Goal: Transaction & Acquisition: Purchase product/service

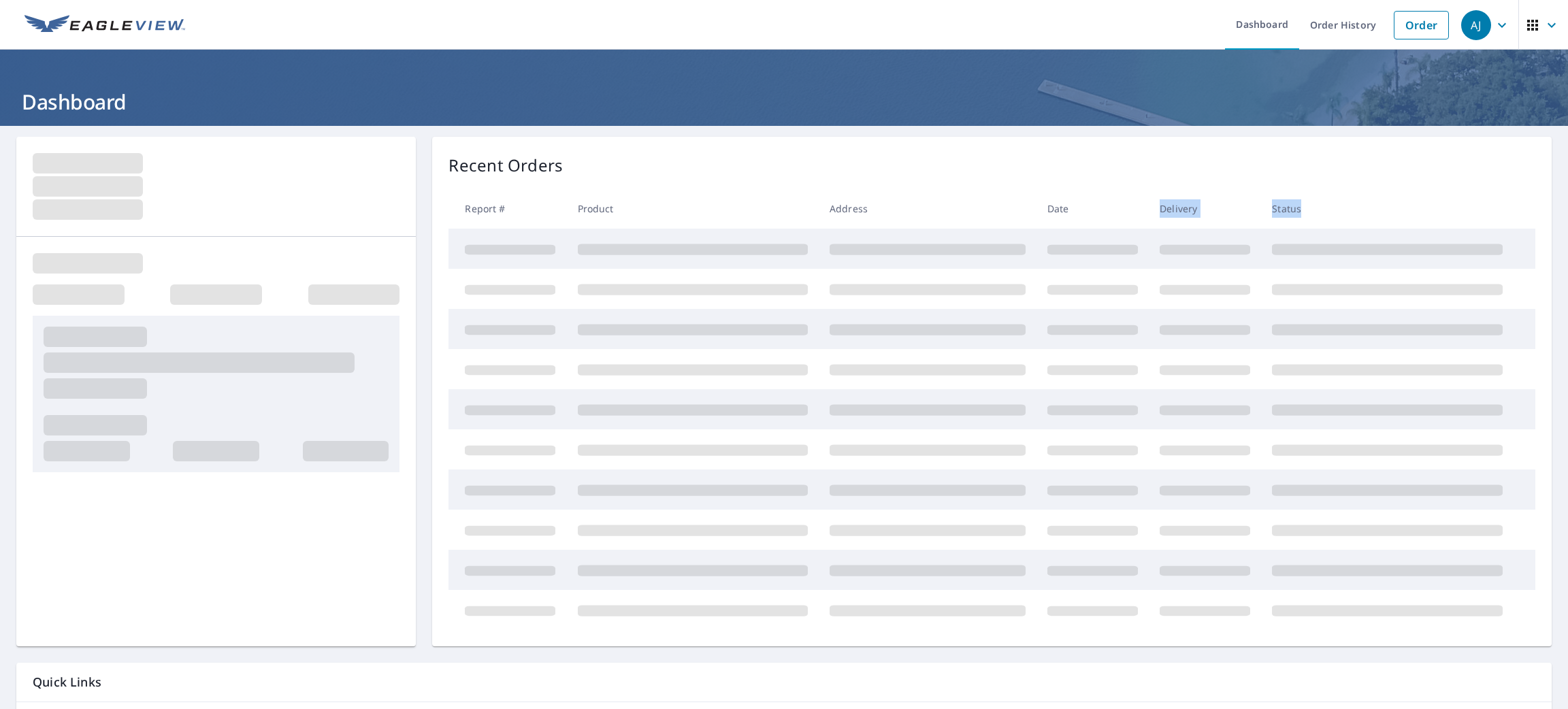
drag, startPoint x: 988, startPoint y: 239, endPoint x: 1439, endPoint y: 180, distance: 454.8
click at [1104, 195] on table "Report # Product Address Date Delivery Status" at bounding box center [992, 409] width 1087 height 442
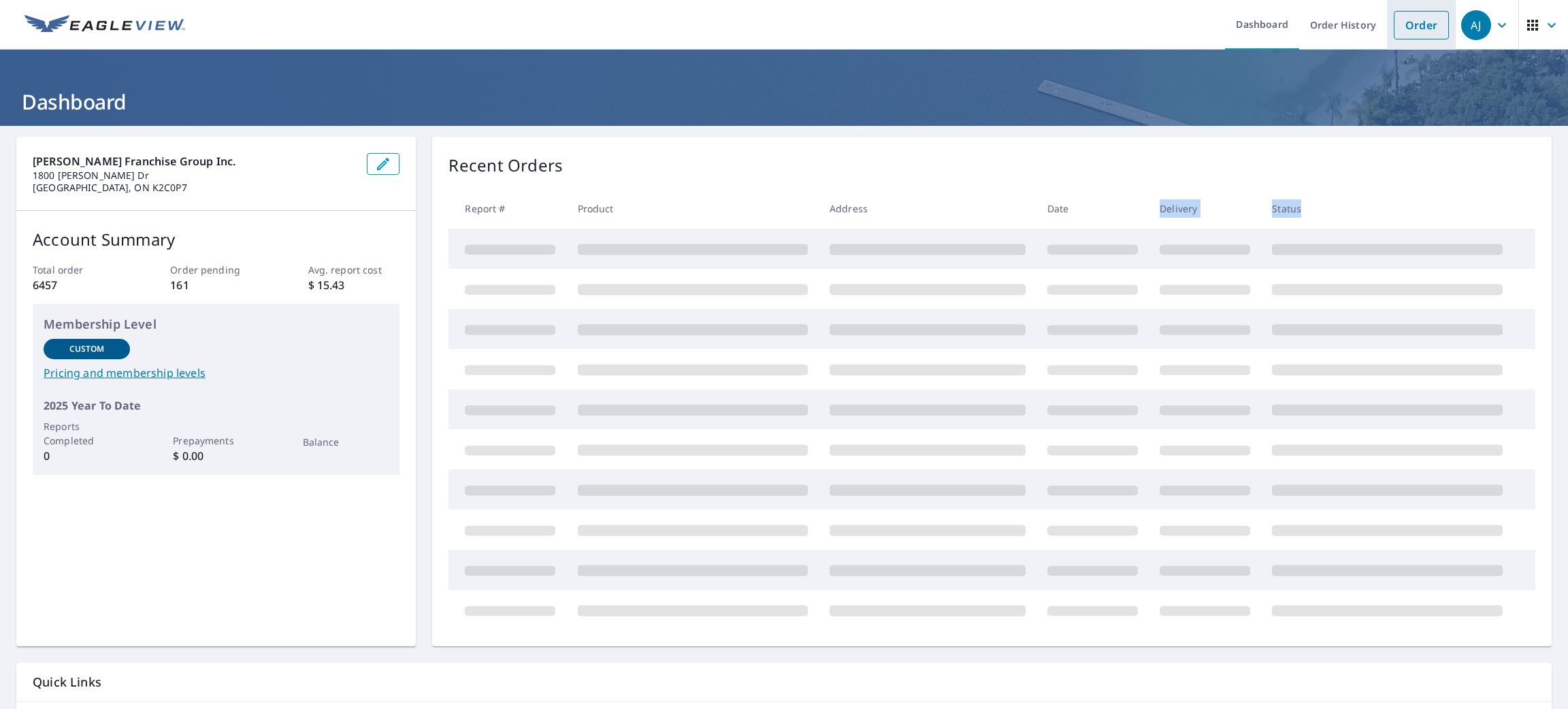
click at [1428, 22] on link "Order" at bounding box center [1421, 25] width 56 height 28
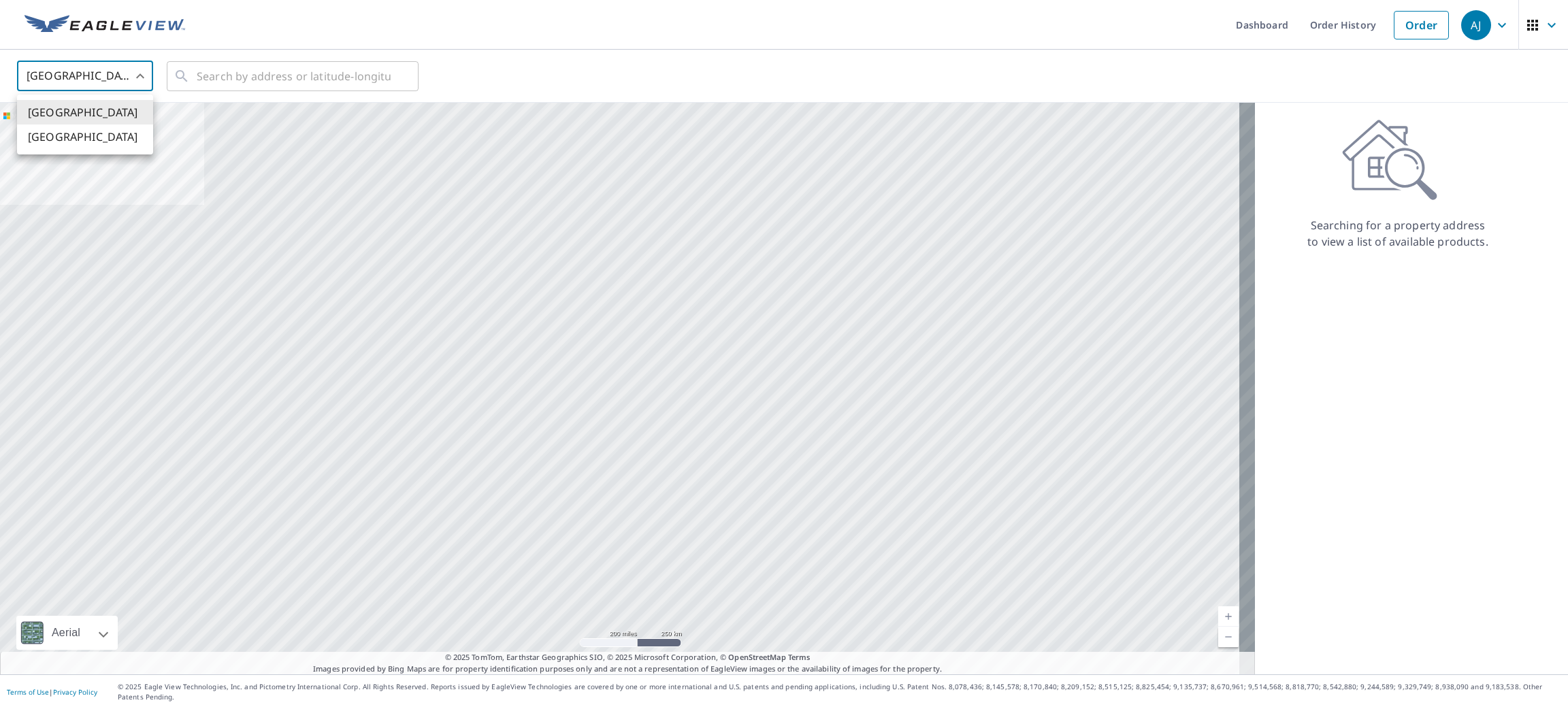
click at [80, 64] on body "[PERSON_NAME] [PERSON_NAME] Dashboard Order History Order AJ United States US ​…" at bounding box center [784, 354] width 1568 height 709
click at [73, 137] on li "[GEOGRAPHIC_DATA]" at bounding box center [85, 137] width 137 height 24
type input "CA"
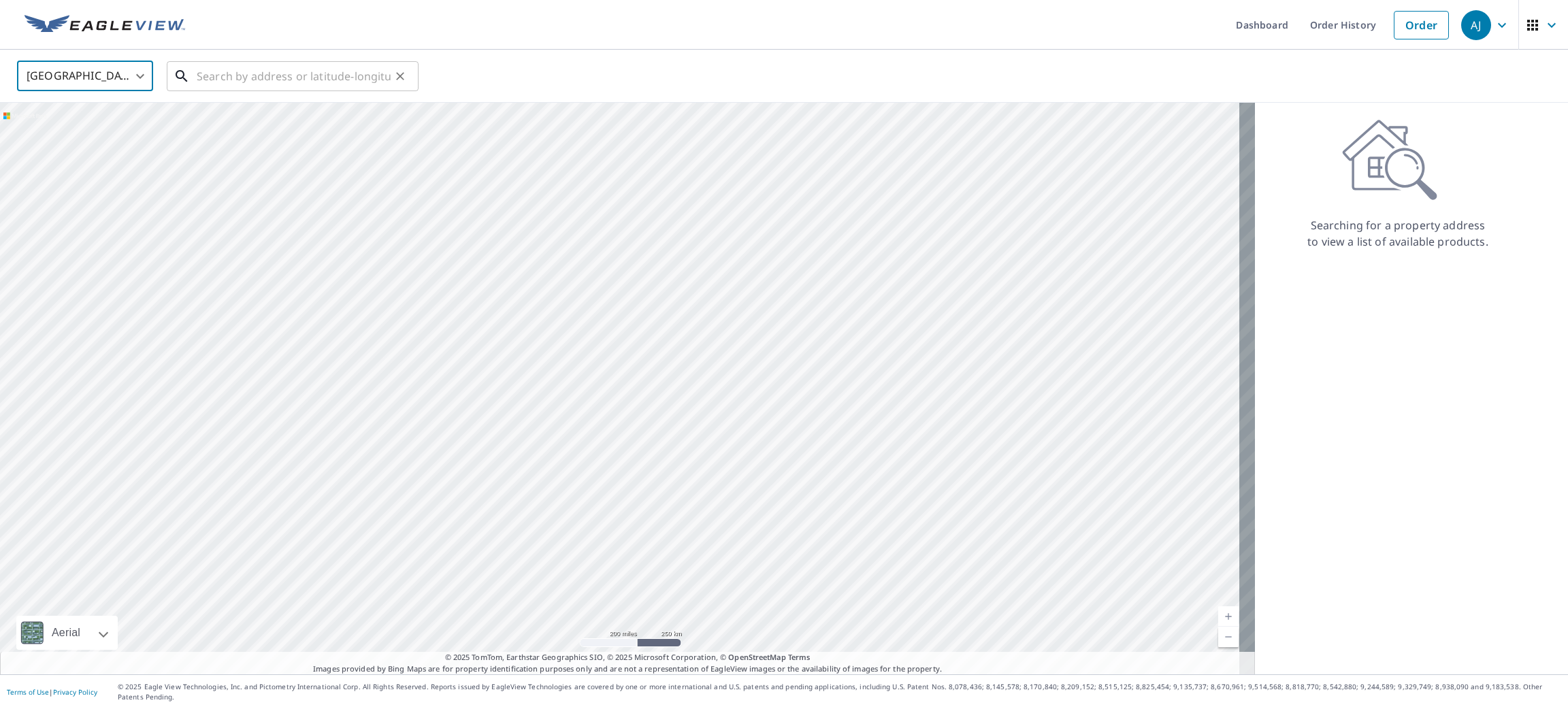
click at [210, 86] on input "text" at bounding box center [294, 76] width 194 height 38
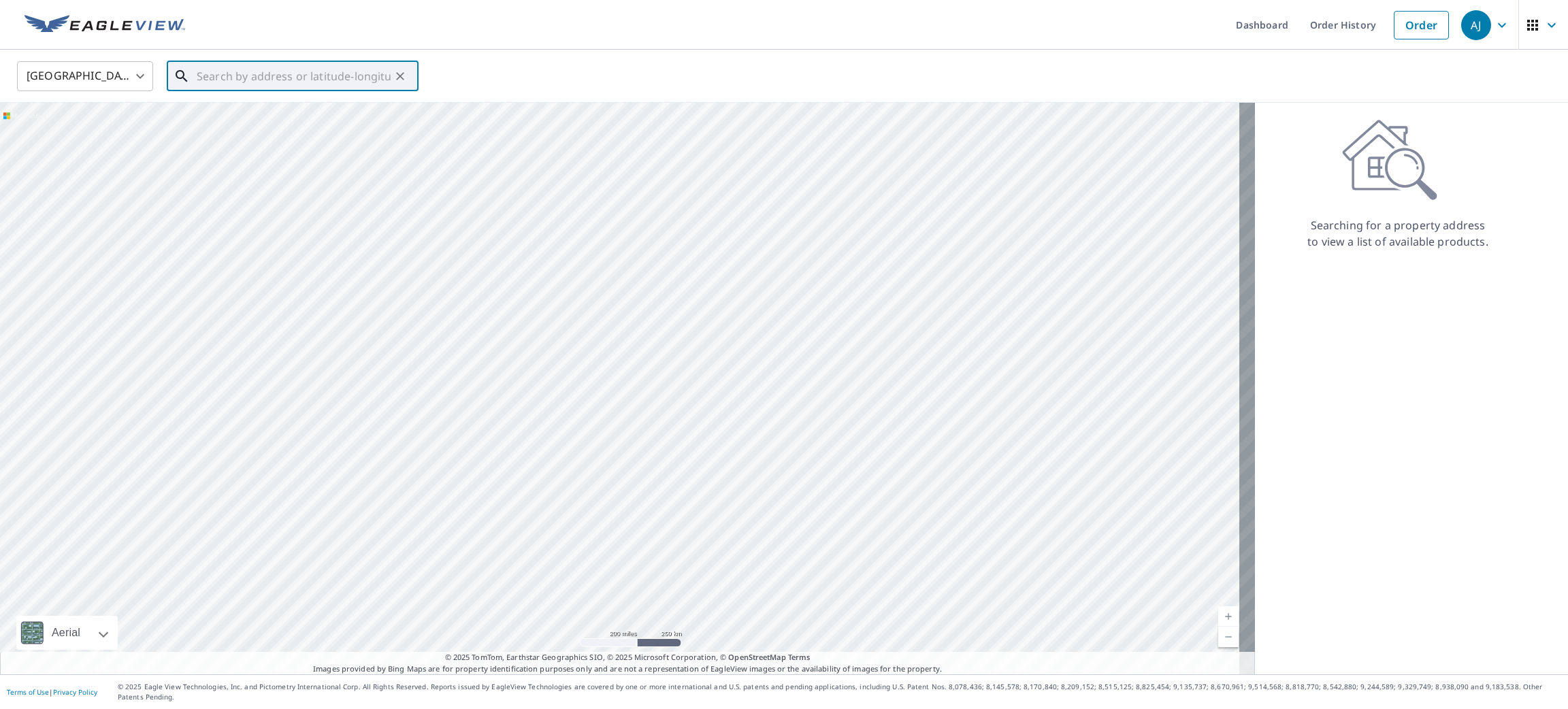
paste input "[STREET_ADDRESS]"
click at [219, 114] on span "[STREET_ADDRESS]" at bounding box center [300, 115] width 214 height 16
type input "[STREET_ADDRESS]"
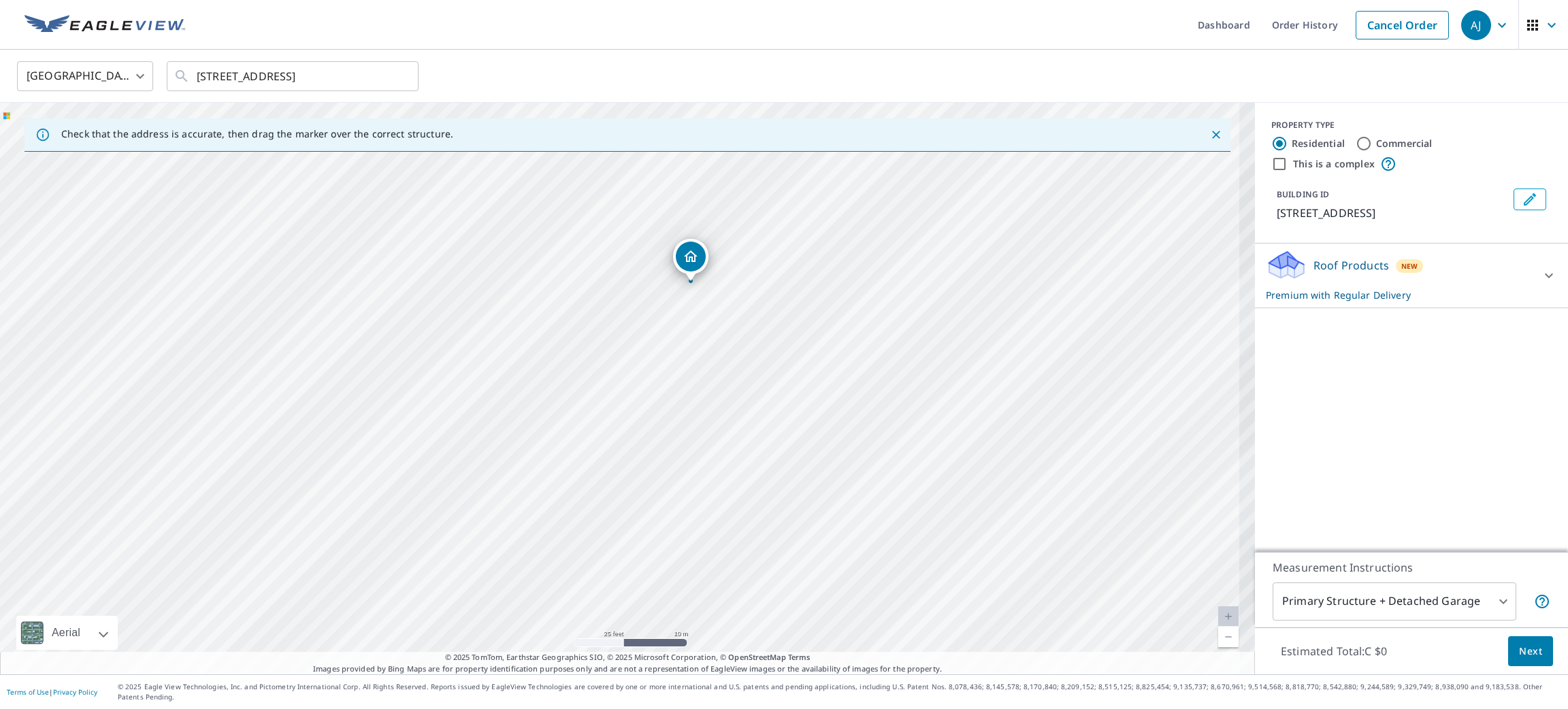
drag, startPoint x: 681, startPoint y: 407, endPoint x: 684, endPoint y: 432, distance: 25.2
click at [684, 432] on div "[STREET_ADDRESS]" at bounding box center [627, 388] width 1255 height 572
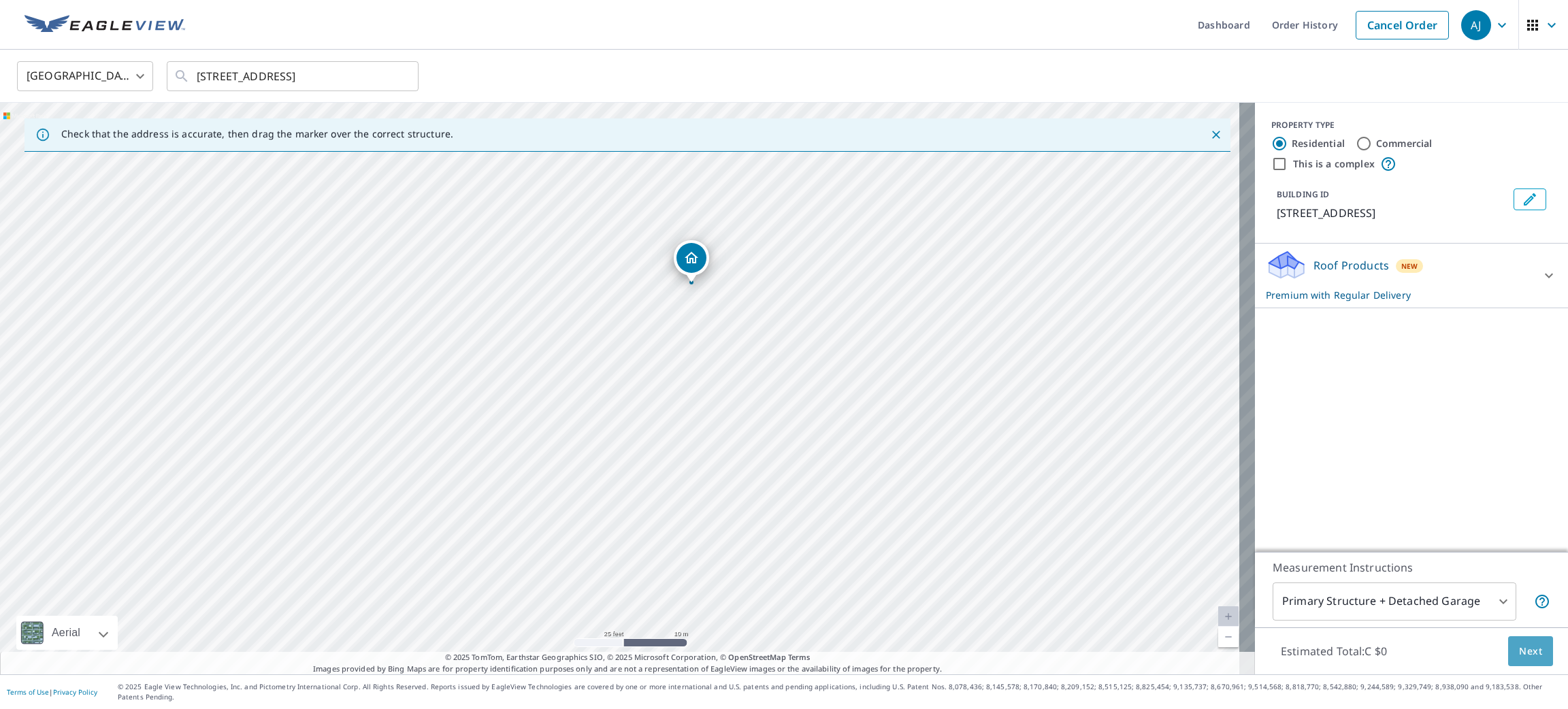
click at [1509, 663] on button "Next" at bounding box center [1531, 652] width 45 height 31
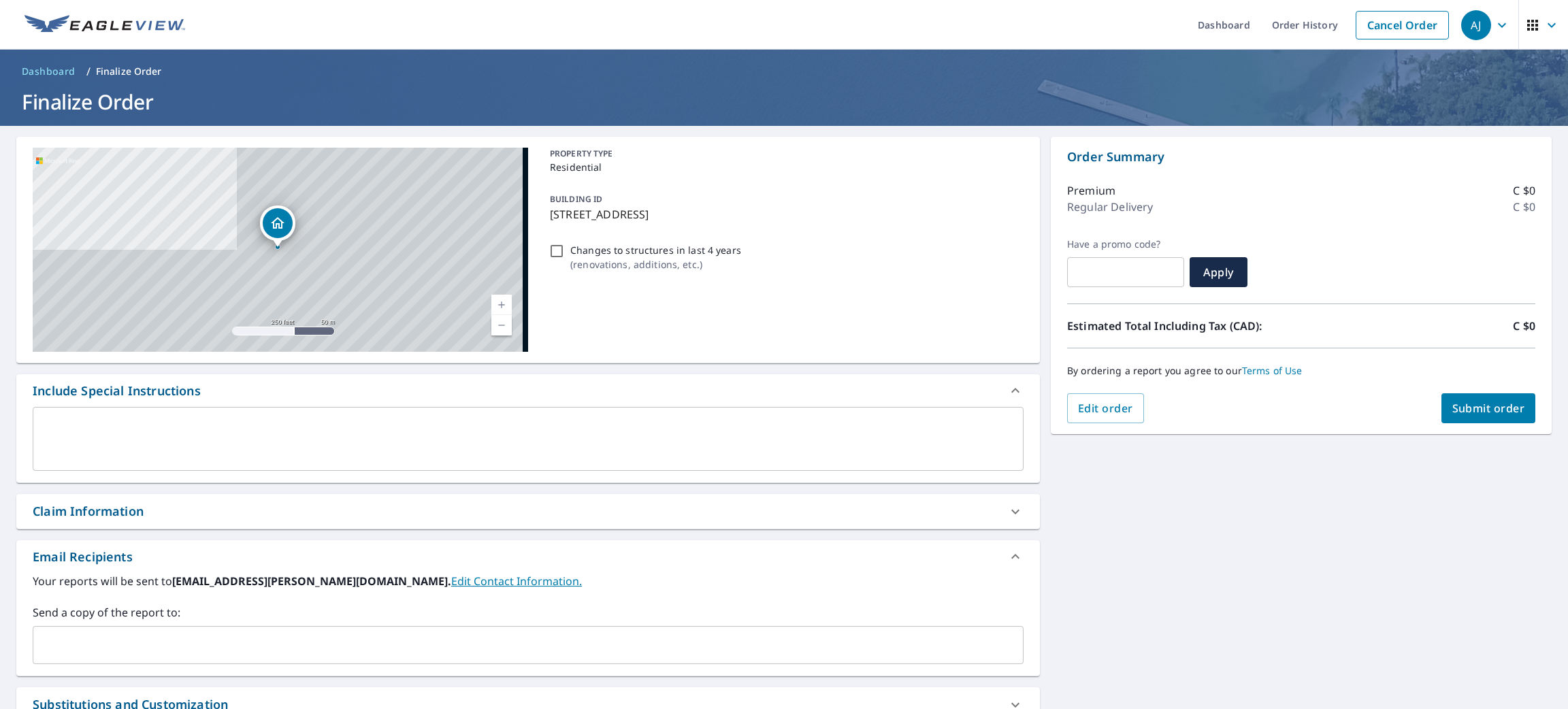
click at [1494, 414] on span "Submit order" at bounding box center [1488, 409] width 73 height 15
checkbox input "true"
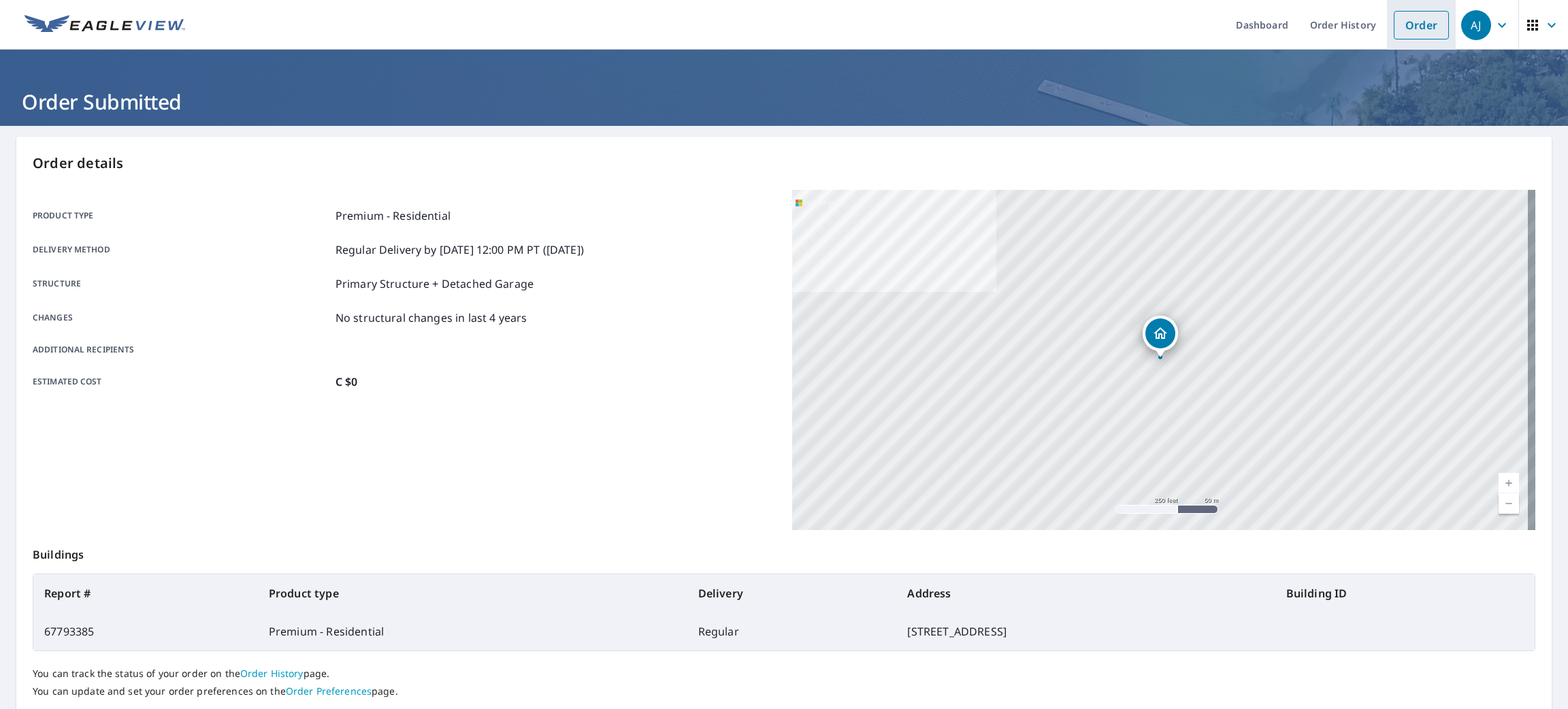
click at [1411, 36] on link "Order" at bounding box center [1421, 25] width 56 height 28
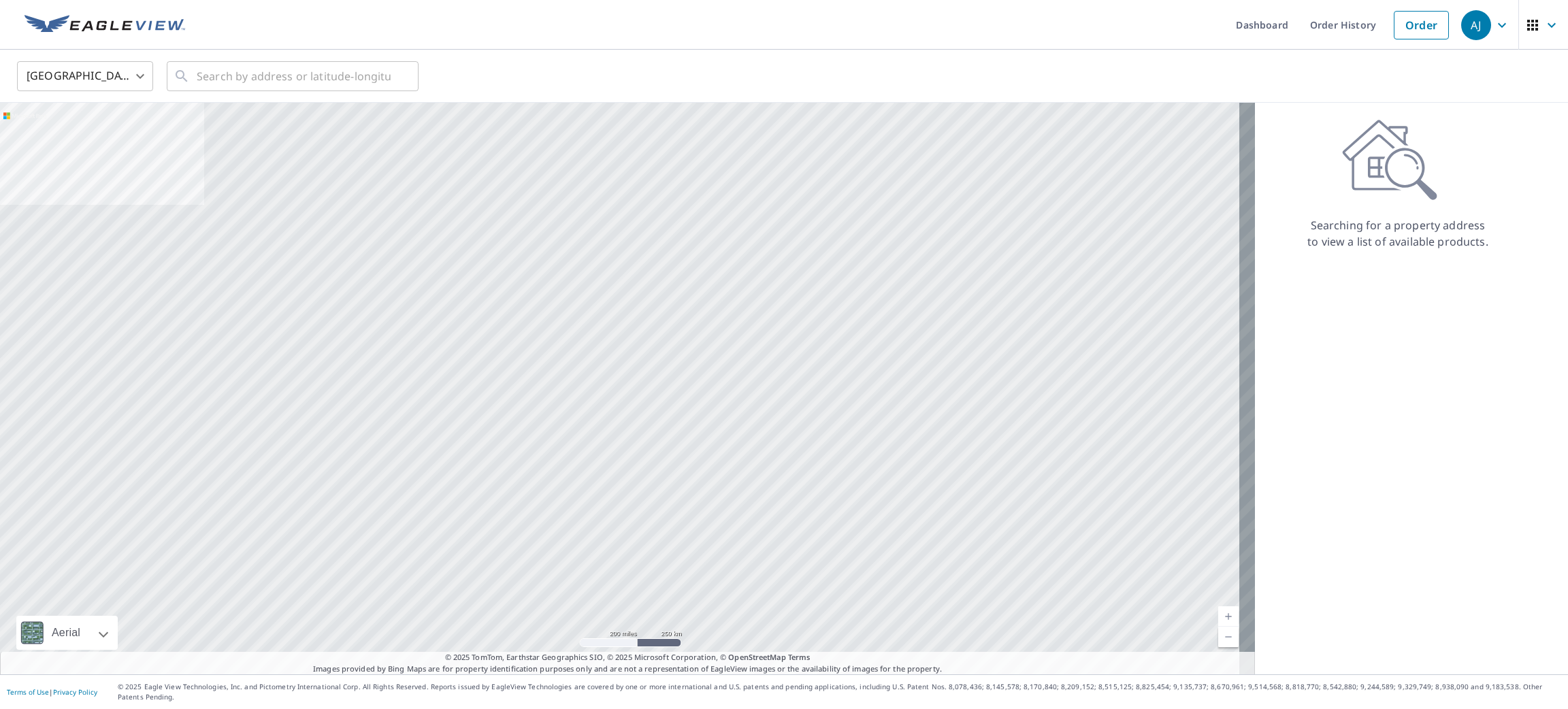
click at [134, 71] on body "[PERSON_NAME] [PERSON_NAME] Dashboard Order History Order AJ United States US ​…" at bounding box center [784, 354] width 1568 height 709
click at [112, 141] on li "[GEOGRAPHIC_DATA]" at bounding box center [85, 137] width 137 height 24
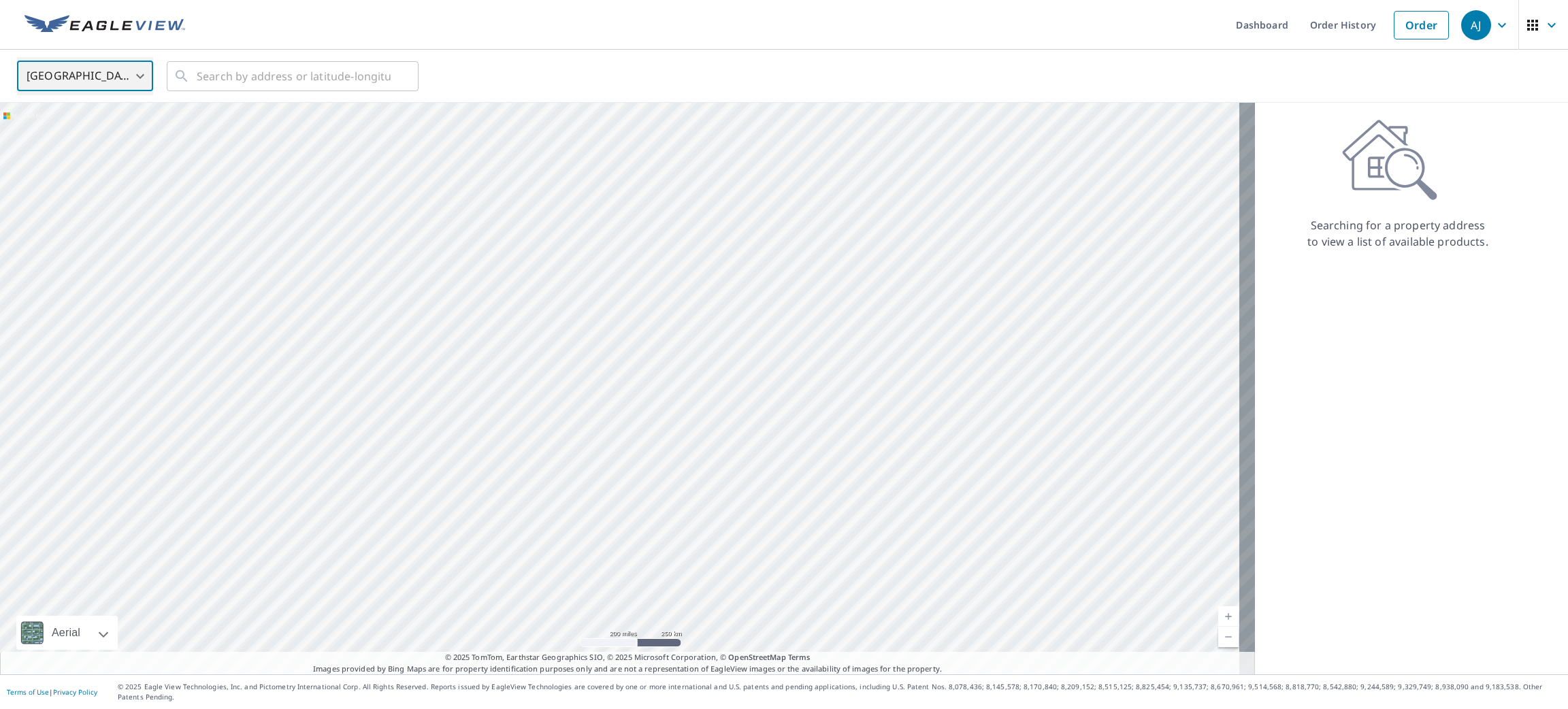
type input "CA"
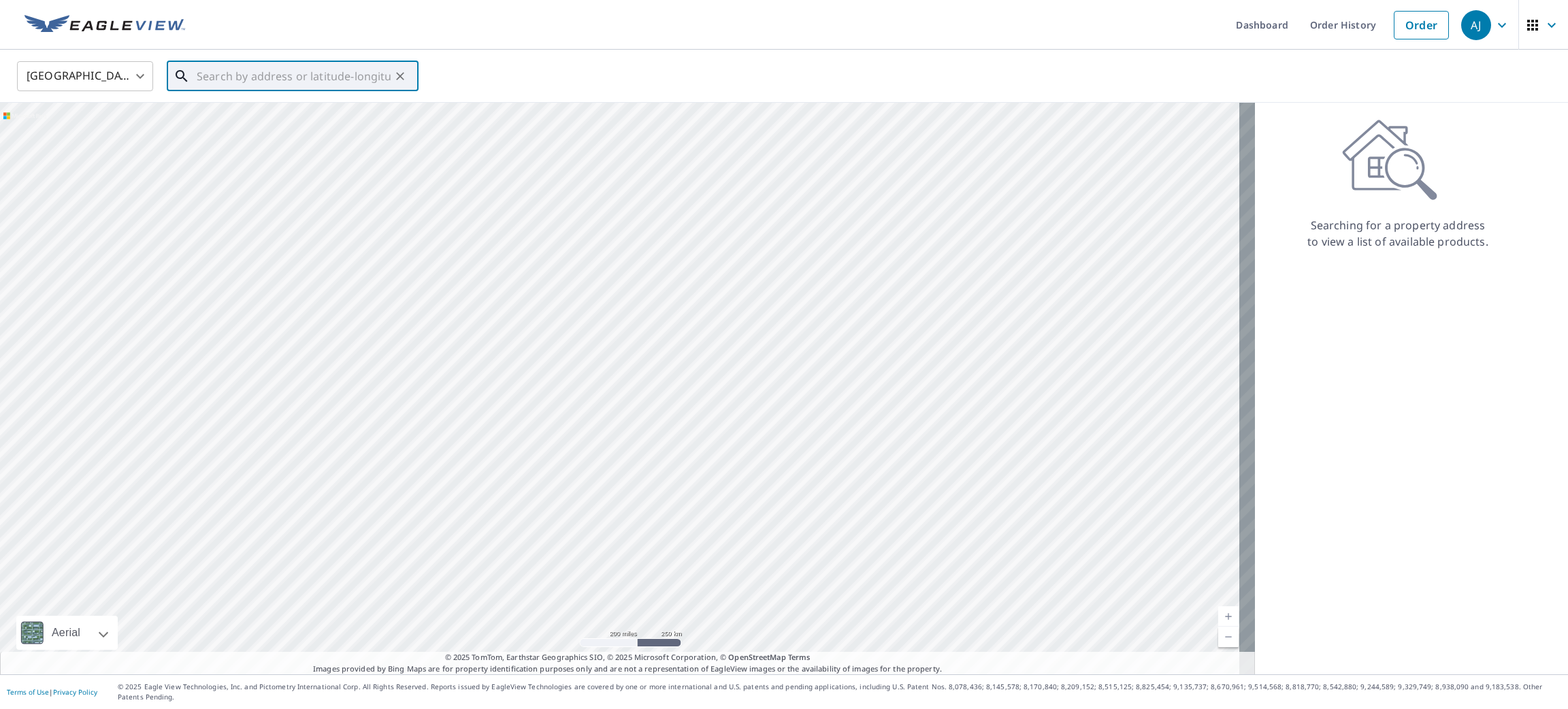
click at [210, 89] on input "text" at bounding box center [294, 76] width 194 height 38
paste input "[STREET_ADDRESS][PERSON_NAME]"
click at [218, 118] on span "[STREET_ADDRESS][PERSON_NAME]" at bounding box center [300, 115] width 214 height 16
type input "[STREET_ADDRESS][PERSON_NAME]"
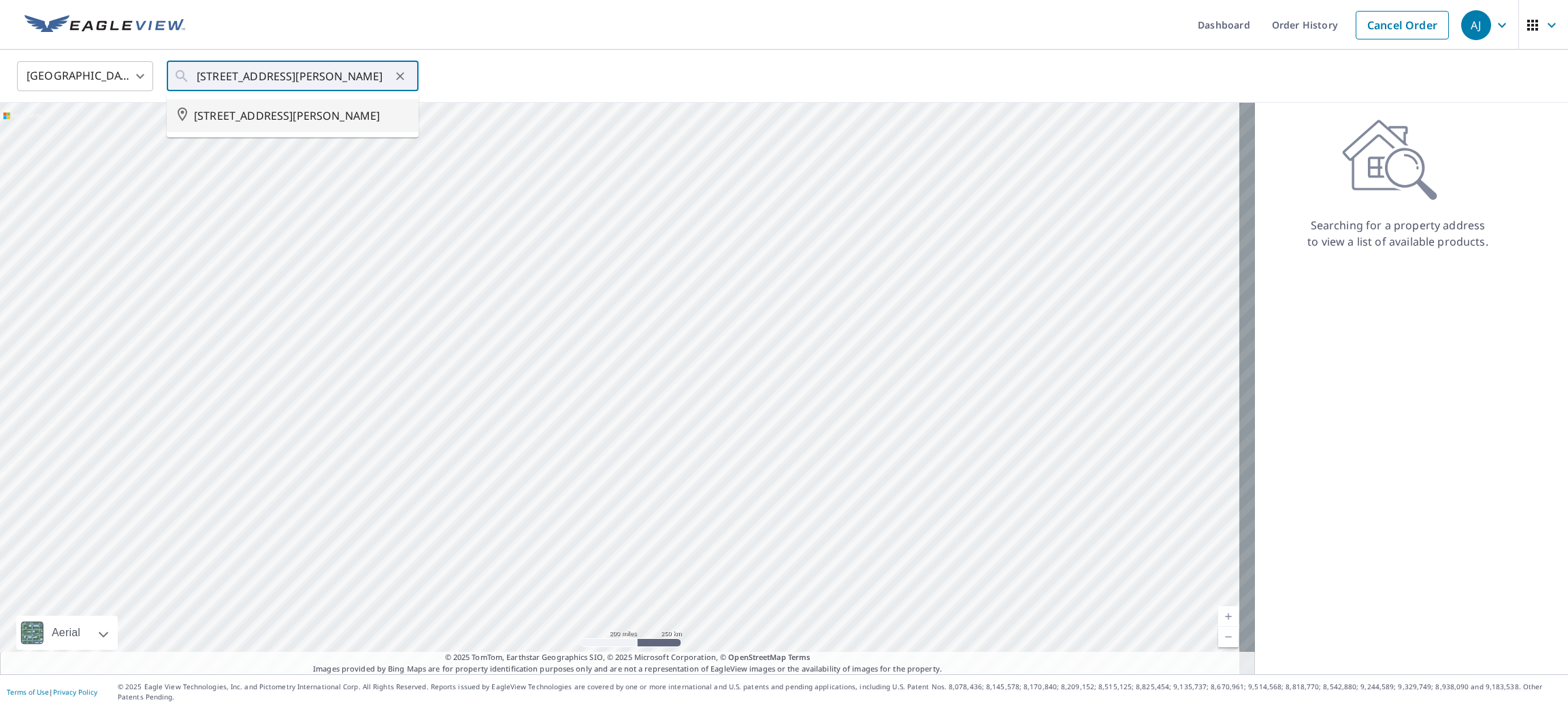
scroll to position [0, 0]
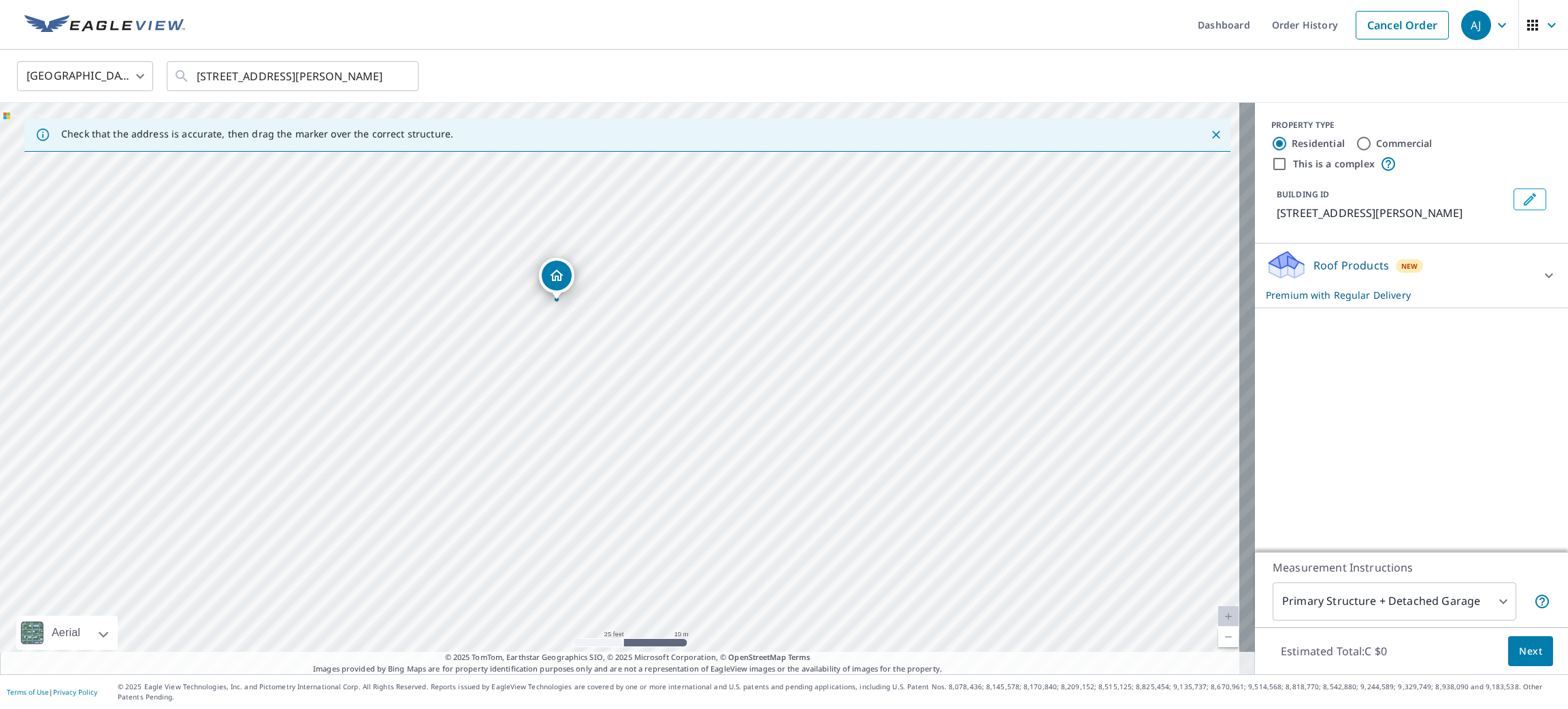
click at [1521, 667] on button "Next" at bounding box center [1531, 652] width 45 height 31
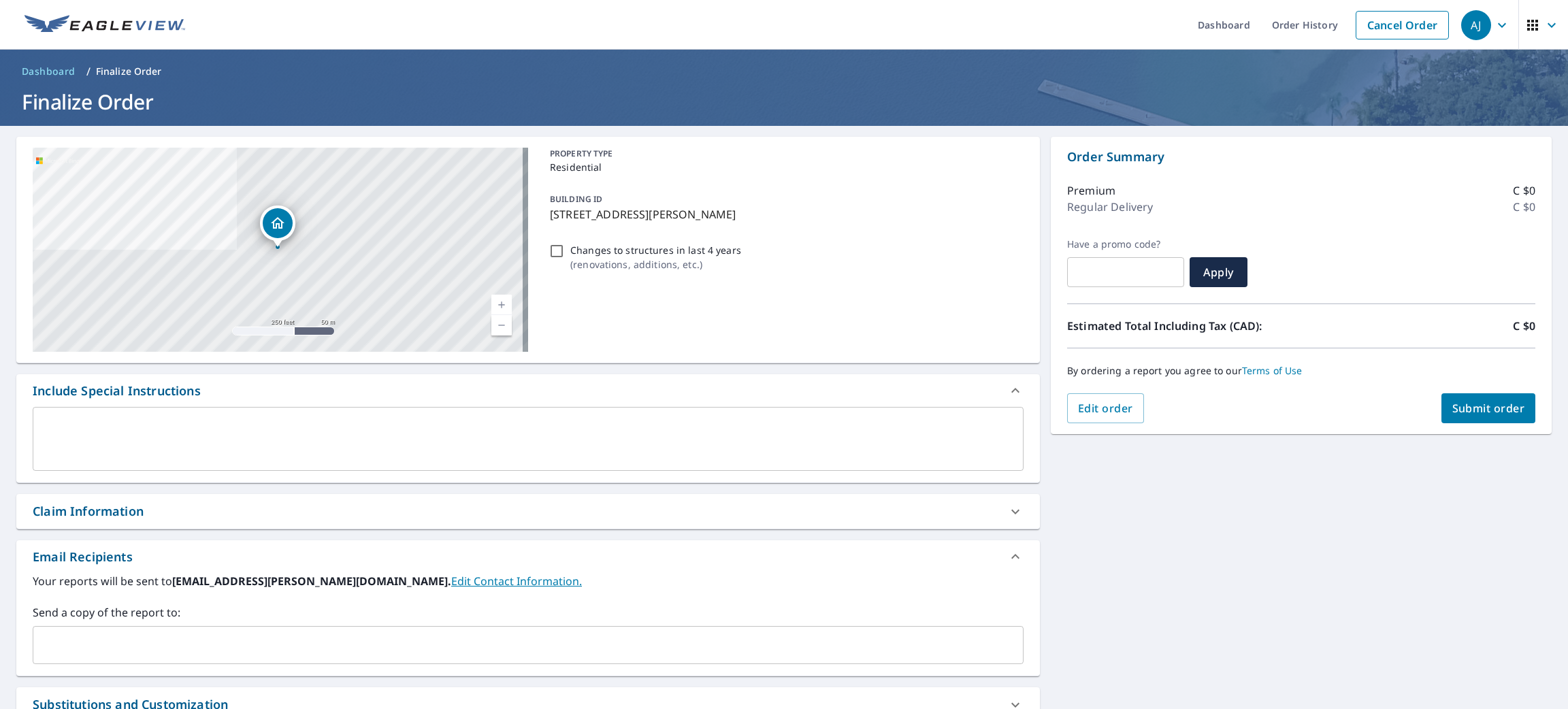
click at [1477, 403] on span "Submit order" at bounding box center [1488, 409] width 73 height 15
checkbox input "true"
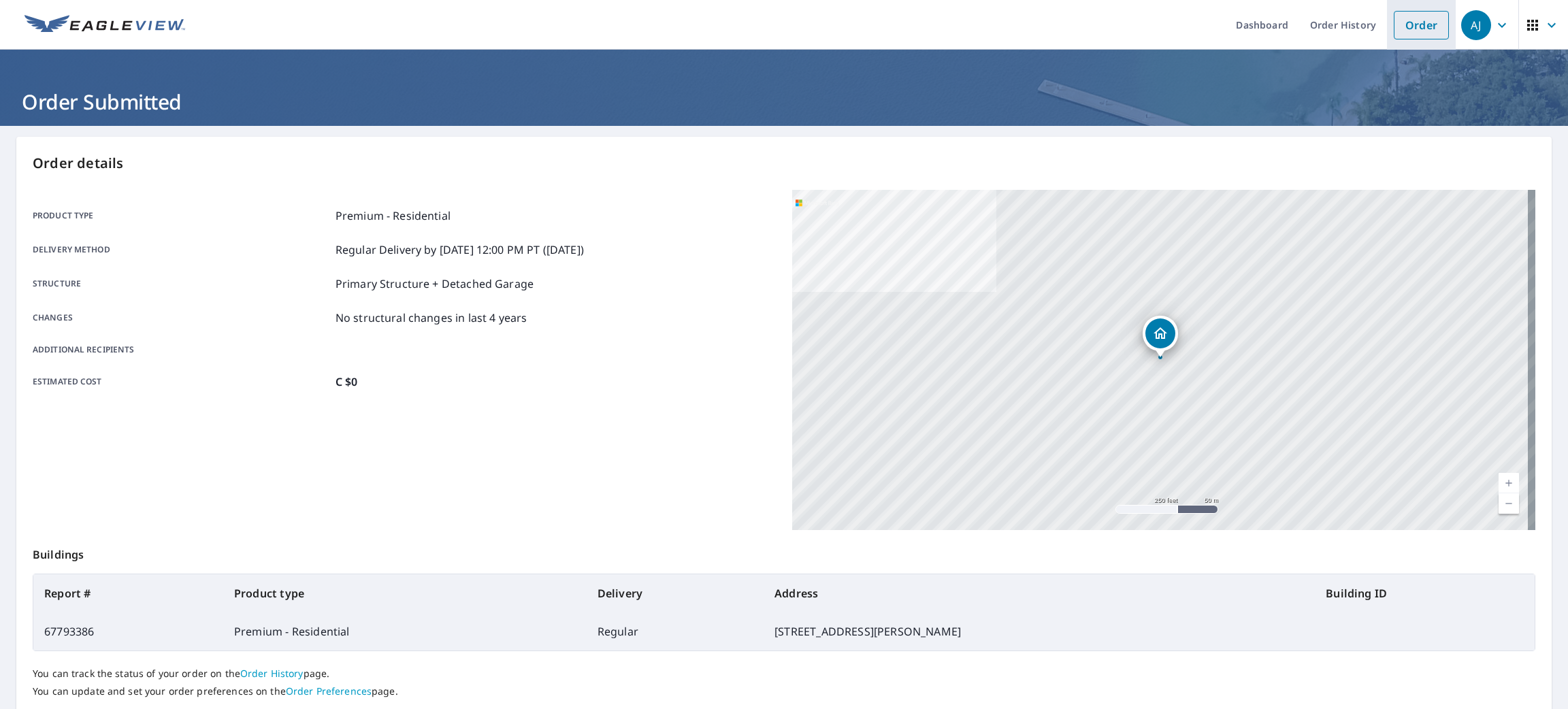
drag, startPoint x: 1403, startPoint y: 20, endPoint x: 1391, endPoint y: 24, distance: 12.6
click at [1403, 20] on link "Order" at bounding box center [1421, 25] width 56 height 28
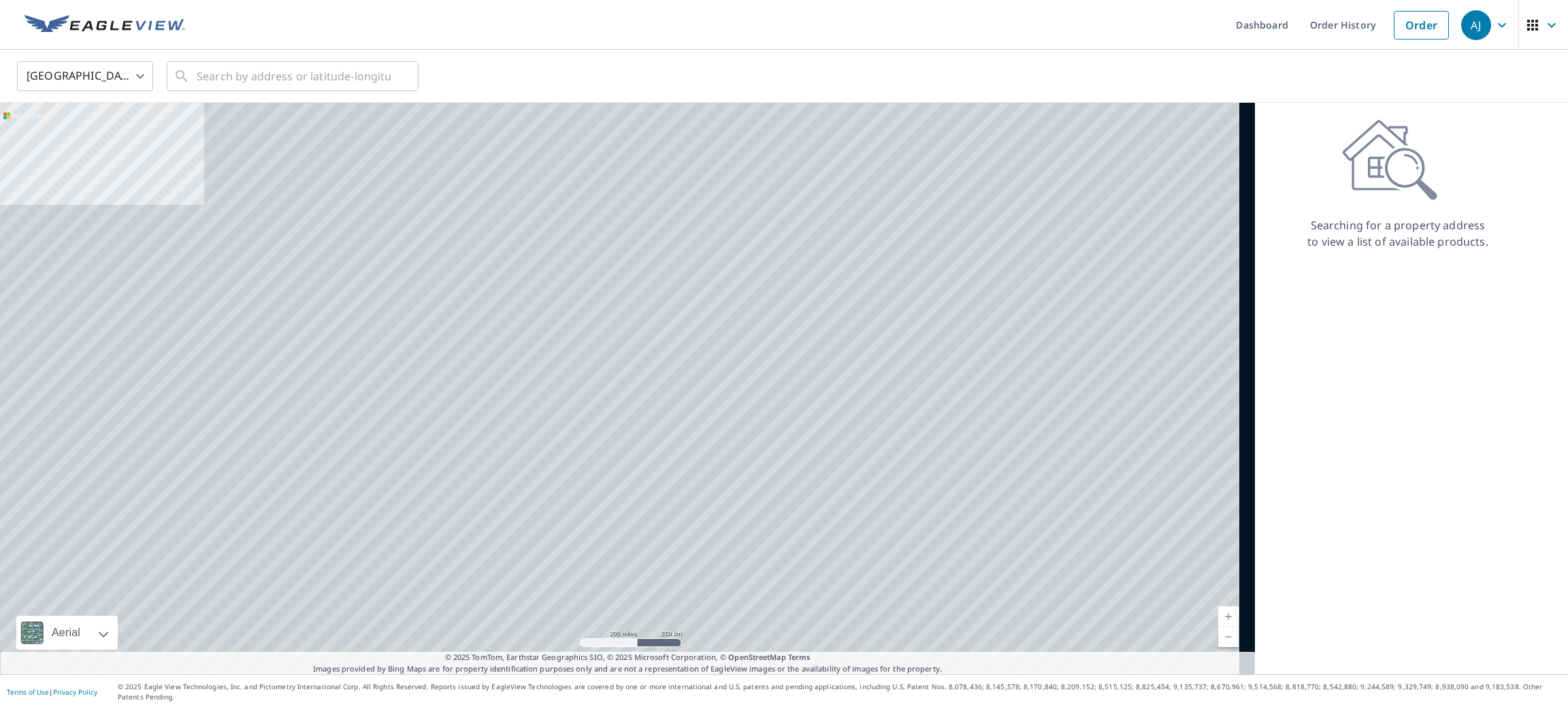
click at [94, 77] on body "[PERSON_NAME] [PERSON_NAME] Dashboard Order History Order AJ United States US ​…" at bounding box center [784, 354] width 1568 height 709
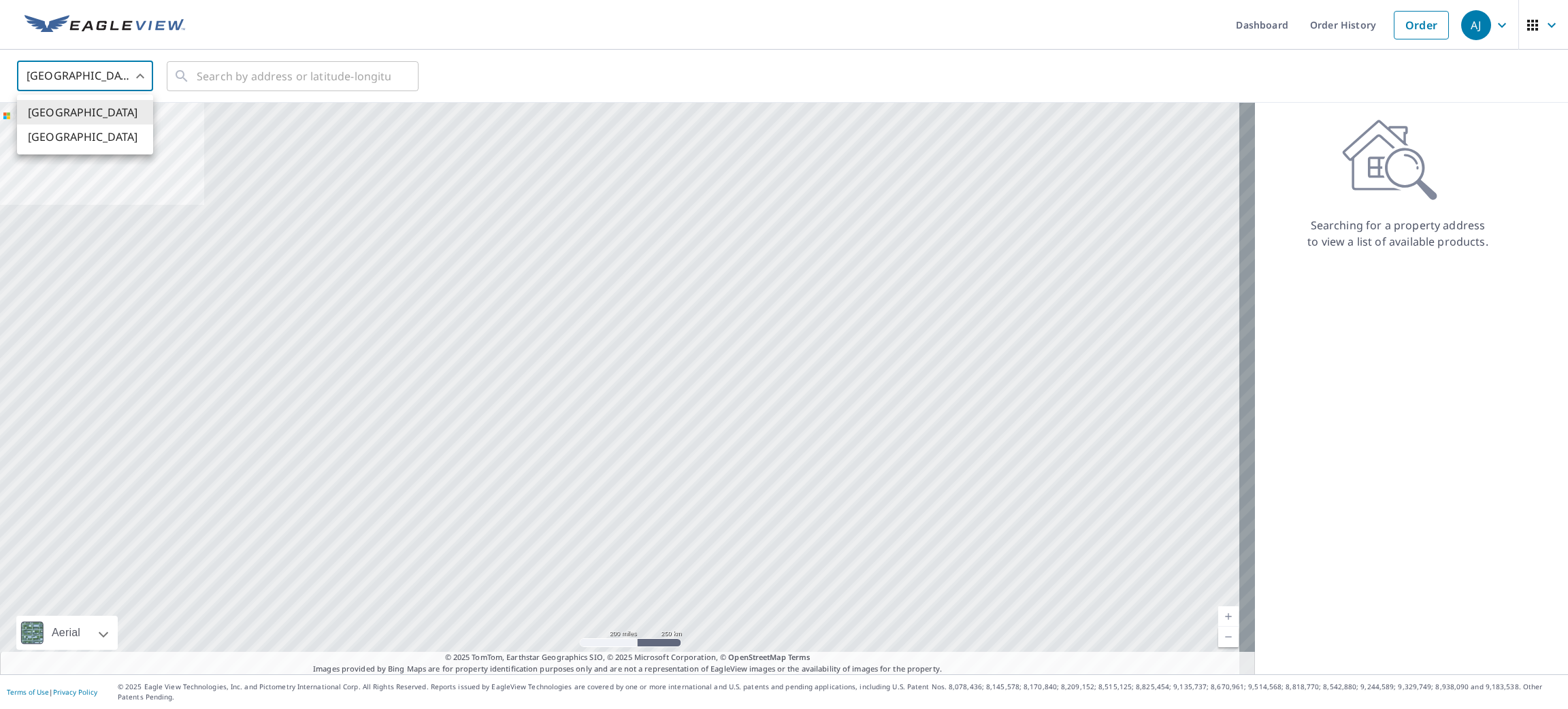
click at [84, 131] on li "[GEOGRAPHIC_DATA]" at bounding box center [85, 137] width 137 height 24
type input "CA"
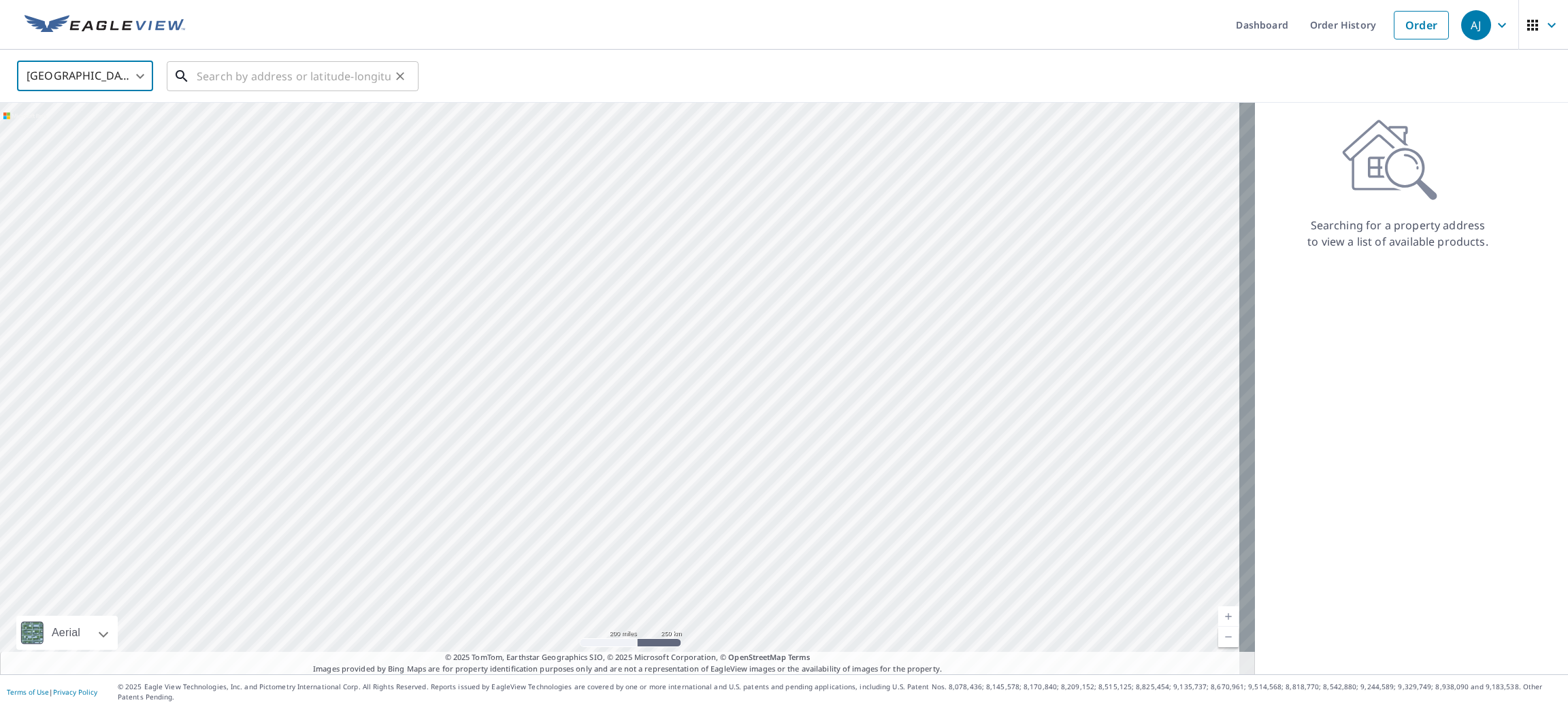
click at [201, 93] on div "Canada CA ​ ​" at bounding box center [784, 76] width 1568 height 53
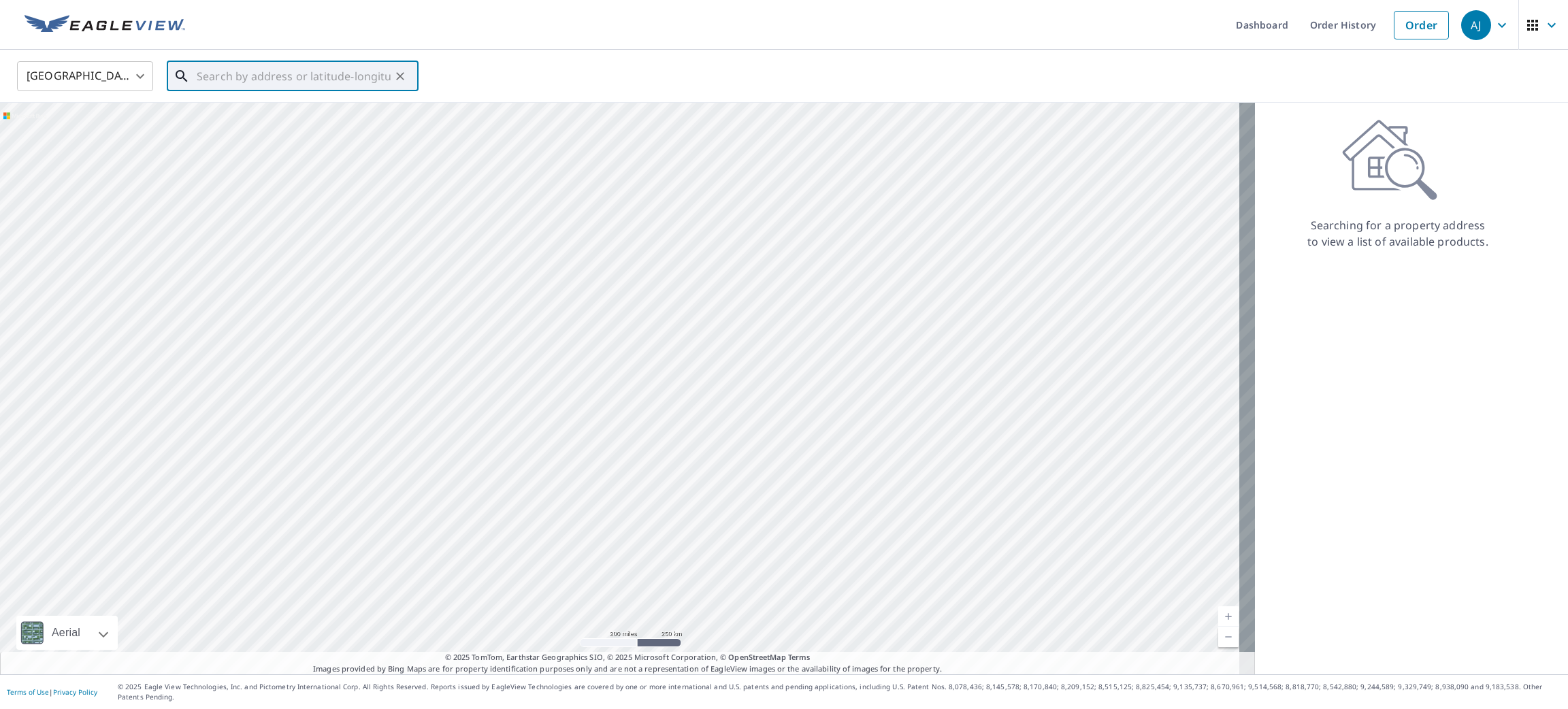
click at [211, 76] on input "text" at bounding box center [294, 76] width 194 height 38
paste input "[STREET_ADDRESS]"
click at [222, 105] on li "[STREET_ADDRESS]" at bounding box center [292, 116] width 251 height 33
type input "[STREET_ADDRESS]"
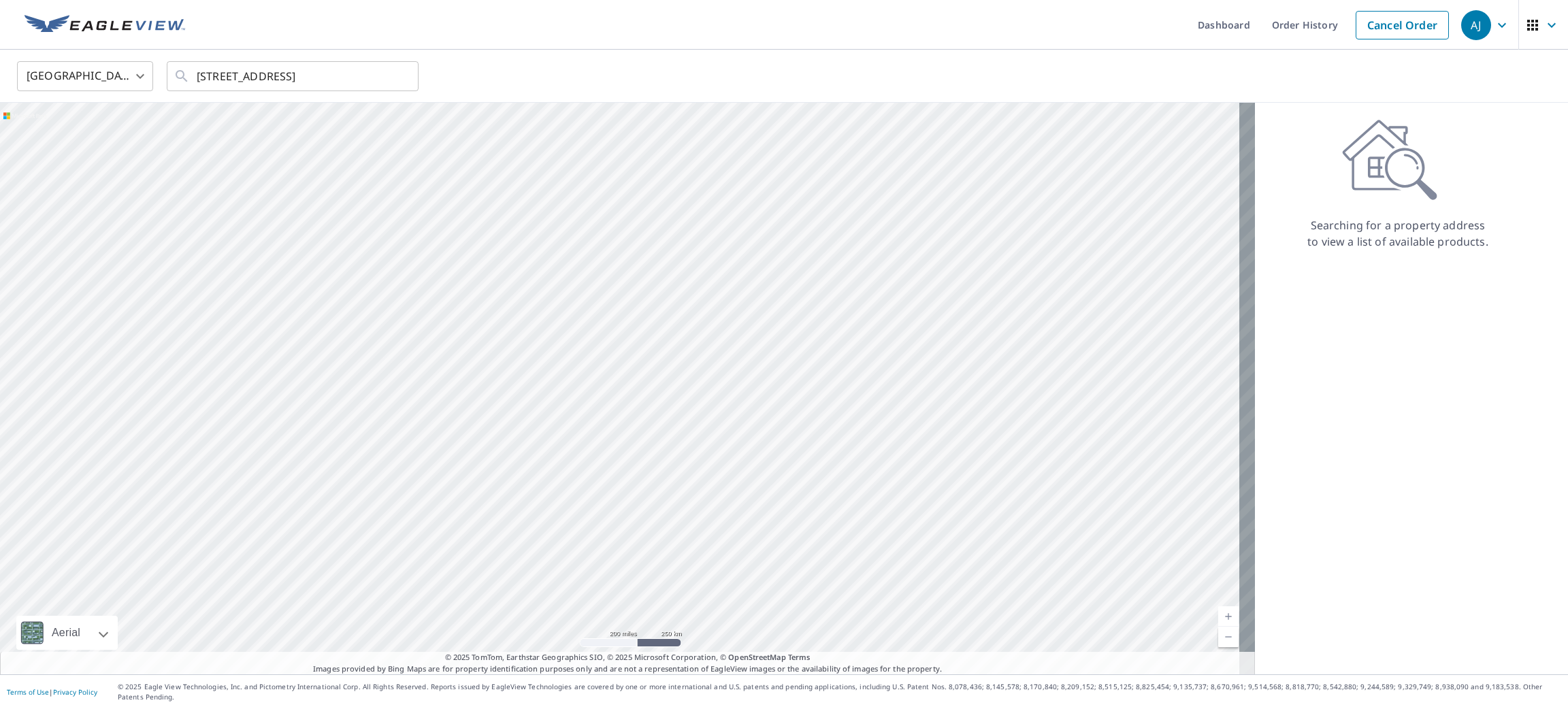
scroll to position [0, 0]
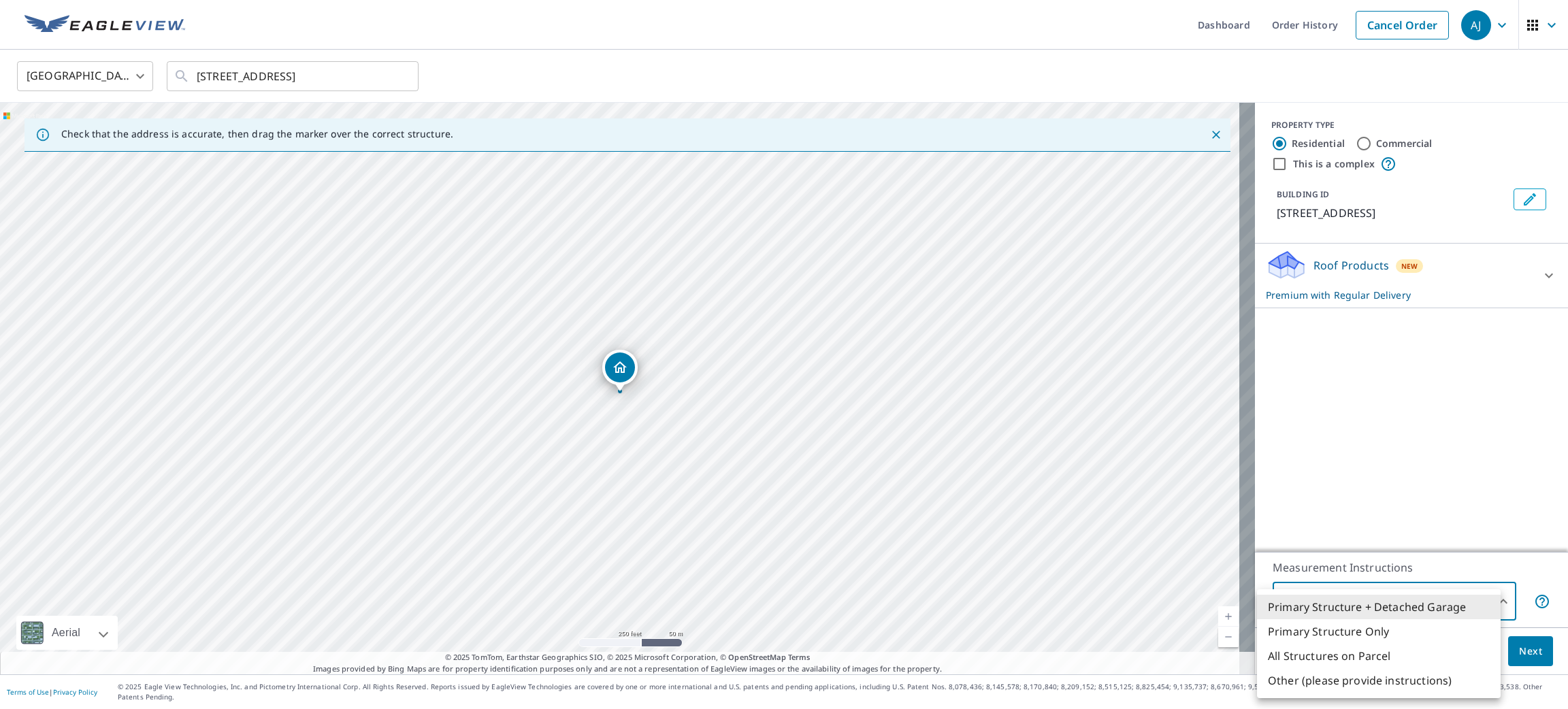
click at [1415, 616] on body "[PERSON_NAME] [PERSON_NAME] Dashboard Order History Cancel Order AJ Canada CA ​…" at bounding box center [784, 354] width 1568 height 709
click at [1414, 656] on li "All Structures on Parcel" at bounding box center [1379, 656] width 244 height 24
type input "3"
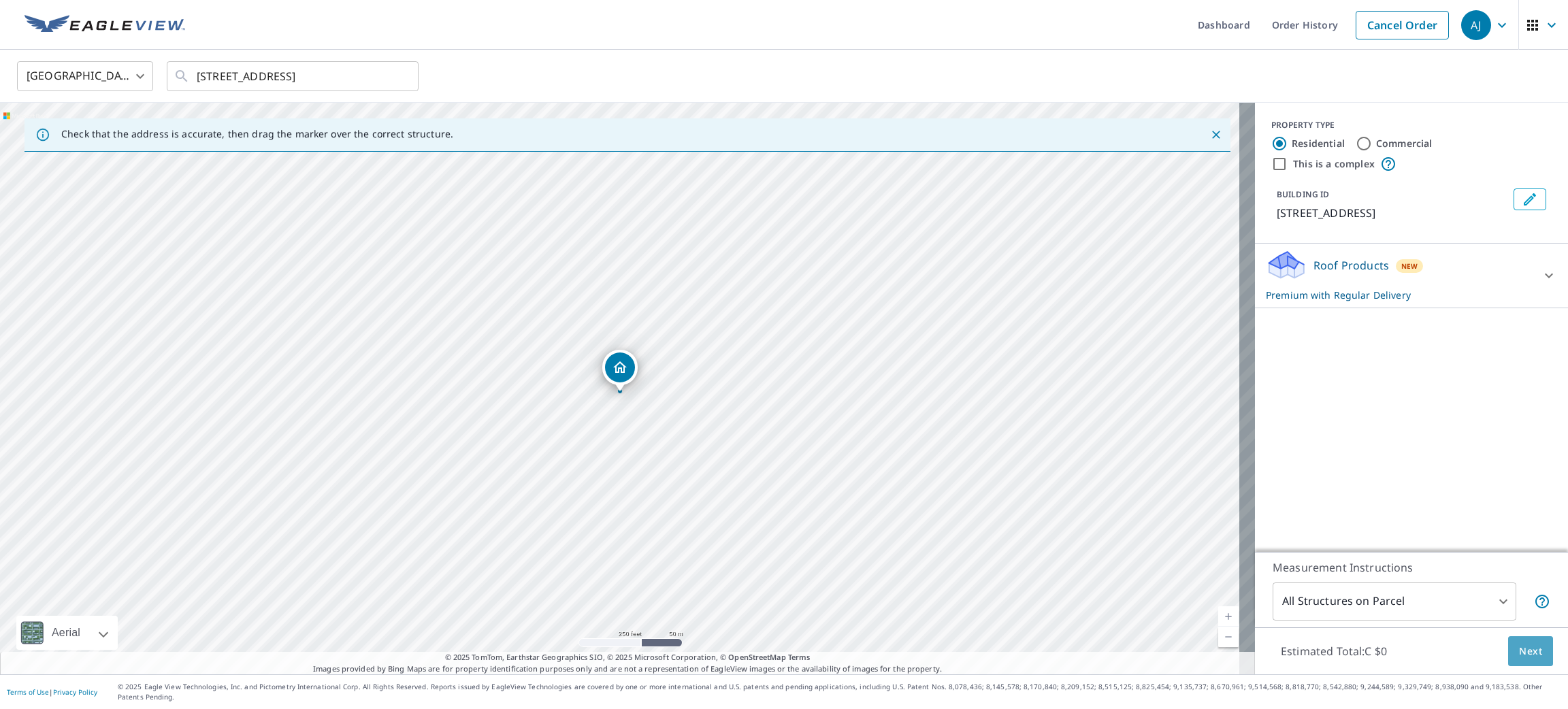
click at [1521, 660] on span "Next" at bounding box center [1530, 652] width 24 height 17
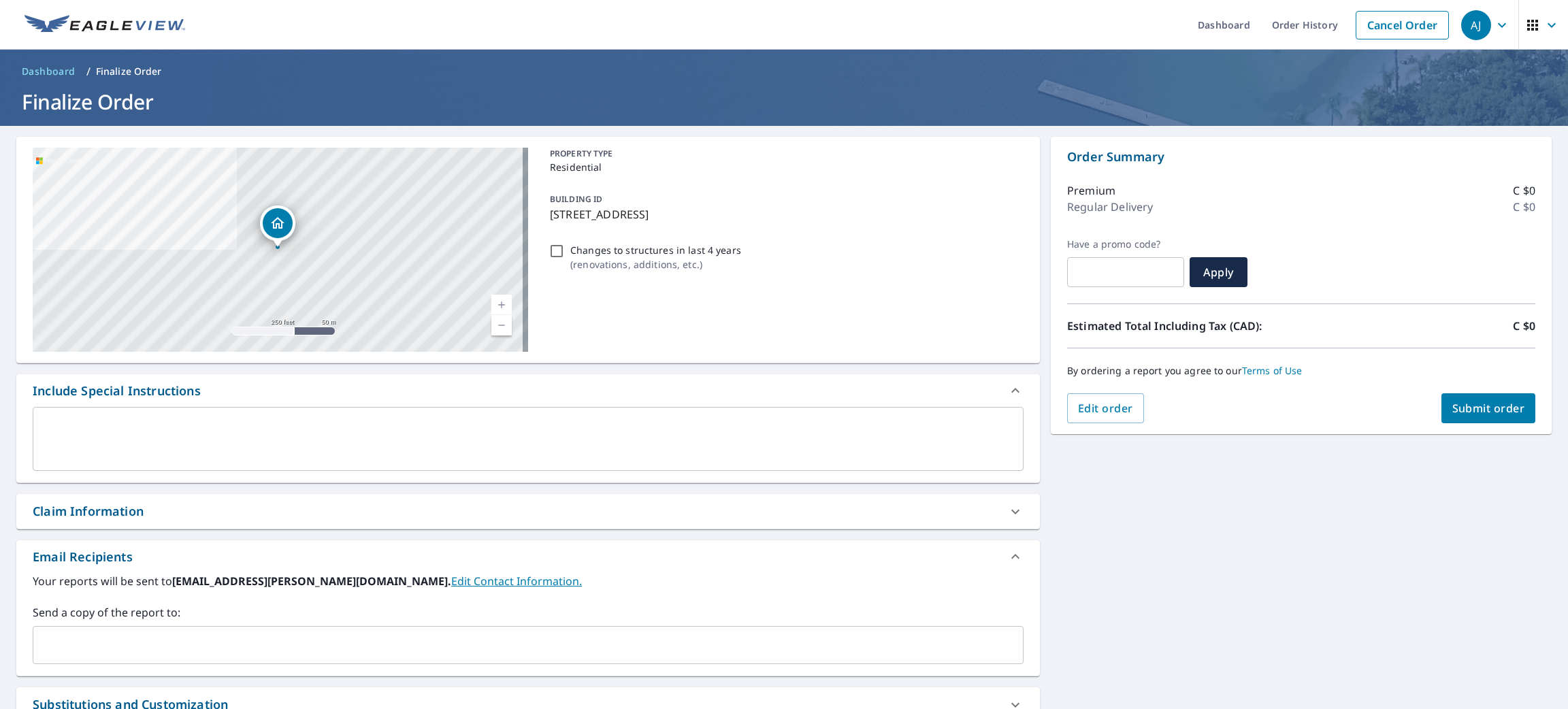
click at [1472, 411] on span "Submit order" at bounding box center [1488, 409] width 73 height 15
checkbox input "true"
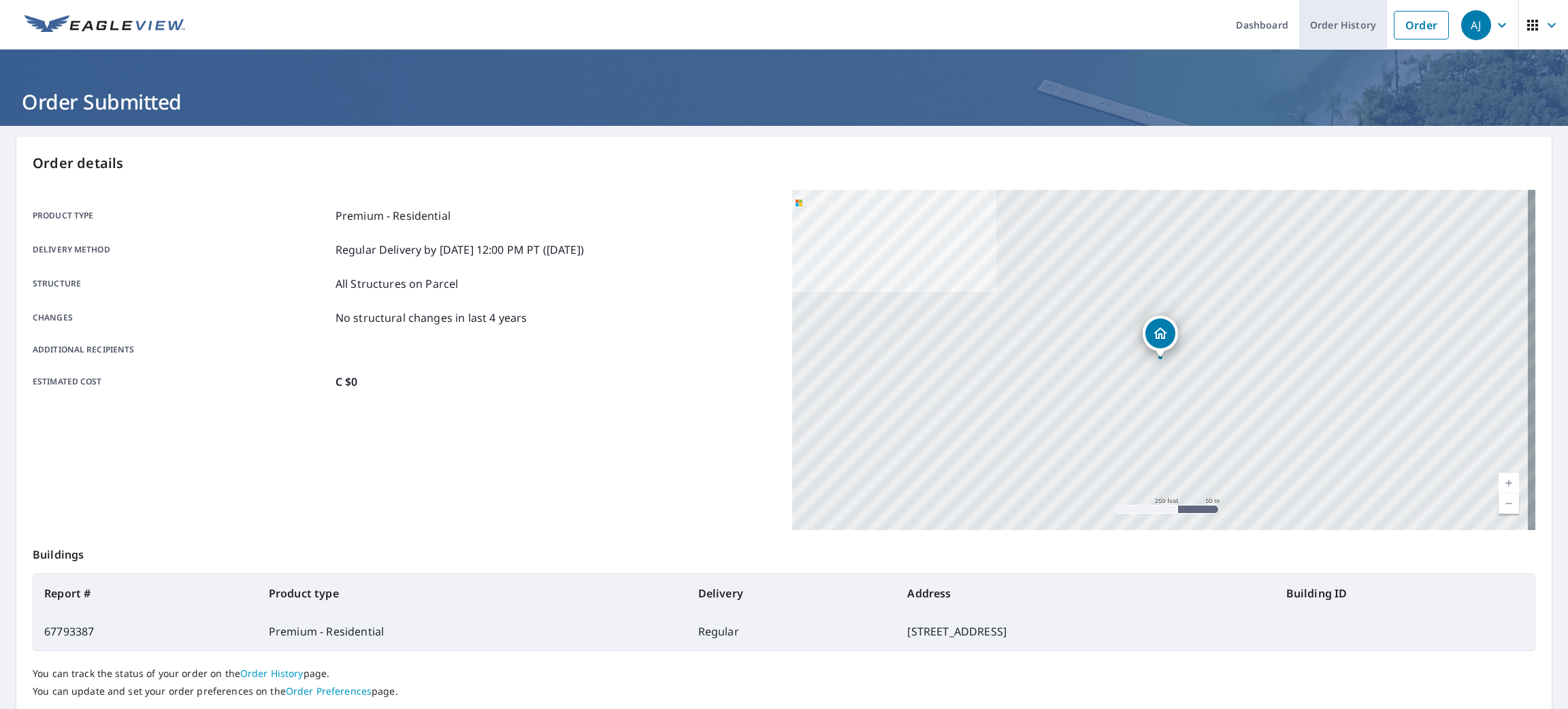
drag, startPoint x: 1420, startPoint y: 36, endPoint x: 1363, endPoint y: 42, distance: 57.3
click at [1417, 35] on link "Order" at bounding box center [1421, 25] width 56 height 28
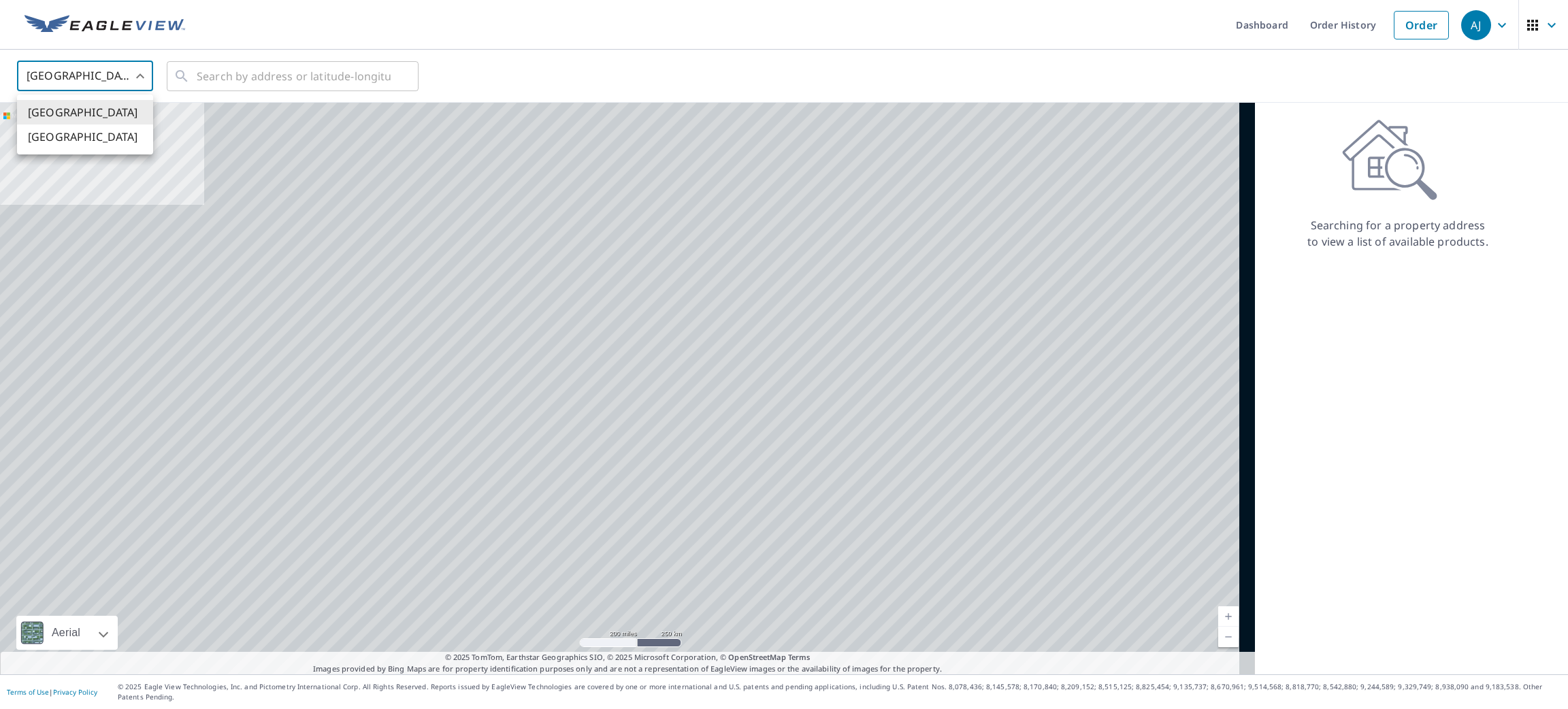
click at [128, 86] on body "[PERSON_NAME] [PERSON_NAME] Dashboard Order History Order AJ United States US ​…" at bounding box center [784, 354] width 1568 height 709
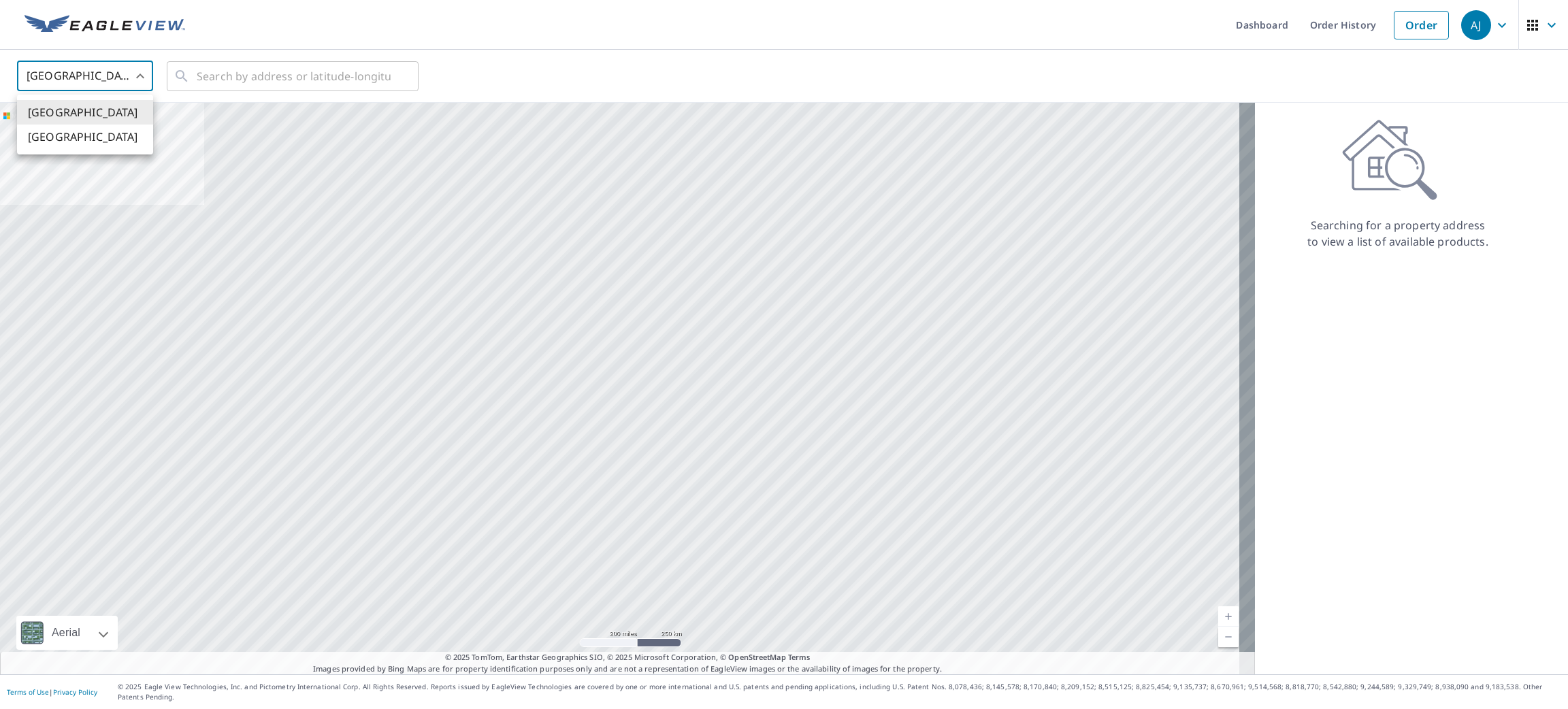
click at [92, 151] on ul "[GEOGRAPHIC_DATA] [GEOGRAPHIC_DATA]" at bounding box center [85, 124] width 137 height 60
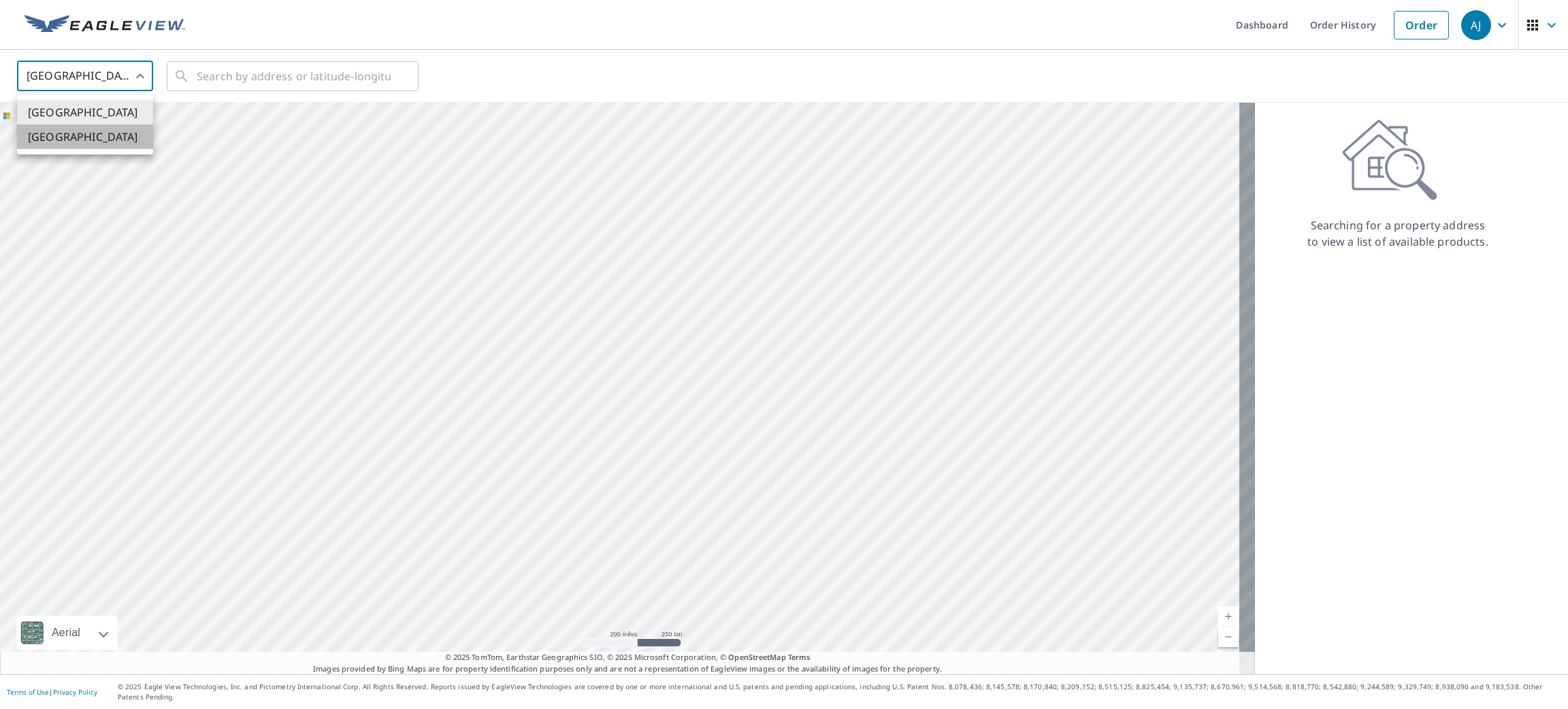
click at [93, 141] on li "[GEOGRAPHIC_DATA]" at bounding box center [85, 137] width 137 height 24
type input "CA"
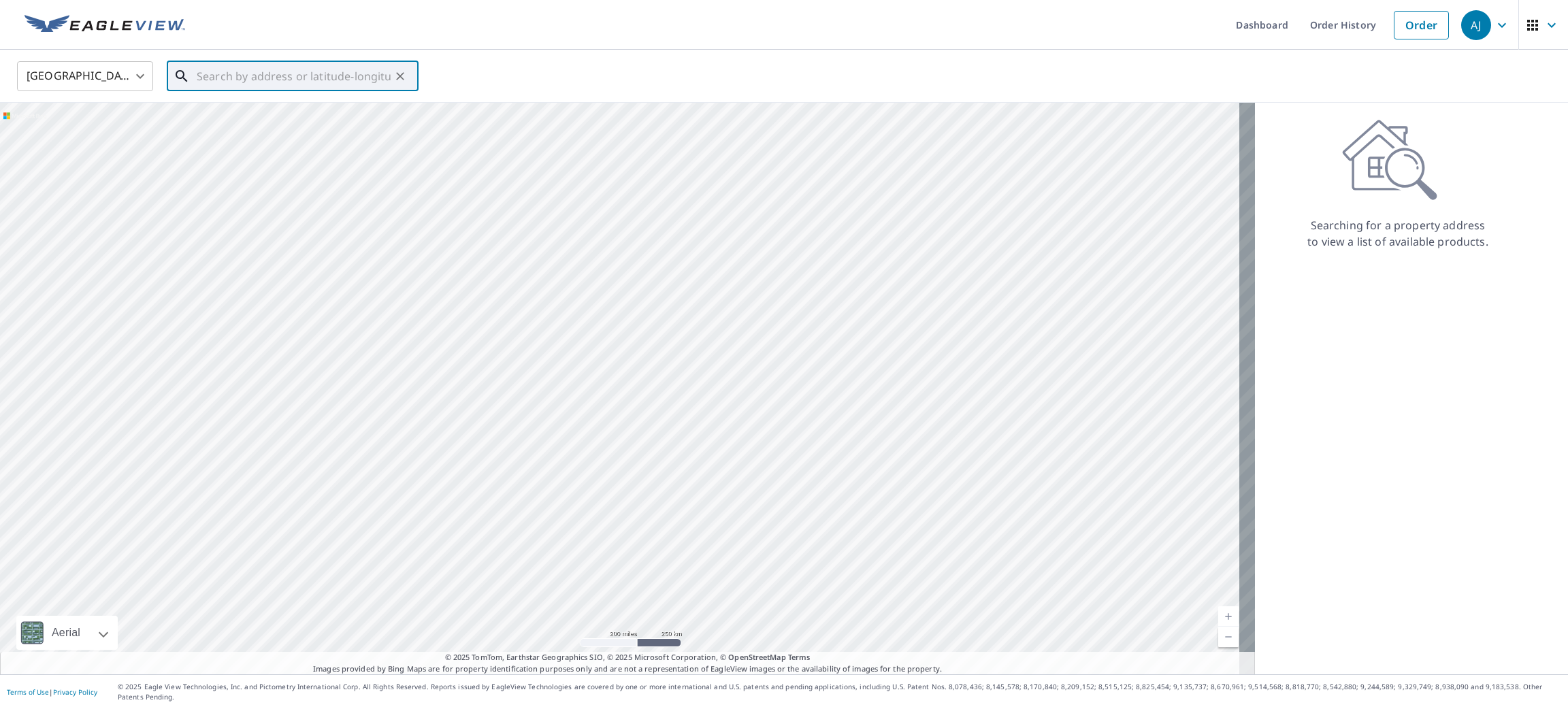
click at [238, 88] on input "text" at bounding box center [294, 76] width 194 height 38
paste input "[STREET_ADDRESS][PERSON_NAME]"
click at [240, 113] on span "[STREET_ADDRESS][PERSON_NAME]" at bounding box center [300, 115] width 214 height 16
type input "[STREET_ADDRESS][PERSON_NAME]"
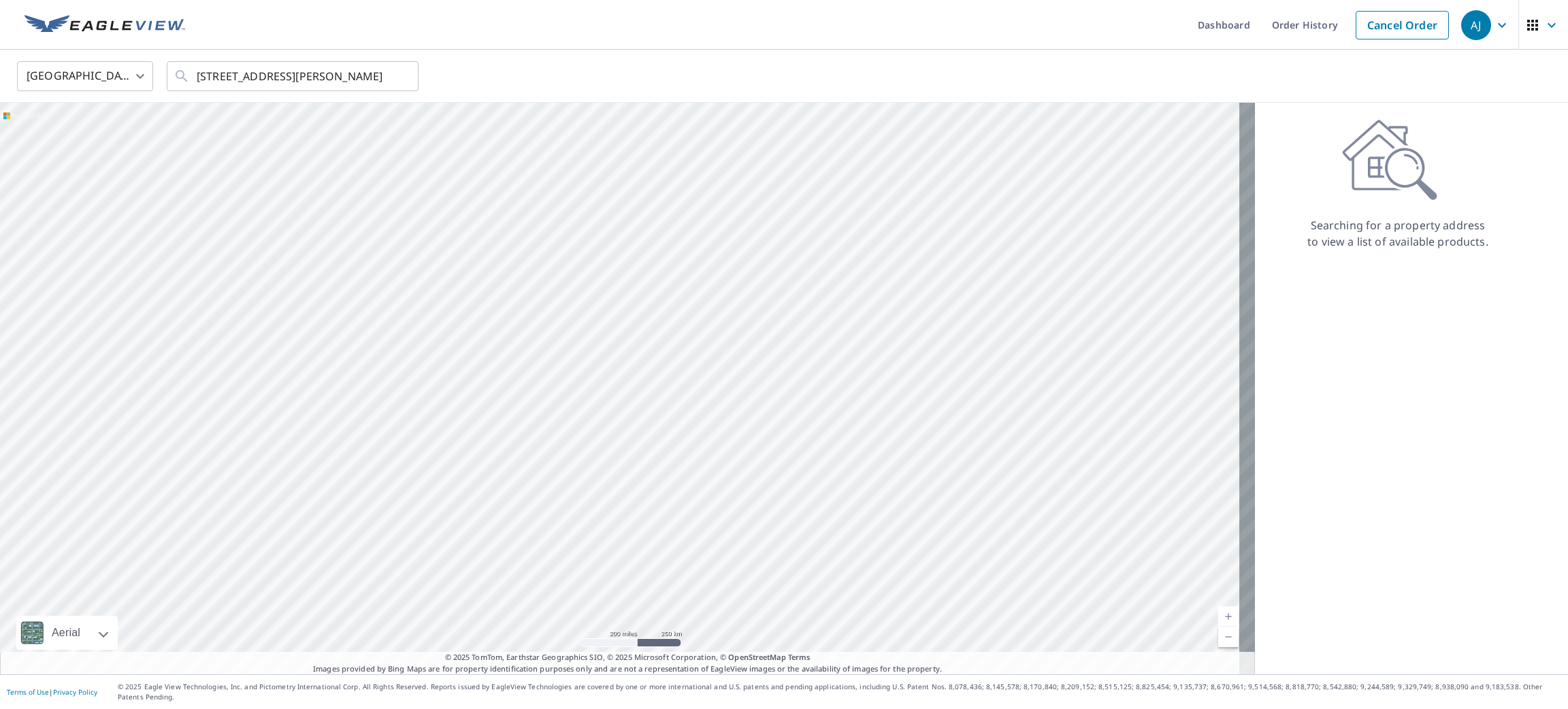
scroll to position [0, 0]
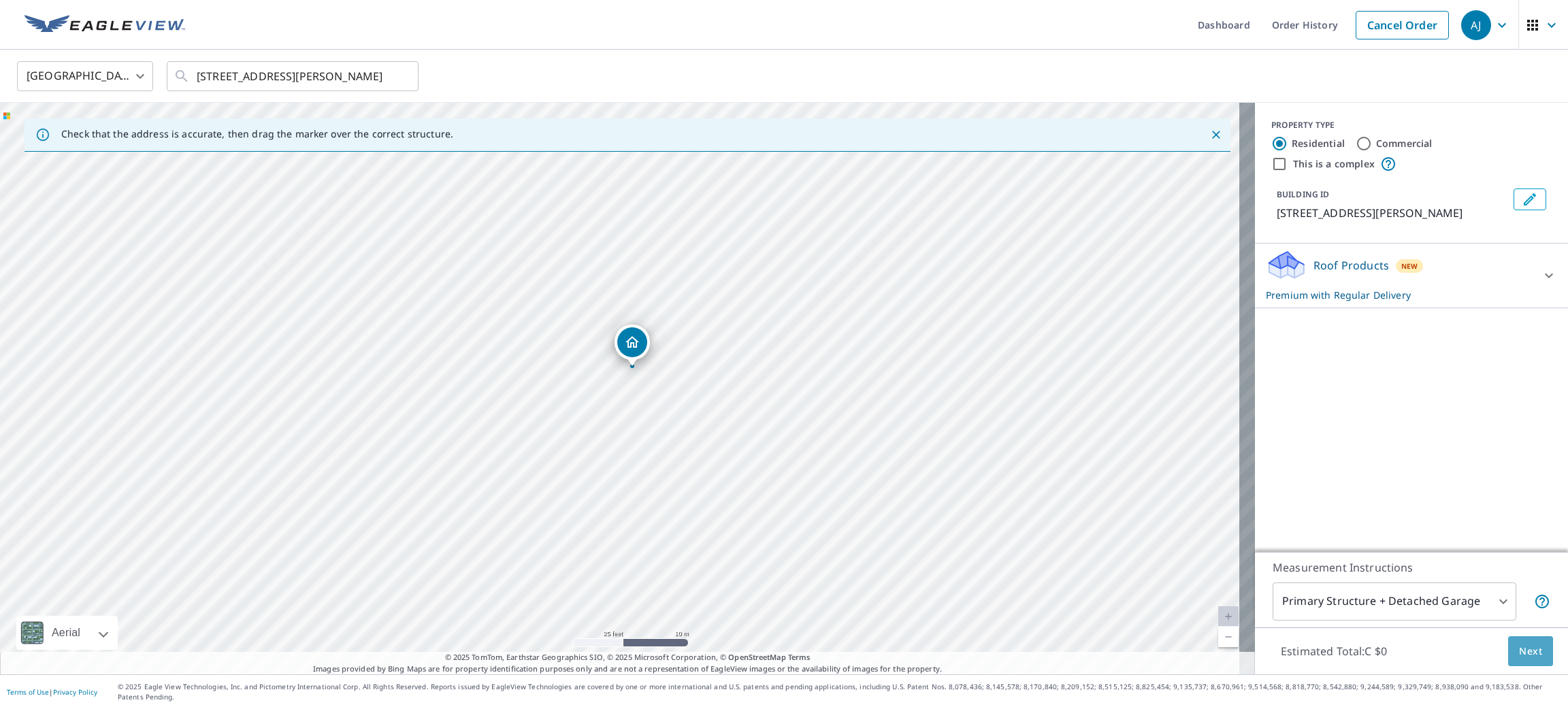
click at [1509, 667] on button "Next" at bounding box center [1531, 652] width 45 height 31
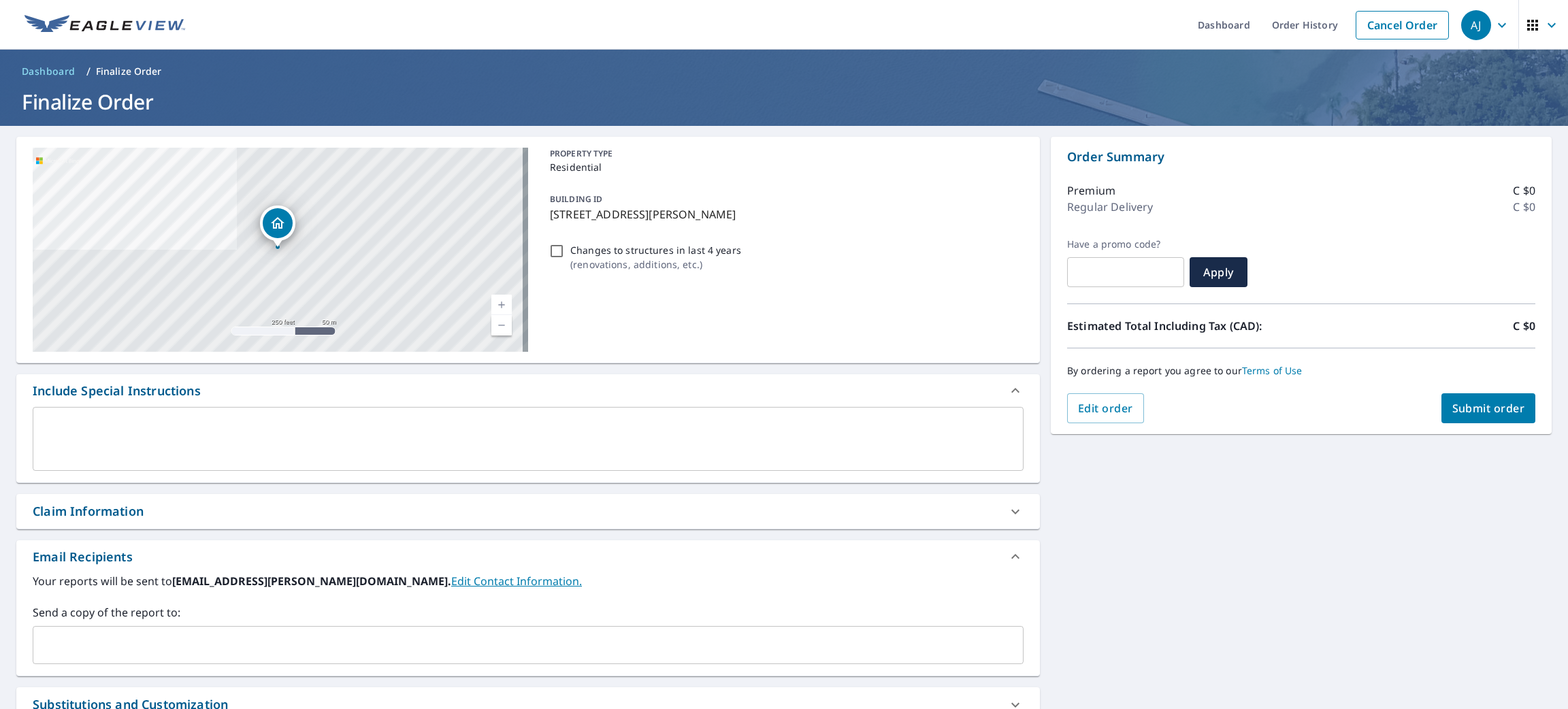
click at [1452, 401] on span "Submit order" at bounding box center [1488, 409] width 73 height 15
checkbox input "true"
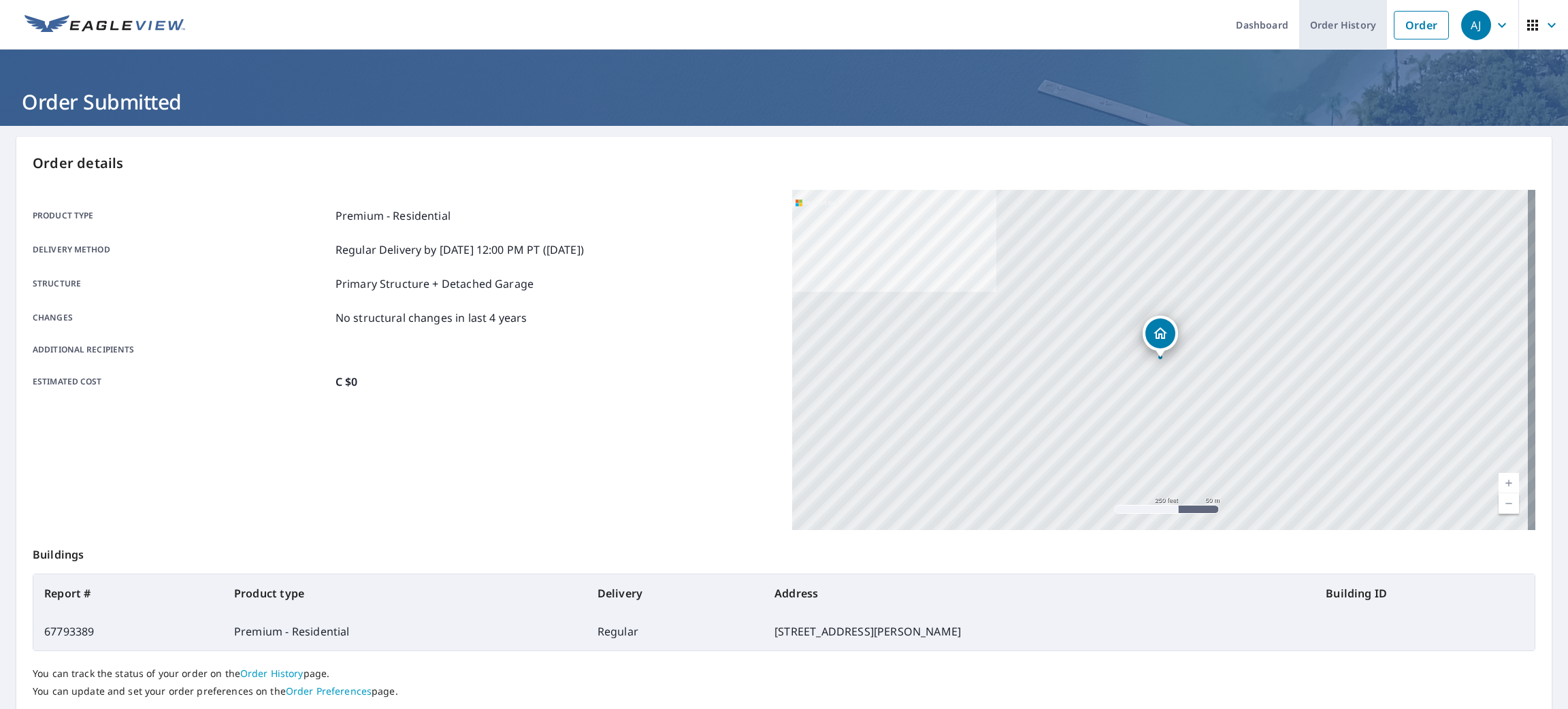
drag, startPoint x: 1396, startPoint y: 19, endPoint x: 1324, endPoint y: 21, distance: 72.0
click at [1398, 19] on link "Order" at bounding box center [1421, 25] width 56 height 28
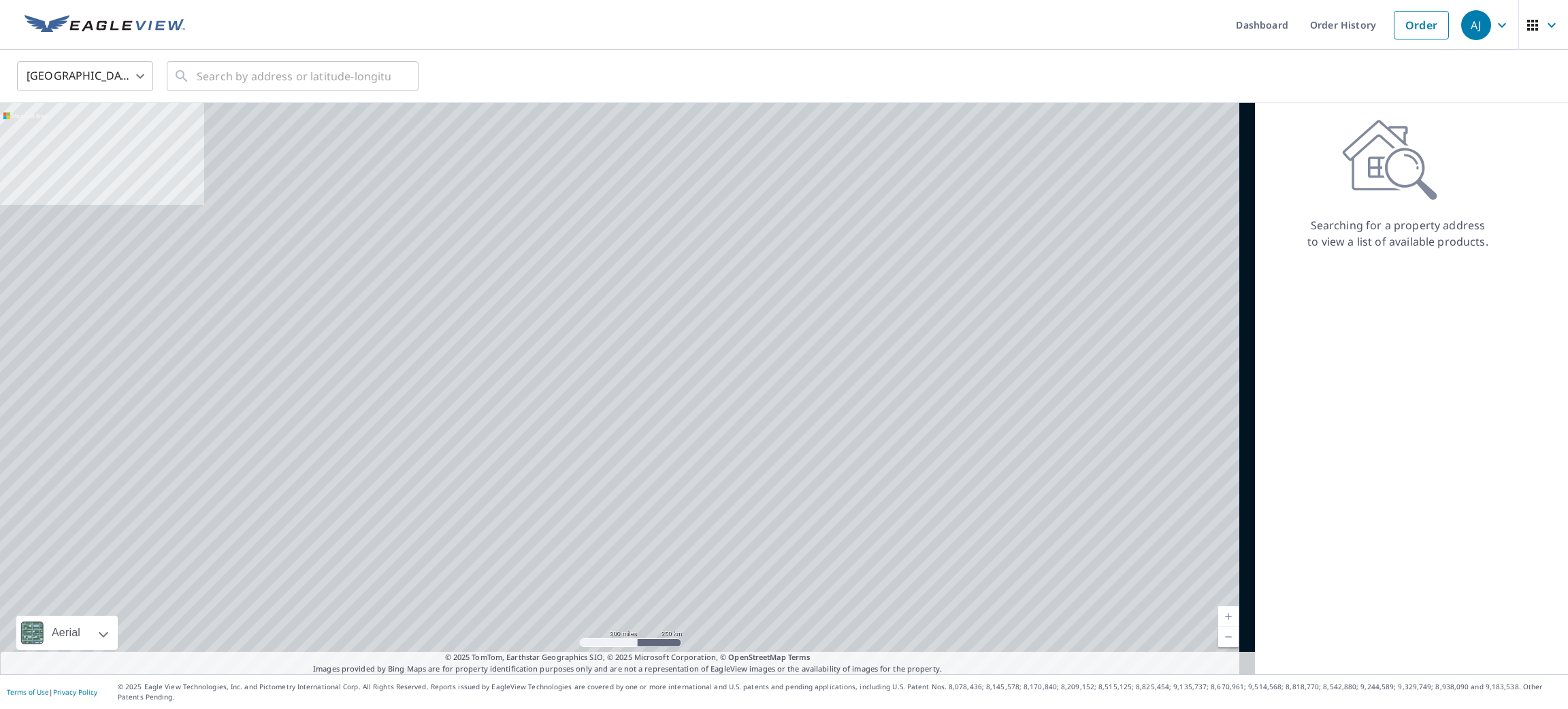
click at [118, 73] on body "[PERSON_NAME] [PERSON_NAME] Dashboard Order History Order AJ United States US ​…" at bounding box center [784, 354] width 1568 height 709
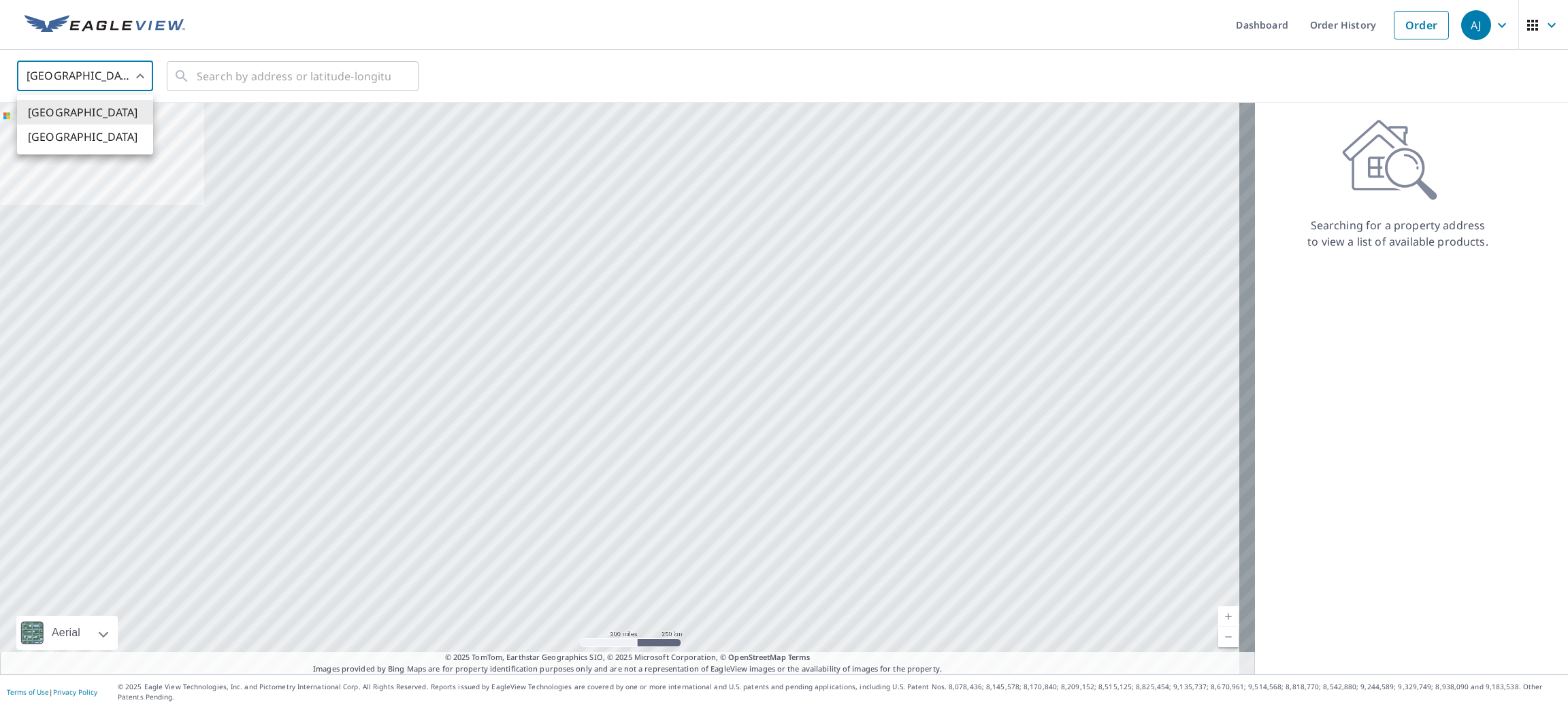
click at [92, 138] on li "[GEOGRAPHIC_DATA]" at bounding box center [85, 137] width 137 height 24
type input "CA"
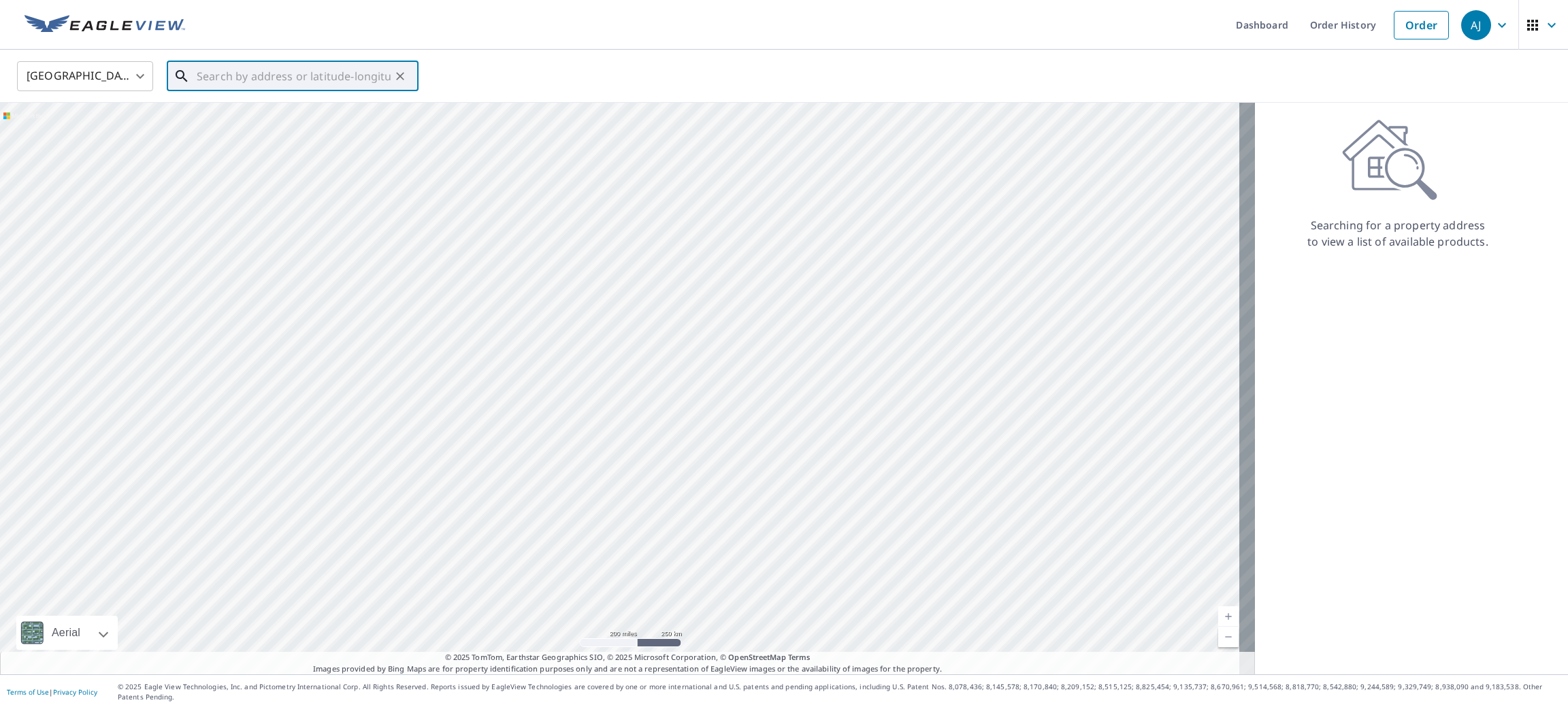
click at [206, 81] on input "text" at bounding box center [294, 76] width 194 height 38
paste input "551 Rue Montclair, Sainte-Julie, QC J3E 2S8, Canad"
click at [207, 105] on li "551 RUE MONTCLAIR SAINTE-JULIE QC J3E2S8" at bounding box center [292, 116] width 251 height 33
type input "551 RUE MONTCLAIR SAINTE-JULIE QC J3E2S8"
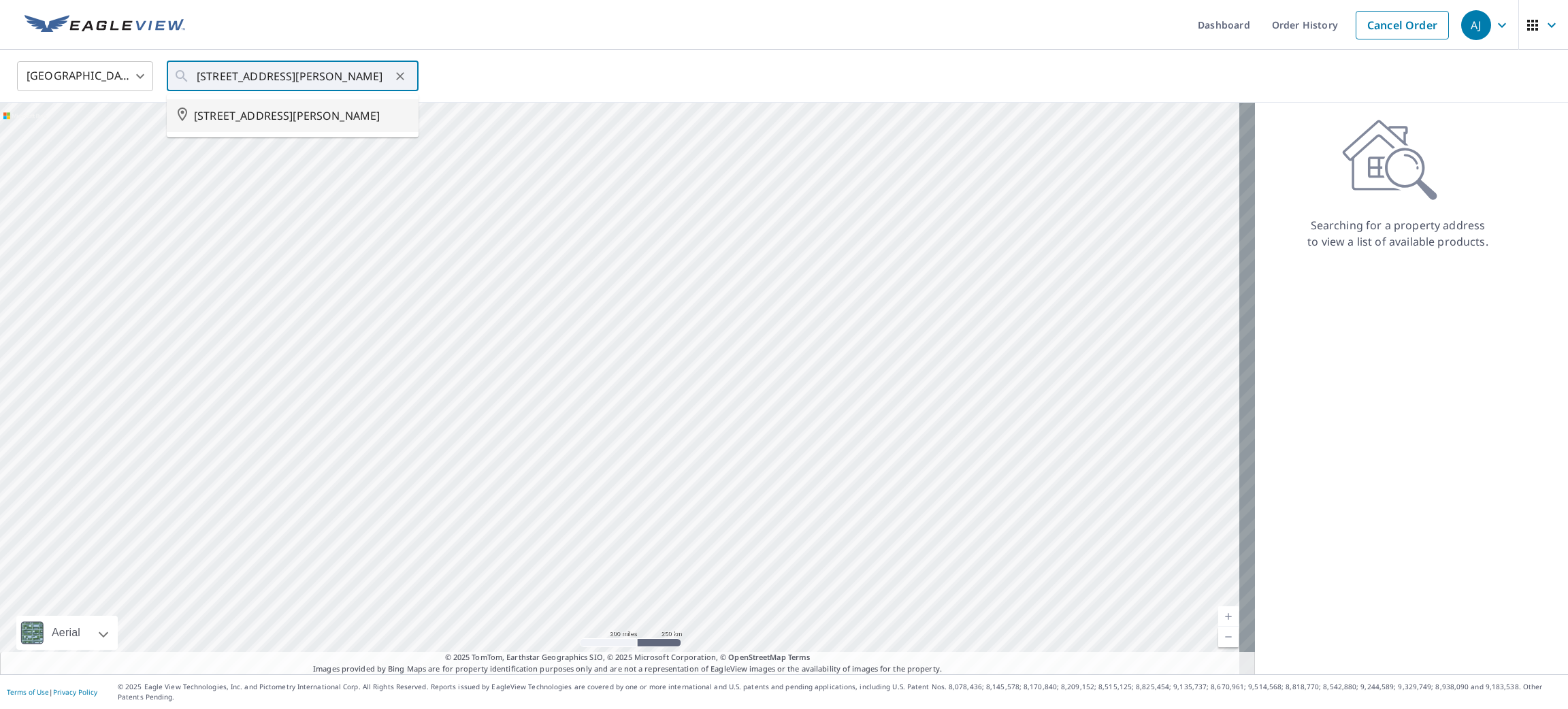
scroll to position [0, 0]
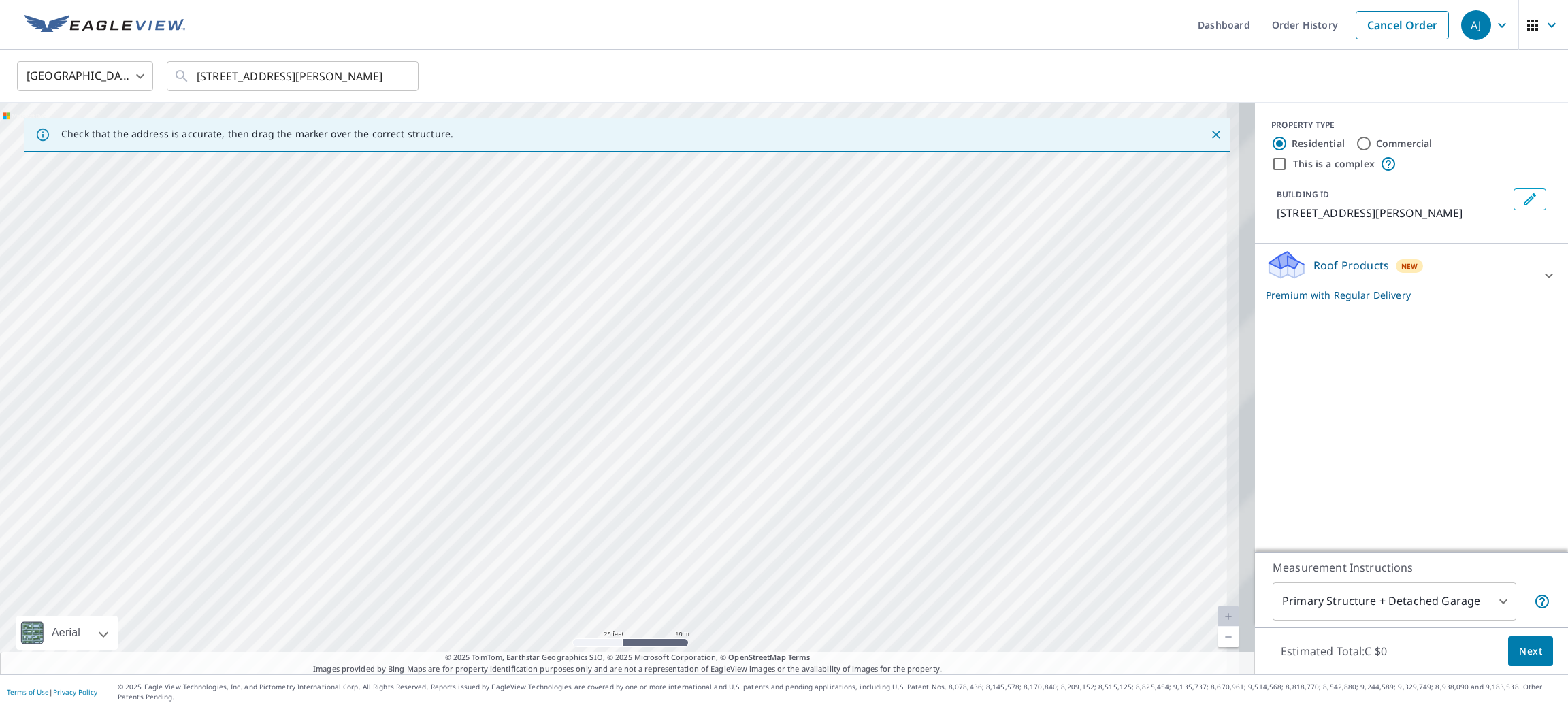
drag, startPoint x: 789, startPoint y: 388, endPoint x: 293, endPoint y: 256, distance: 513.3
click at [293, 256] on div "551 MONTCLAIR SAINTE-JULIE QC J3E2S8" at bounding box center [627, 388] width 1255 height 572
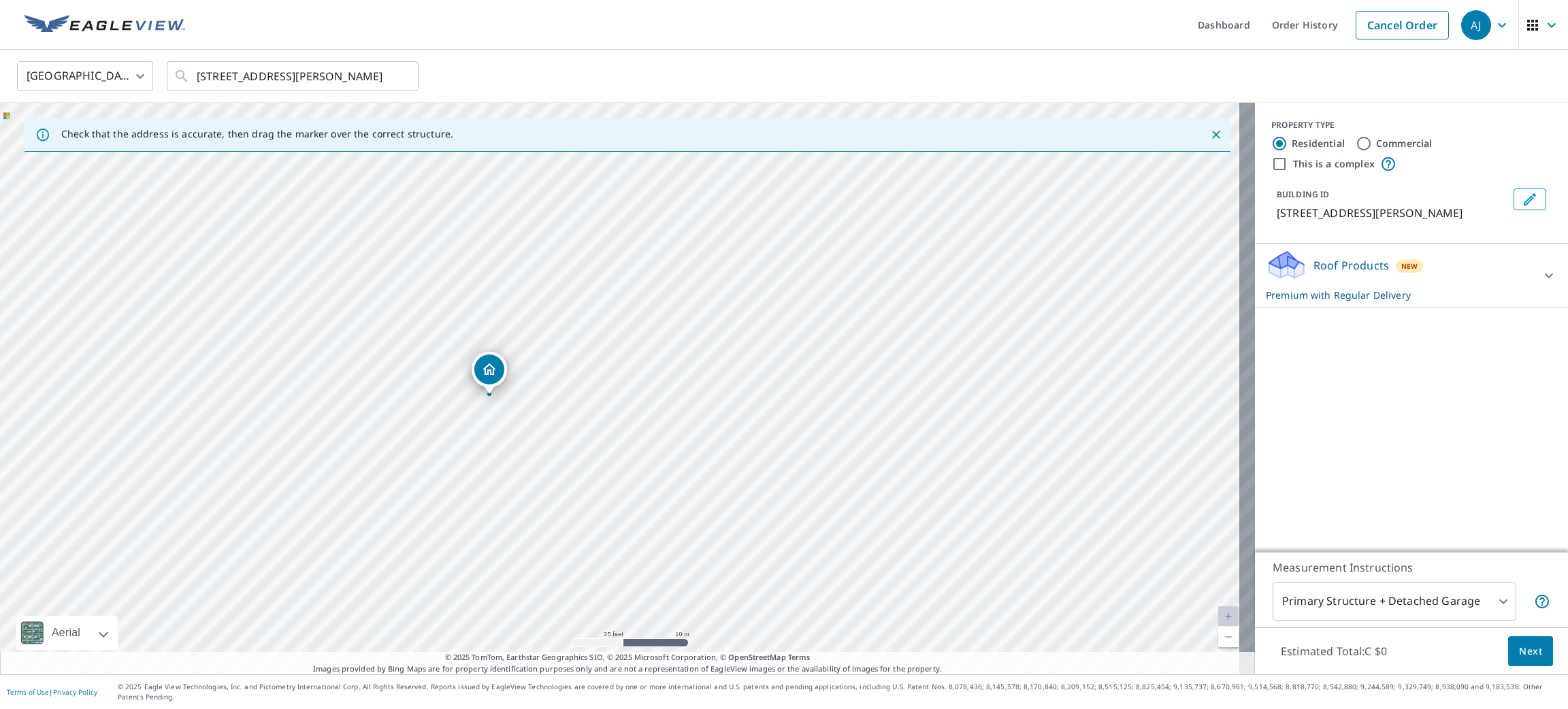
click at [1526, 644] on div "Estimated Total: C $0 Next" at bounding box center [1412, 651] width 313 height 48
click at [1525, 649] on button "Next" at bounding box center [1531, 652] width 45 height 31
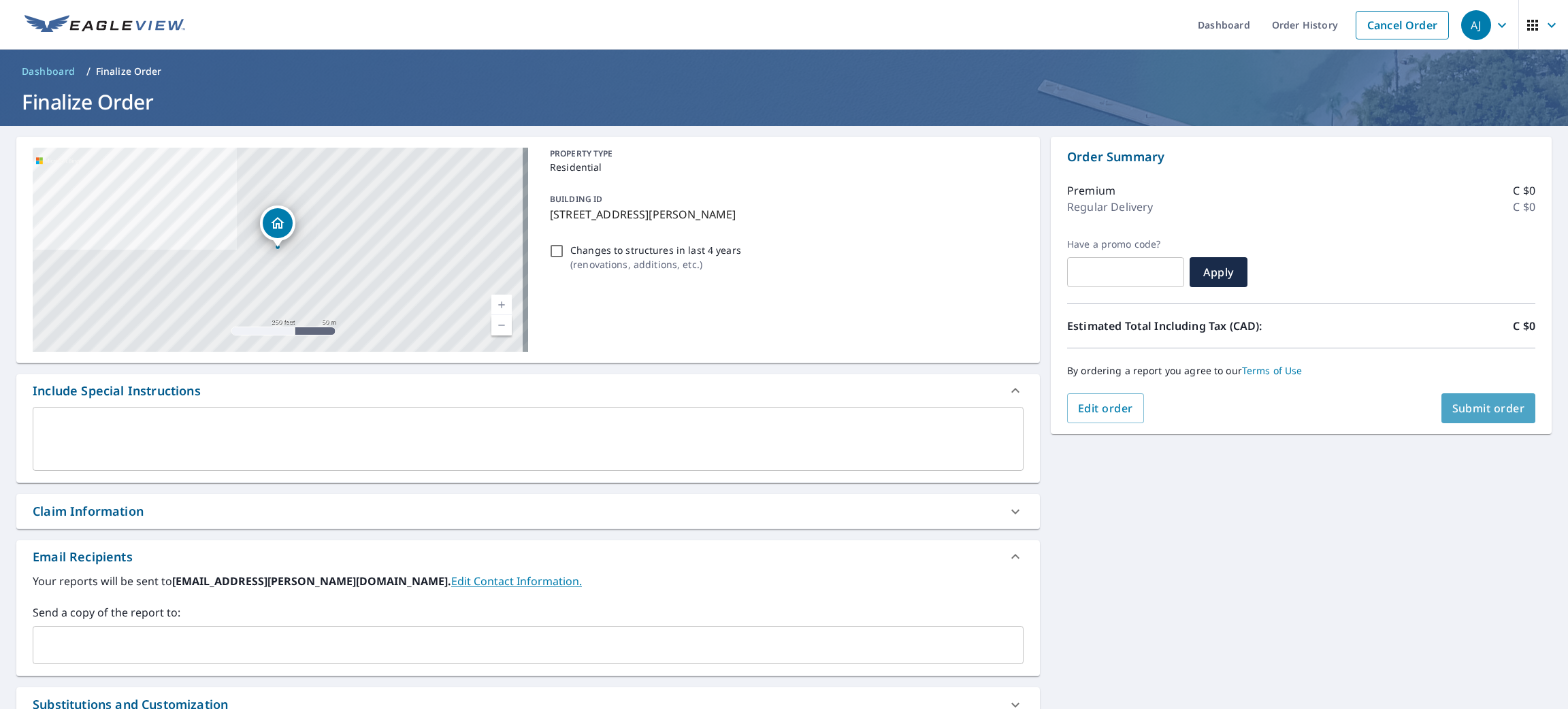
click at [1456, 411] on span "Submit order" at bounding box center [1488, 409] width 73 height 15
checkbox input "true"
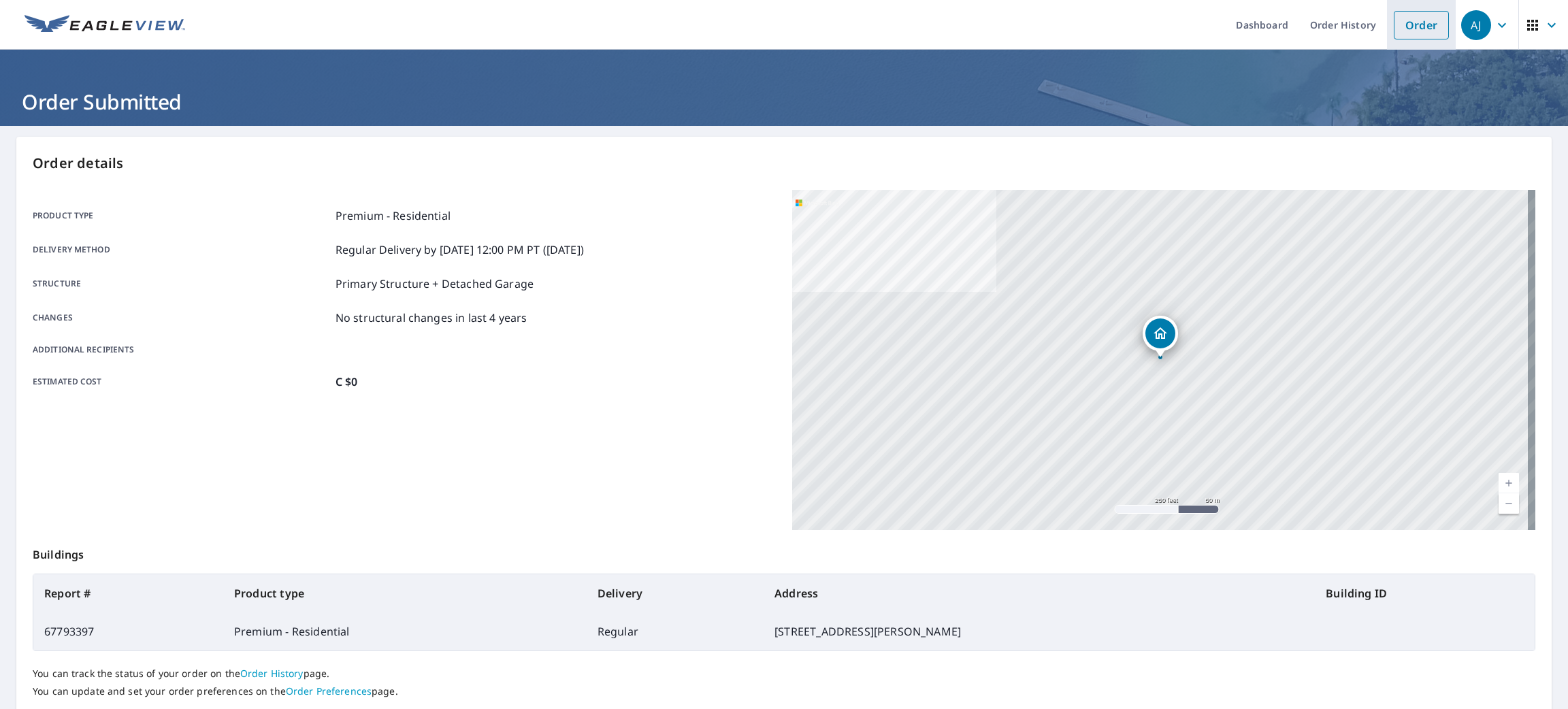
click at [1414, 21] on link "Order" at bounding box center [1421, 25] width 56 height 28
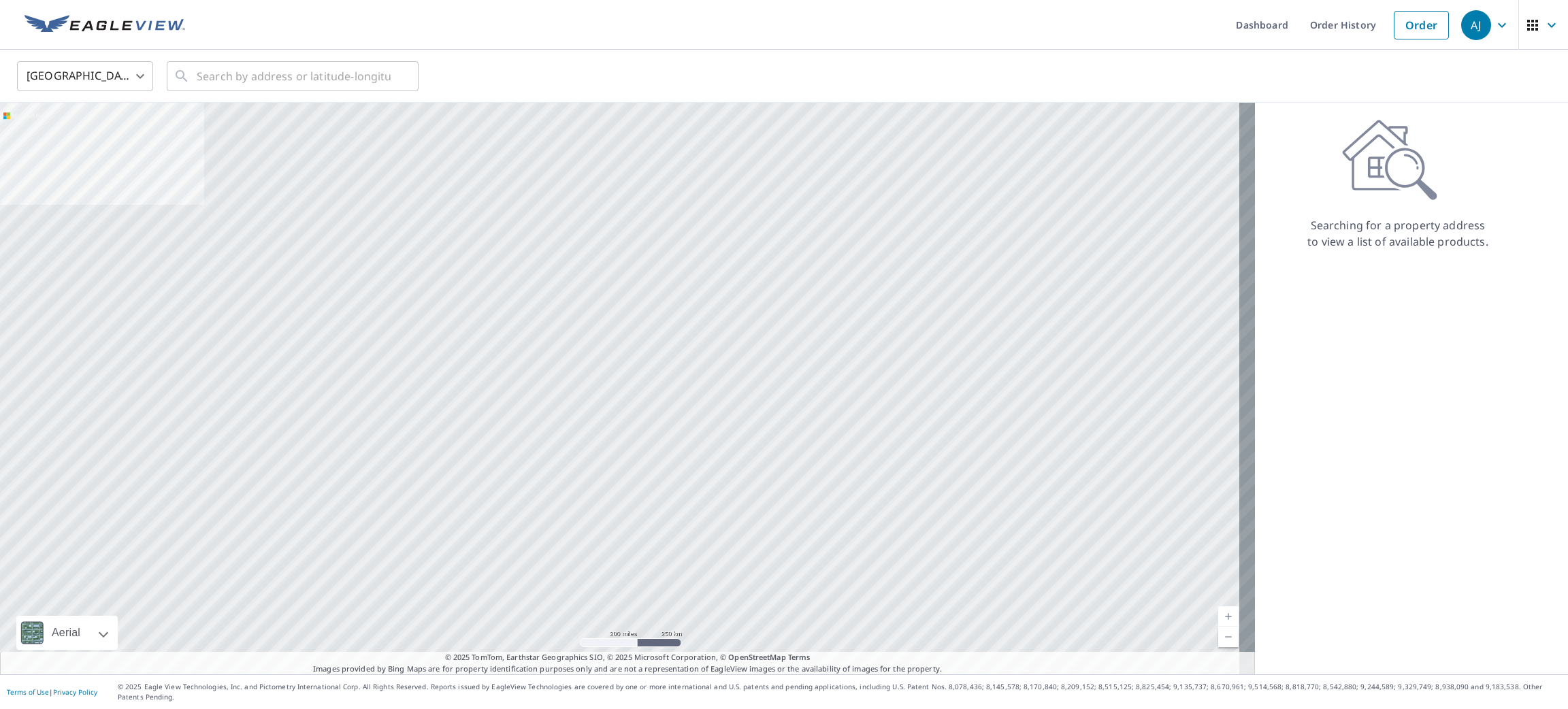
click at [75, 77] on body "[PERSON_NAME] [PERSON_NAME] Dashboard Order History Order AJ United States US ​…" at bounding box center [784, 354] width 1568 height 709
click at [73, 144] on li "[GEOGRAPHIC_DATA]" at bounding box center [85, 137] width 137 height 24
type input "CA"
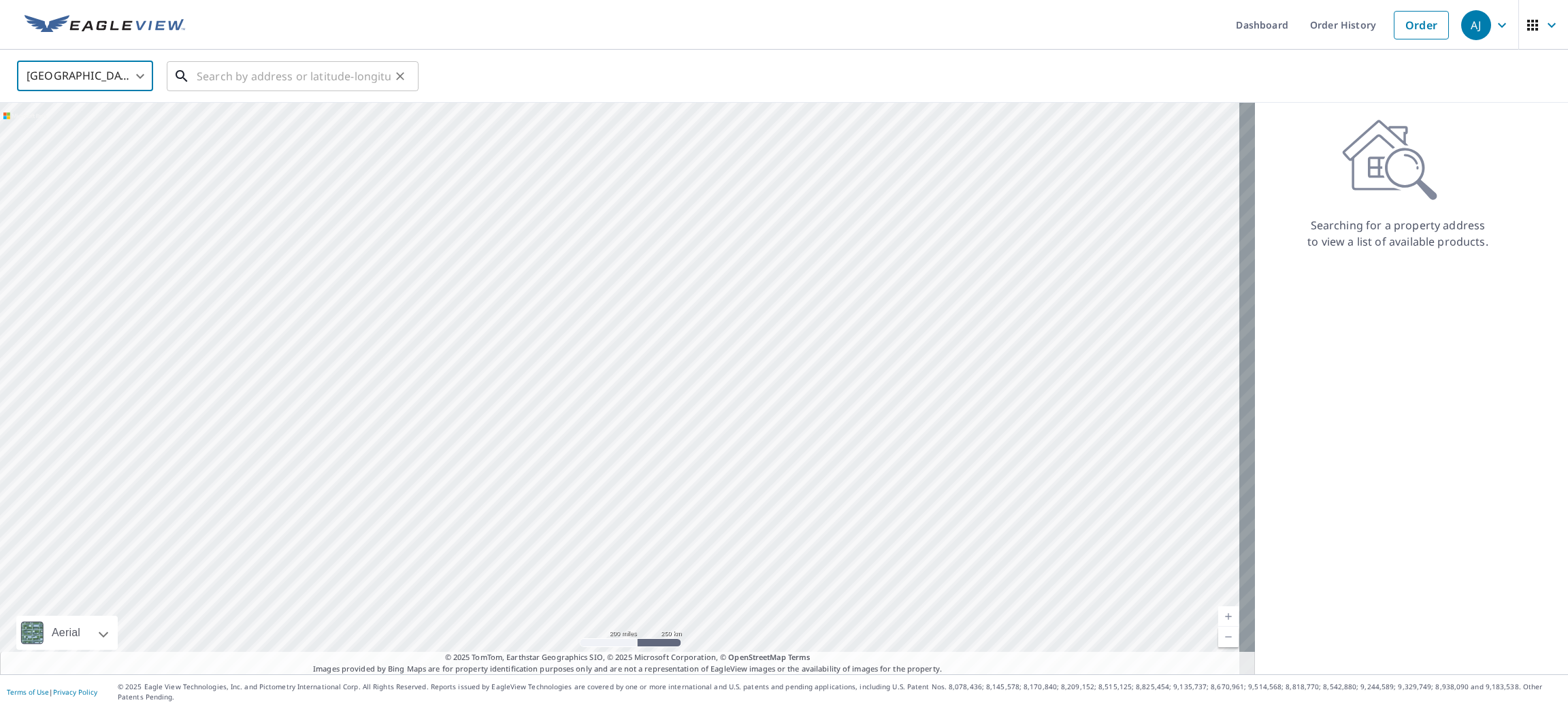
click at [215, 86] on input "text" at bounding box center [294, 76] width 194 height 38
paste input "57 Geneva Crescent, Brampton, ON L6S 1K7, Canada"
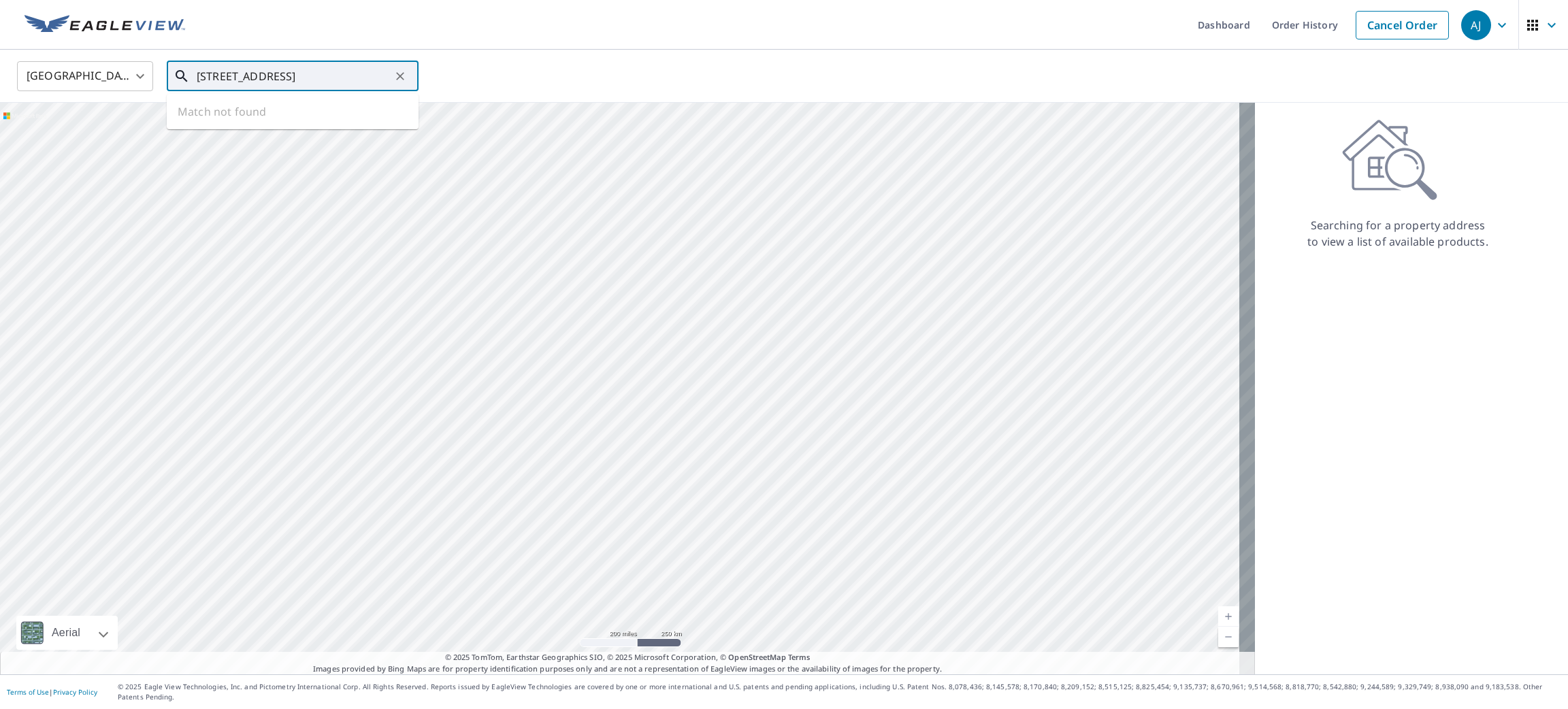
scroll to position [0, 78]
click at [218, 109] on span "57 GENEVA CRES BRAMPTON ON L6S1K7" at bounding box center [300, 115] width 214 height 16
type input "57 GENEVA CRES BRAMPTON ON L6S1K7"
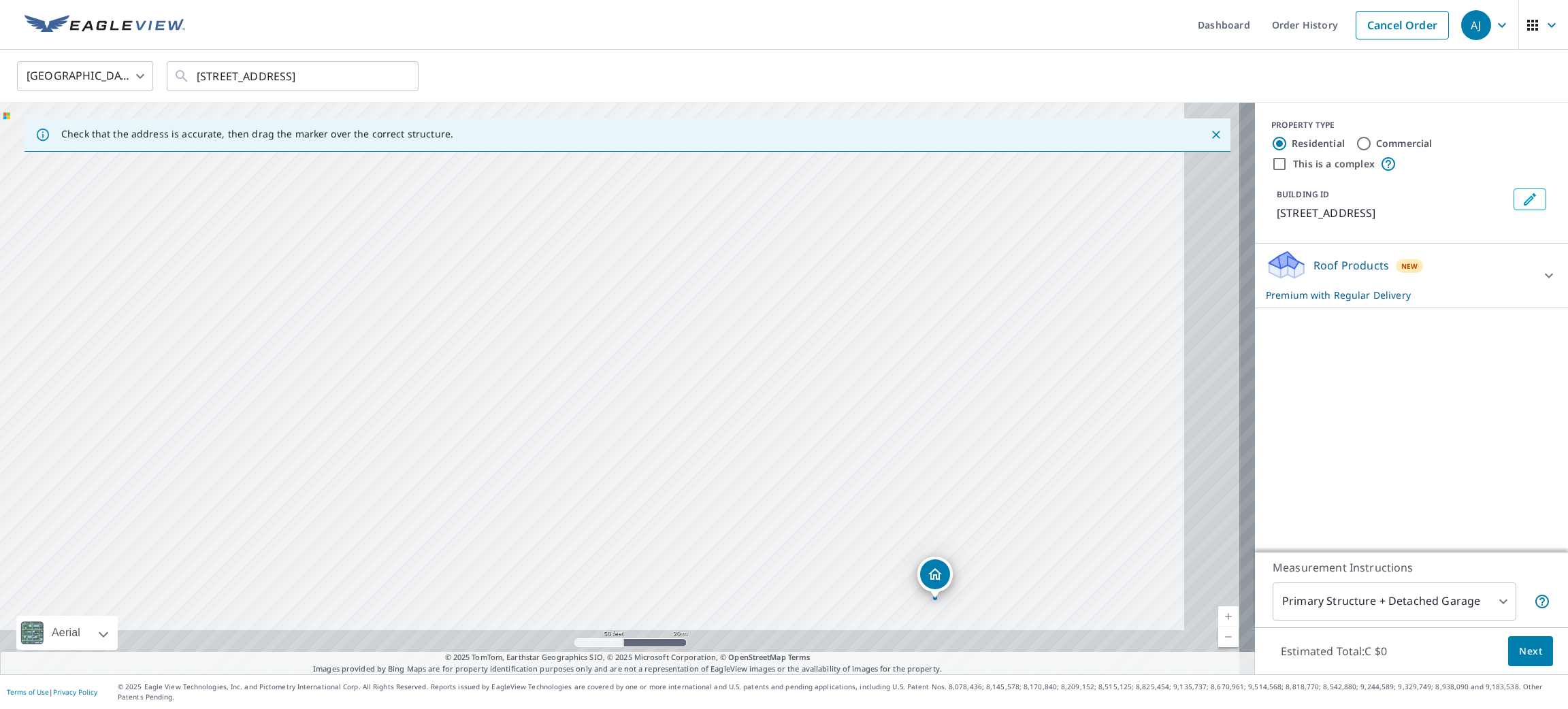
drag, startPoint x: 179, startPoint y: 166, endPoint x: 0, endPoint y: -60, distance: 288.3
click at [0, 0] on html "AJ AJ Dashboard Order History Cancel Order AJ Canada CA ​ 57 GENEVA CRES BRAMPT…" at bounding box center [784, 354] width 1568 height 709
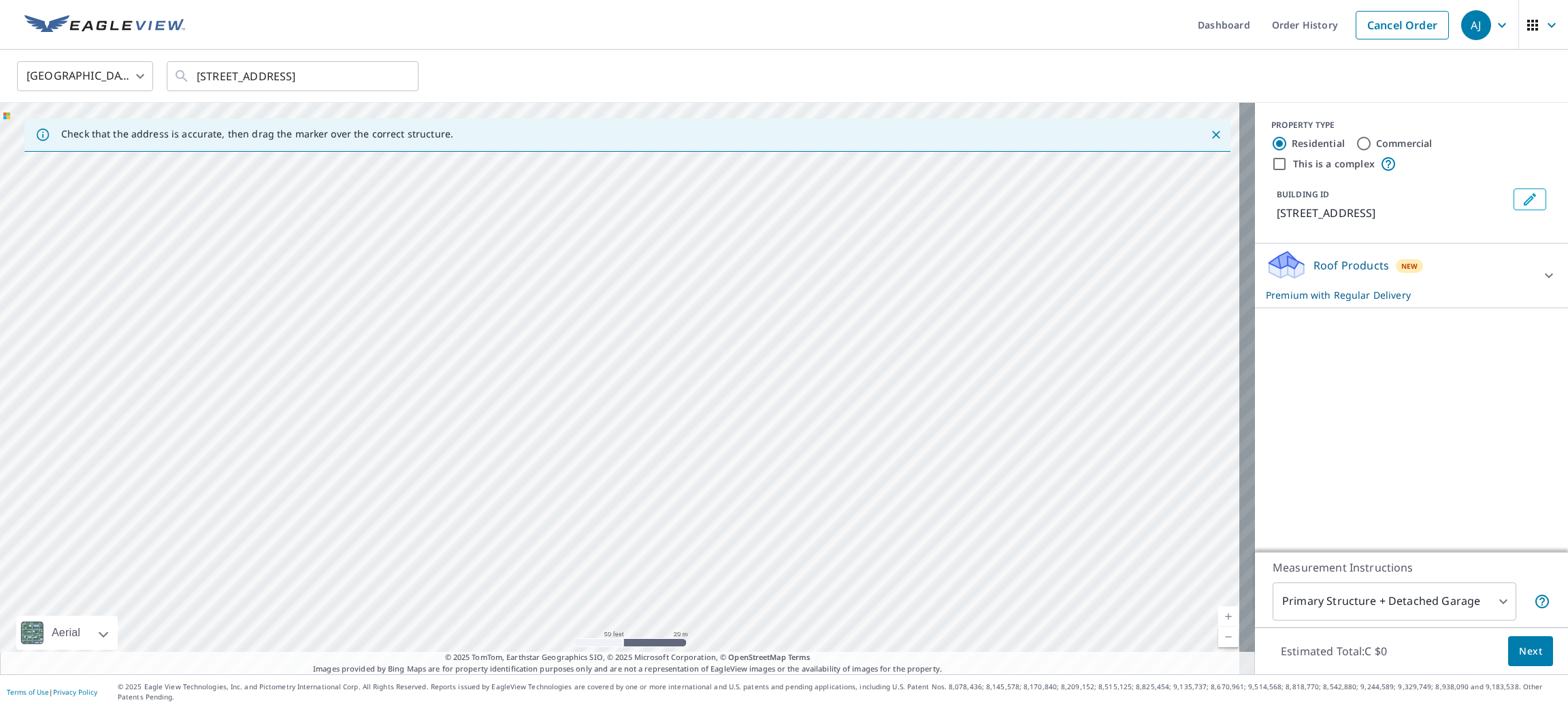
click at [113, 228] on div "57 GENEVA CRES BRAMPTON ON L6S1K7" at bounding box center [627, 388] width 1255 height 572
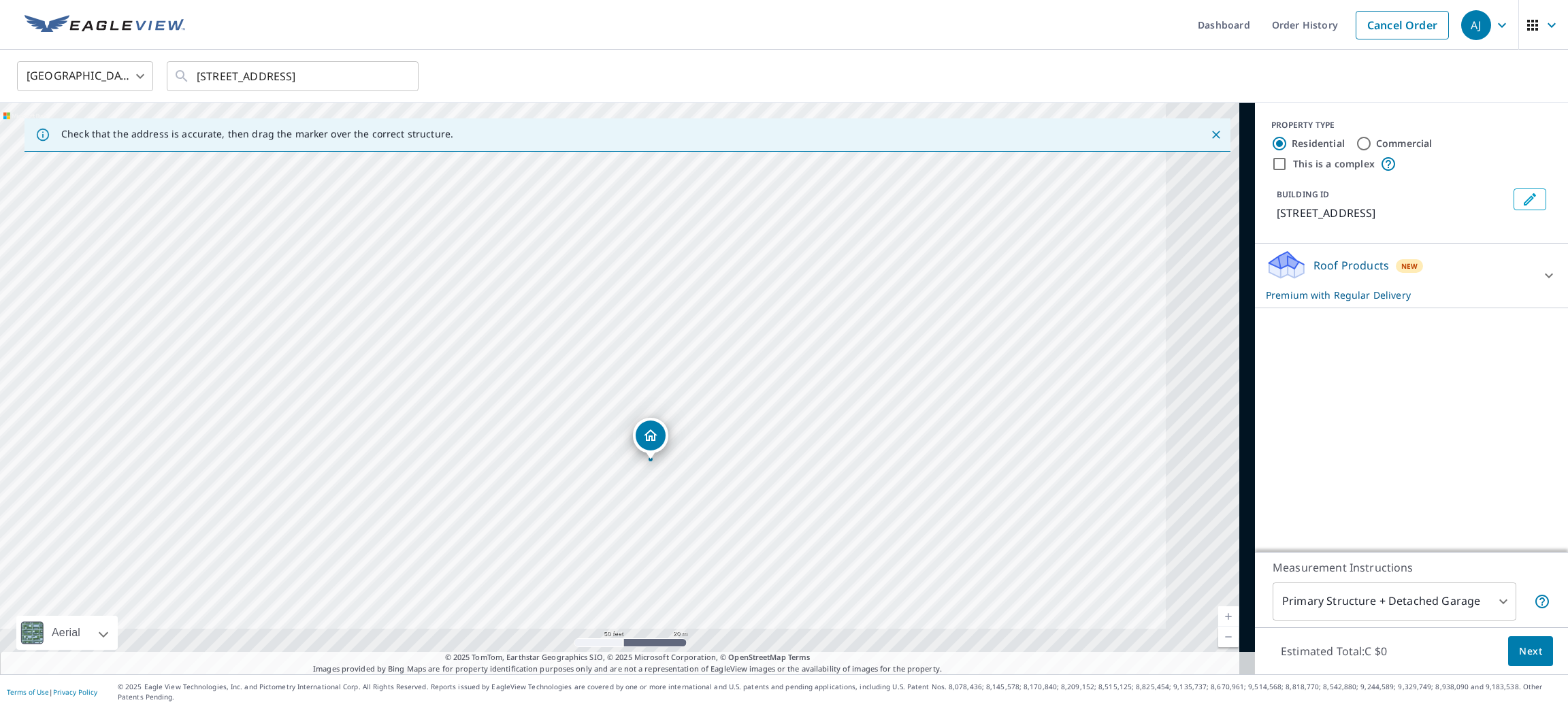
drag, startPoint x: 349, startPoint y: 158, endPoint x: 341, endPoint y: 146, distance: 14.4
click at [343, 147] on div "Check that the address is accurate, then drag the marker over the correct struc…" at bounding box center [627, 388] width 1255 height 572
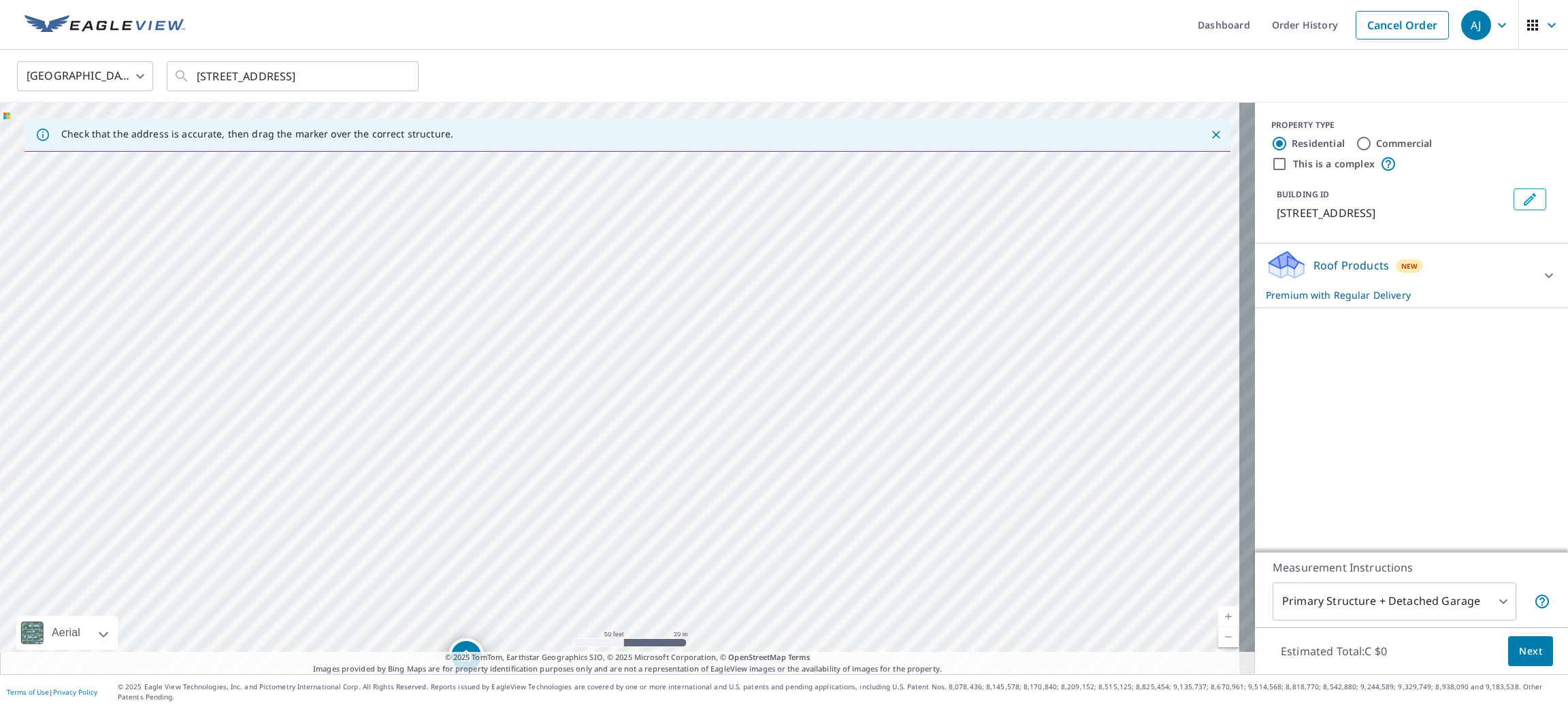
click at [176, 357] on div "57 GENEVA CRES BRAMPTON ON L6S1K7" at bounding box center [627, 388] width 1255 height 572
drag, startPoint x: 483, startPoint y: 326, endPoint x: 481, endPoint y: 278, distance: 48.0
click at [481, 278] on div "57 GENEVA CRES BRAMPTON ON L6S1K7" at bounding box center [627, 388] width 1255 height 572
click at [1535, 659] on button "Next" at bounding box center [1531, 652] width 45 height 31
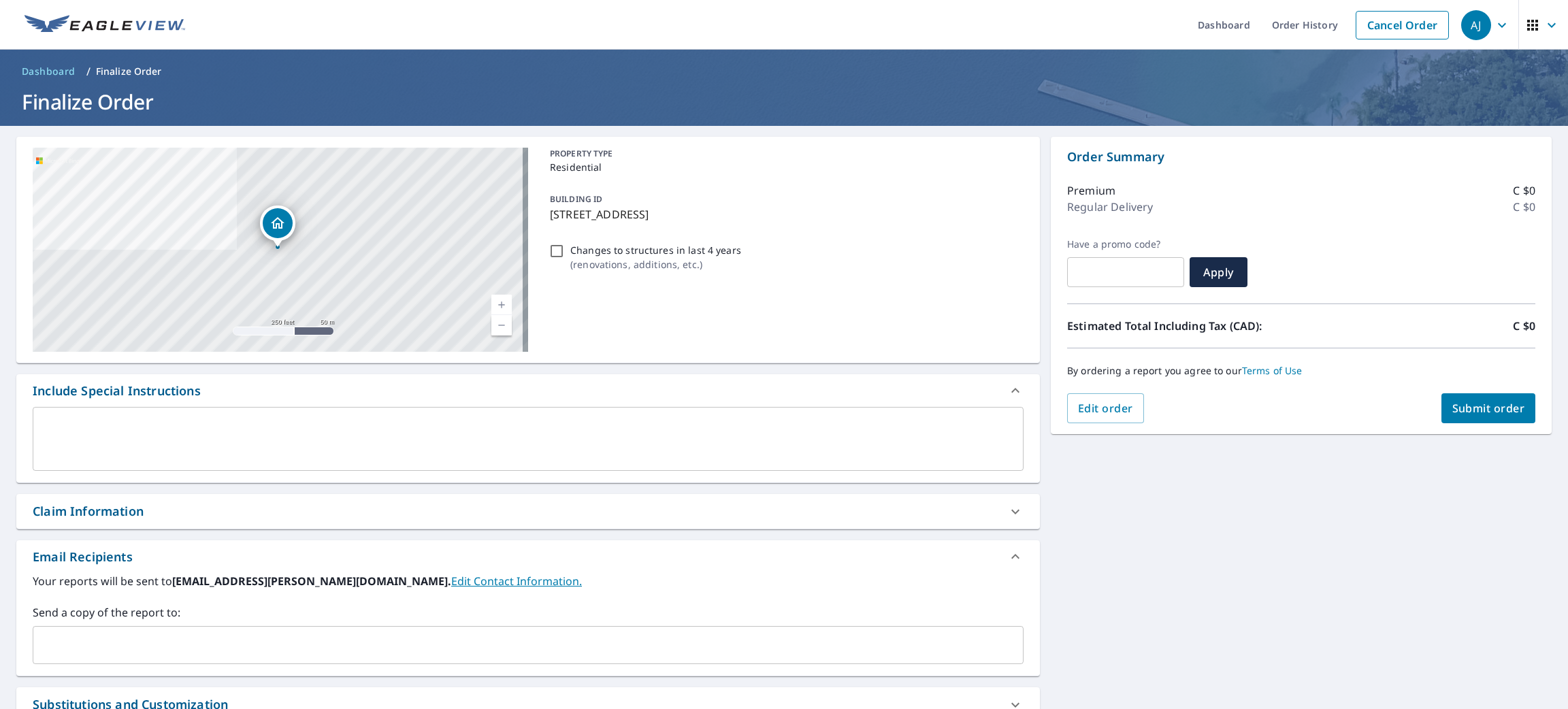
click at [1477, 414] on span "Submit order" at bounding box center [1488, 409] width 73 height 15
checkbox input "true"
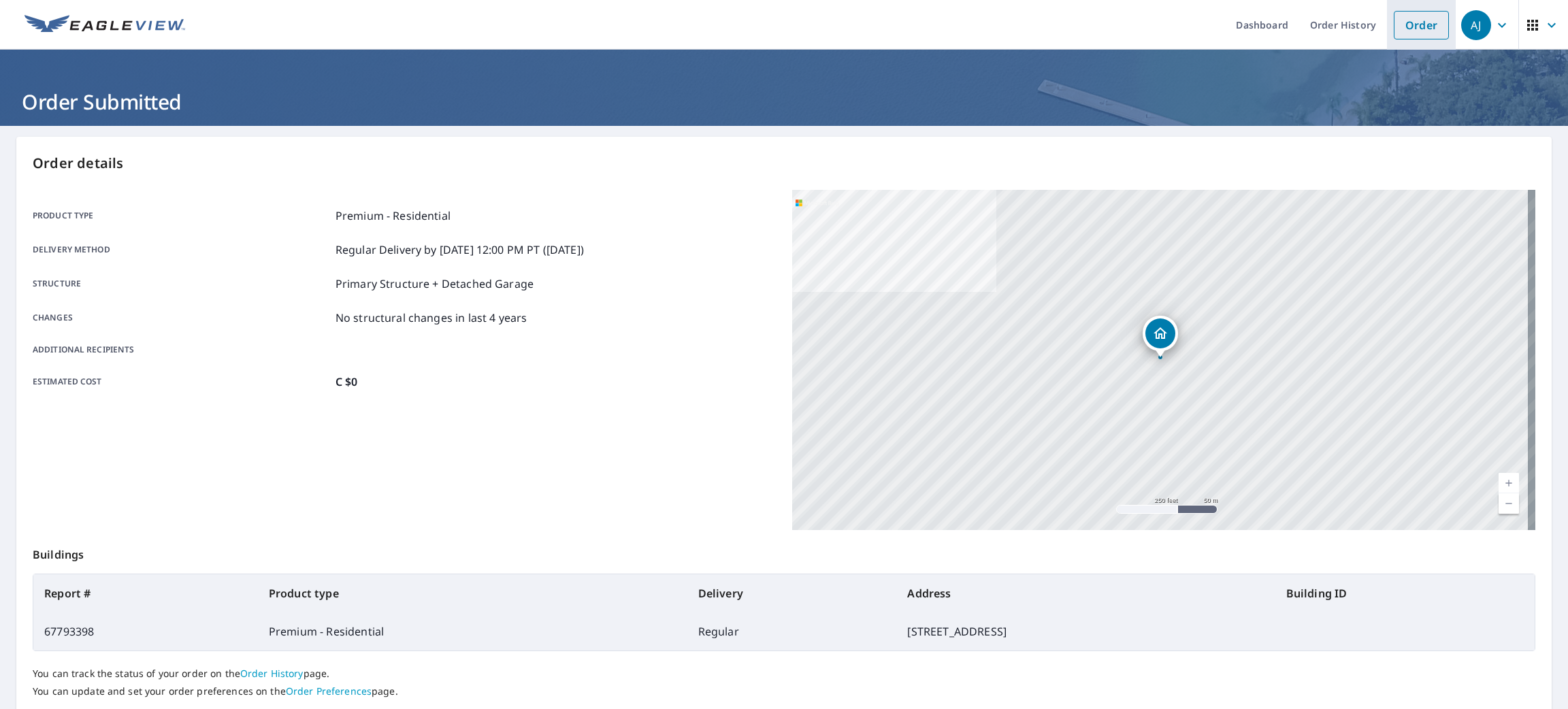
click at [1394, 33] on link "Order" at bounding box center [1421, 25] width 56 height 28
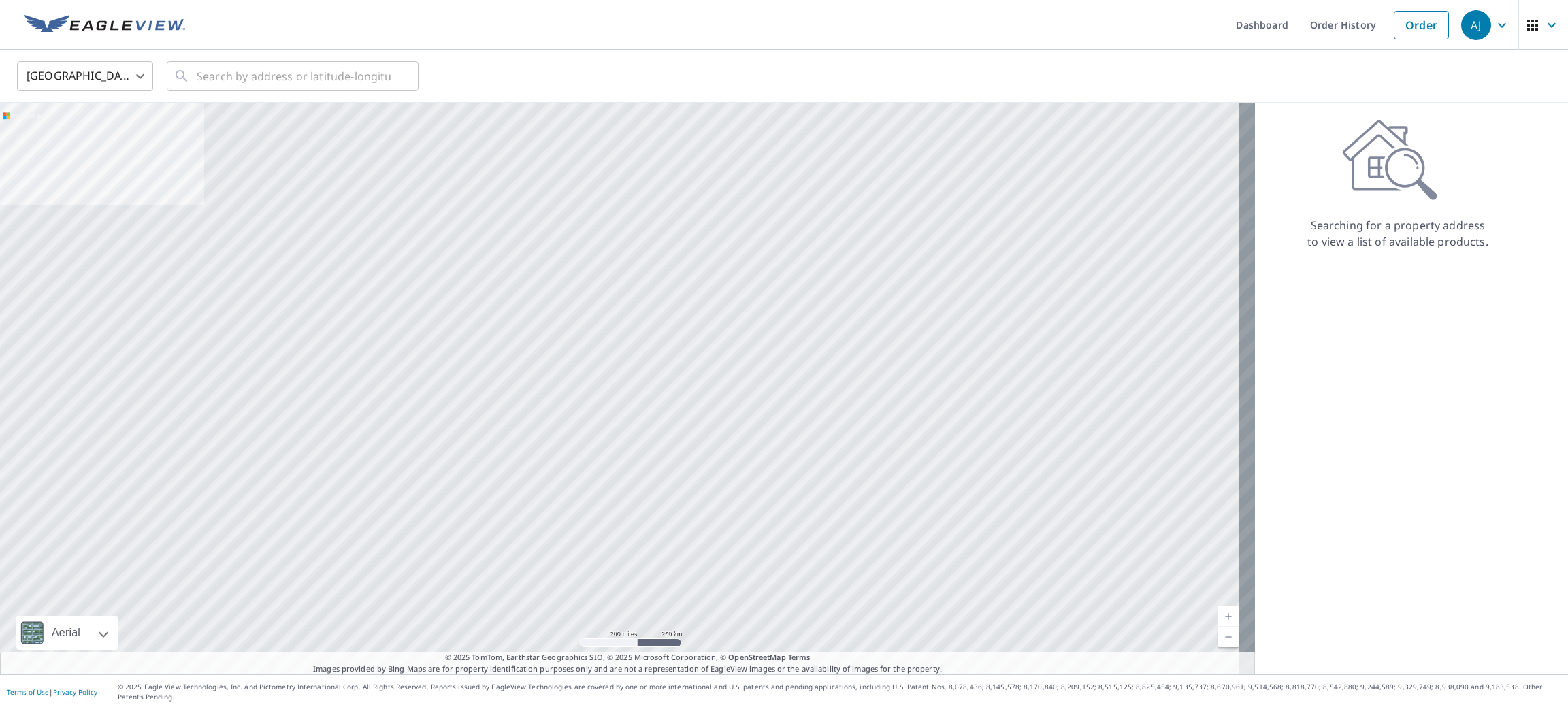
click at [129, 73] on body "[PERSON_NAME] [PERSON_NAME] Dashboard Order History Order AJ United States US ​…" at bounding box center [784, 354] width 1568 height 709
click at [124, 140] on li "[GEOGRAPHIC_DATA]" at bounding box center [85, 137] width 137 height 24
type input "CA"
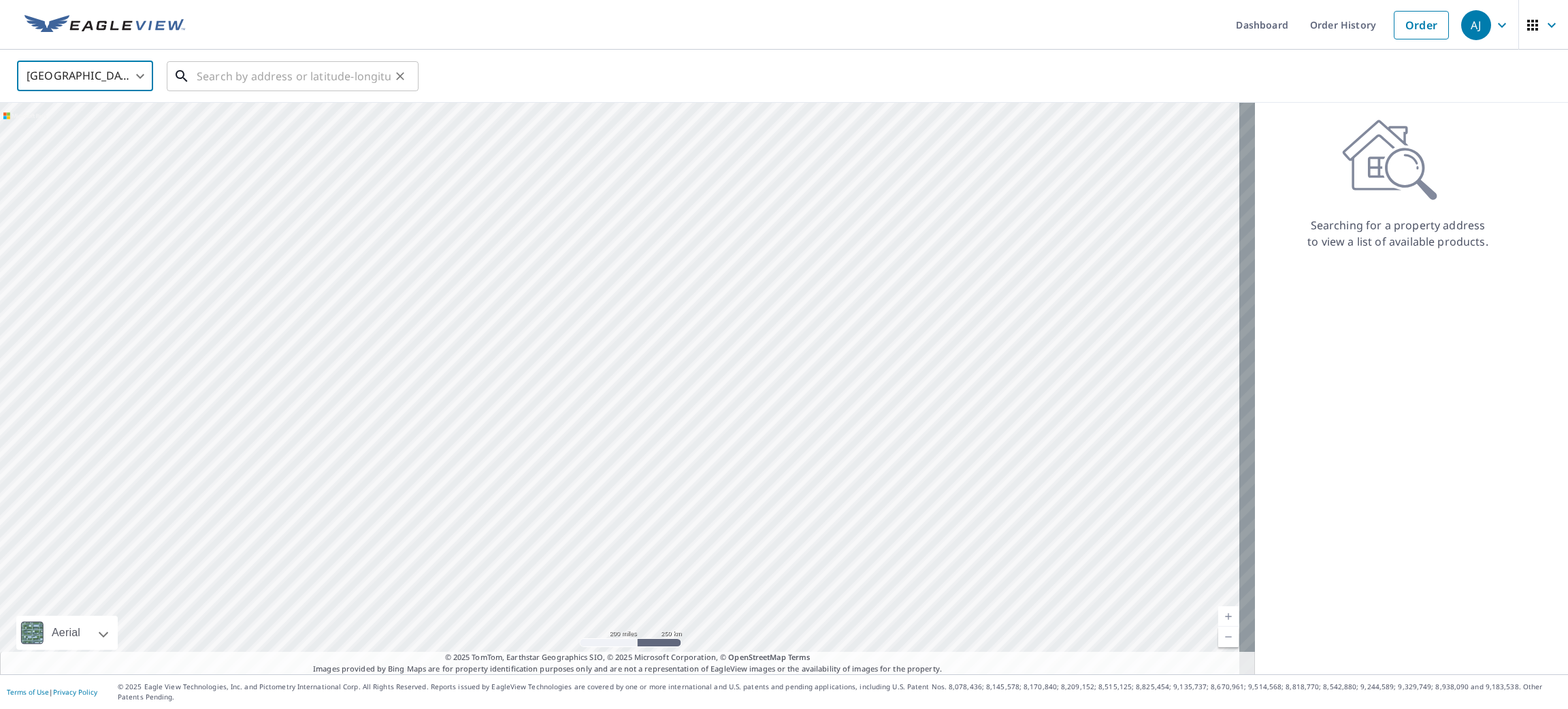
click at [242, 79] on input "text" at bounding box center [294, 76] width 194 height 38
paste input "52 Rochelle Dr, Richmond, ON, Canada"
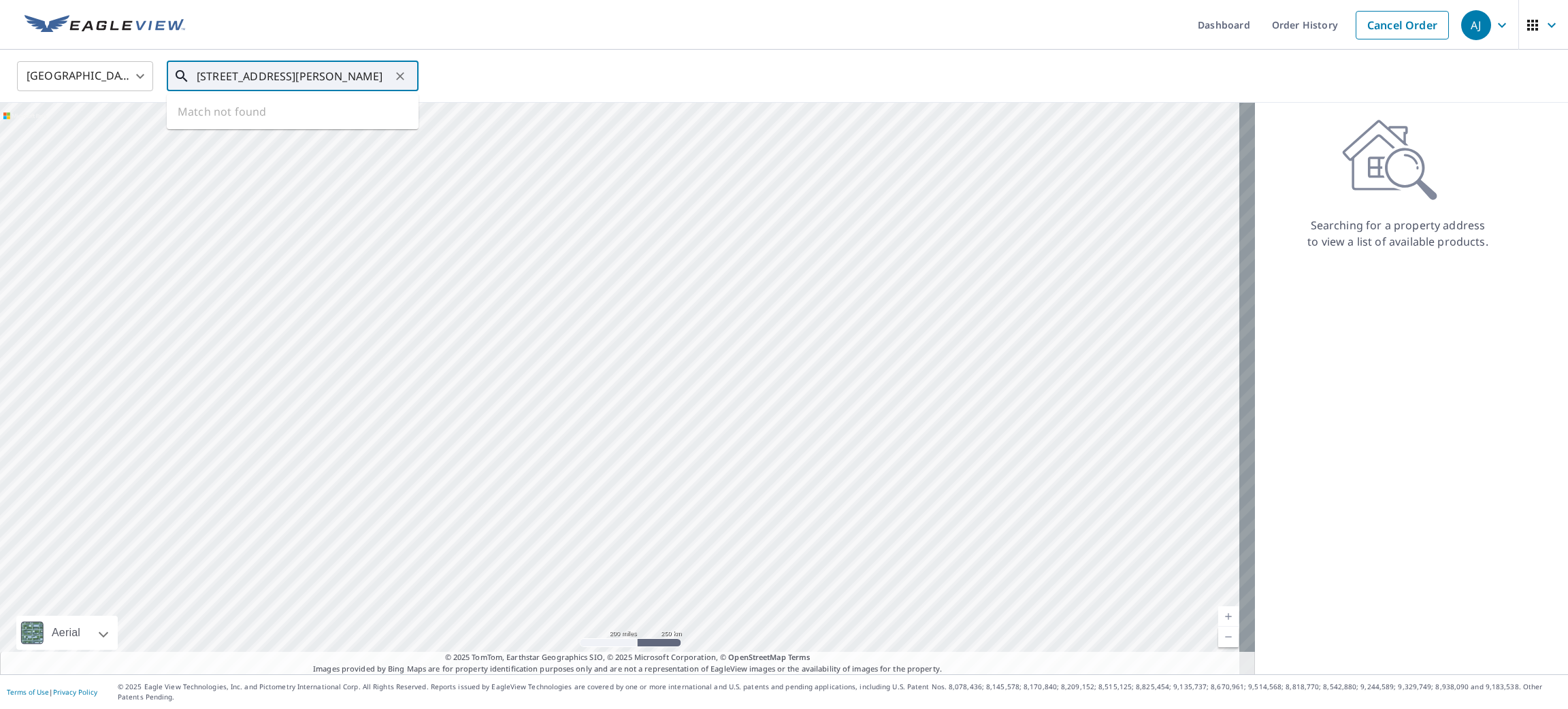
scroll to position [0, 6]
click at [251, 110] on span "52 ROCHELLE DR OTTAWA ON K0A2Z0" at bounding box center [300, 123] width 214 height 33
type input "52 ROCHELLE DR OTTAWA ON K0A2Z0"
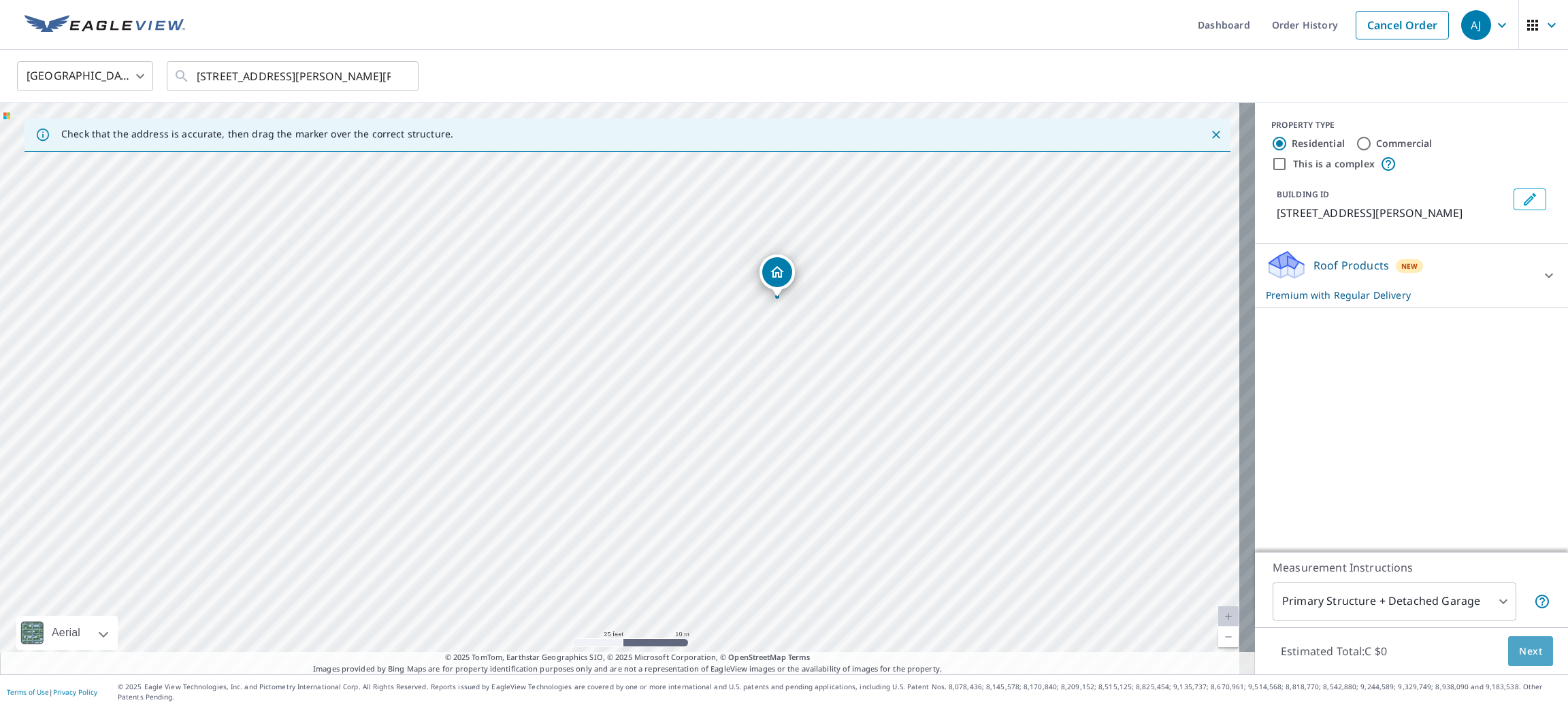
click at [1519, 660] on span "Next" at bounding box center [1530, 652] width 24 height 17
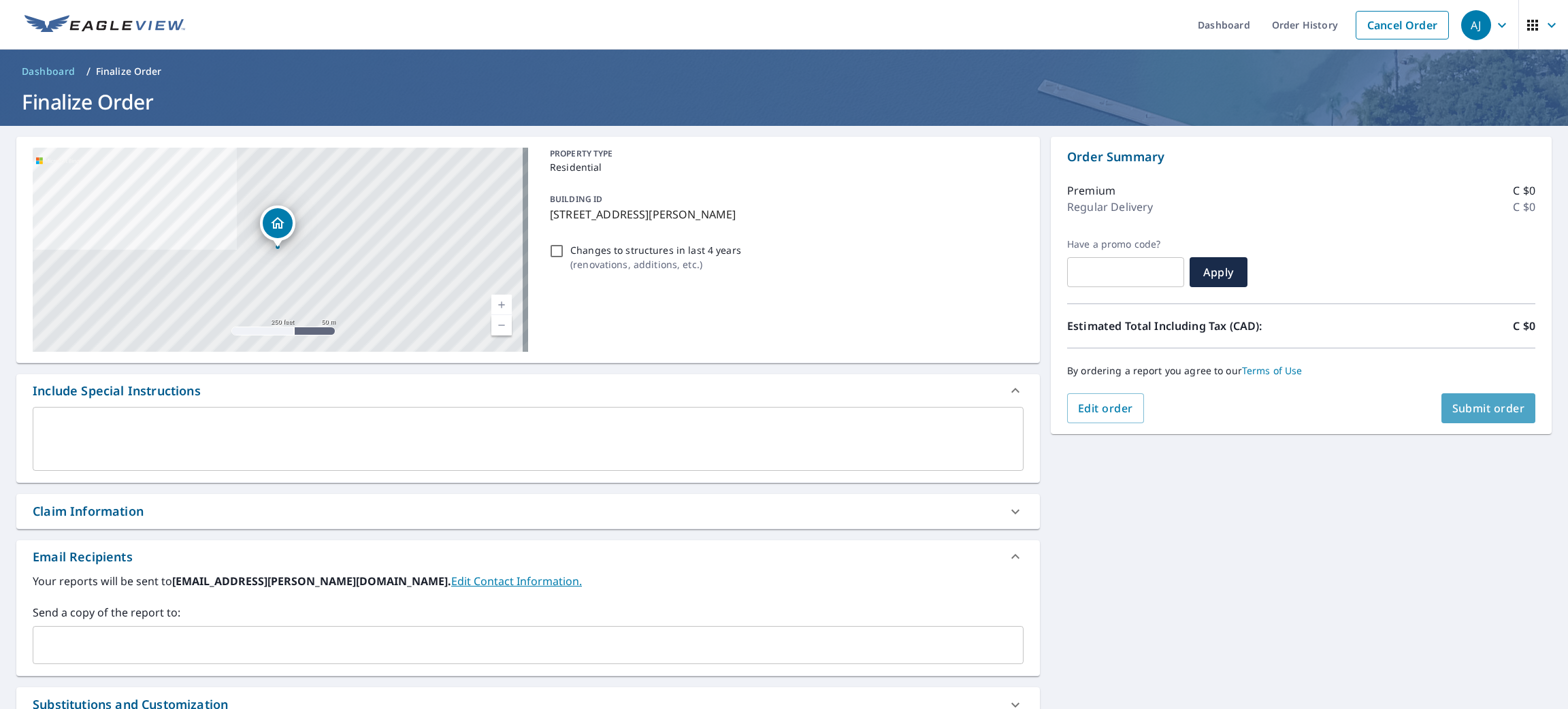
click at [1452, 401] on span "Submit order" at bounding box center [1488, 409] width 73 height 15
checkbox input "true"
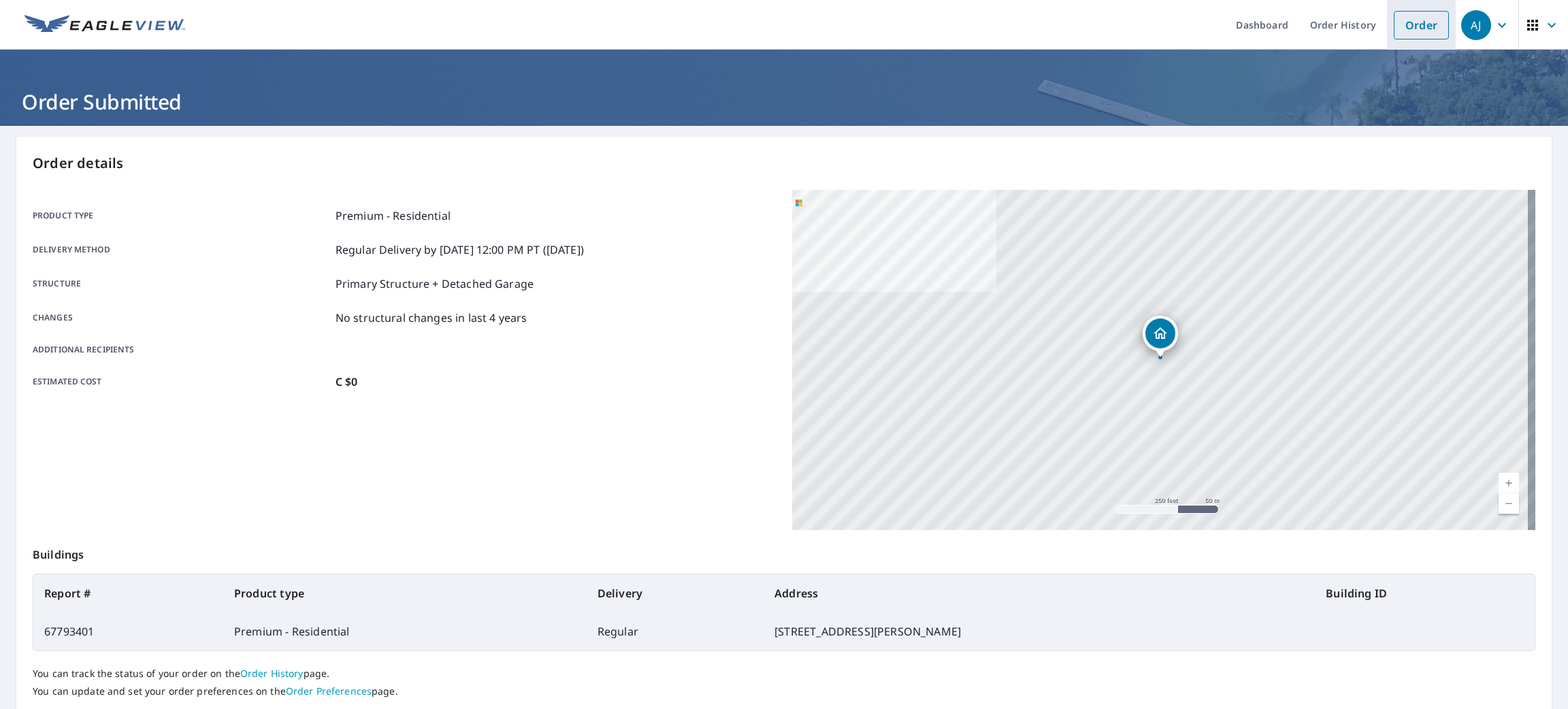
click at [1398, 31] on link "Order" at bounding box center [1421, 25] width 56 height 28
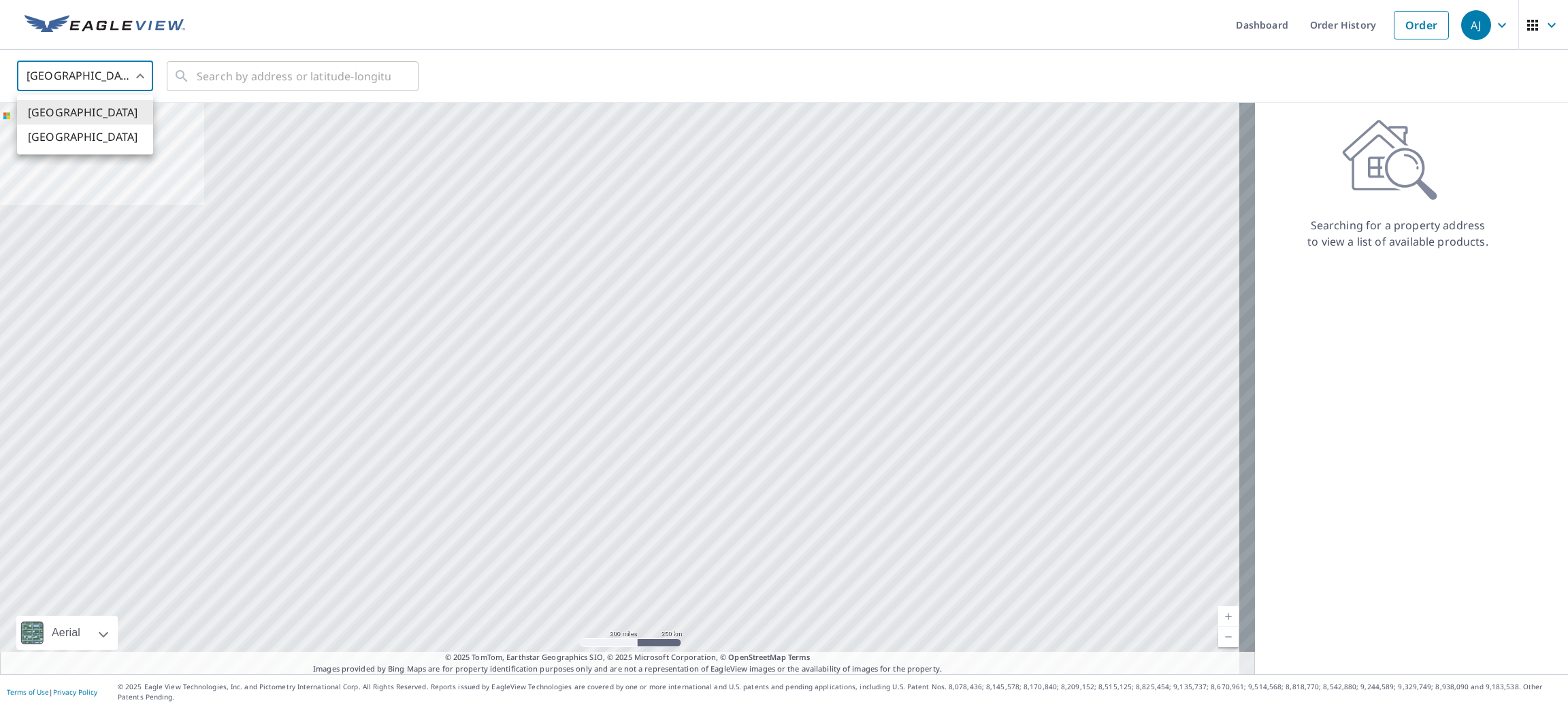
drag, startPoint x: 123, startPoint y: 77, endPoint x: 117, endPoint y: 112, distance: 35.5
click at [121, 76] on body "[PERSON_NAME] [PERSON_NAME] Dashboard Order History Order AJ United States US ​…" at bounding box center [784, 354] width 1568 height 709
click at [116, 146] on li "[GEOGRAPHIC_DATA]" at bounding box center [85, 137] width 137 height 24
type input "CA"
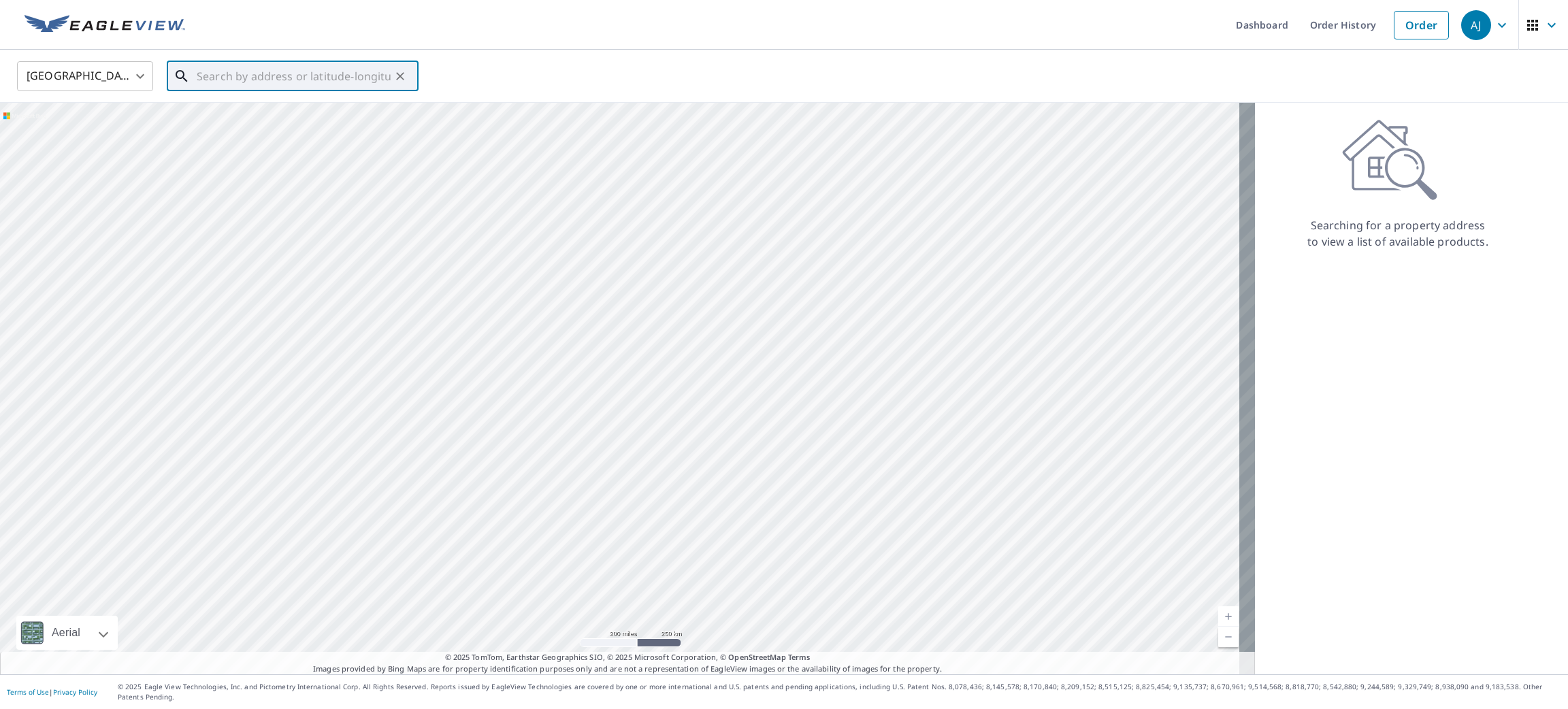
click at [250, 84] on input "text" at bounding box center [294, 76] width 194 height 38
paste input "125 Wesley St, Newmarket, ON L3Y 3N9, Canada"
click at [248, 107] on span "125 WESLEY ST NEWMARKET ON L3Y3N9" at bounding box center [300, 115] width 214 height 16
type input "125 WESLEY ST NEWMARKET ON L3Y3N9"
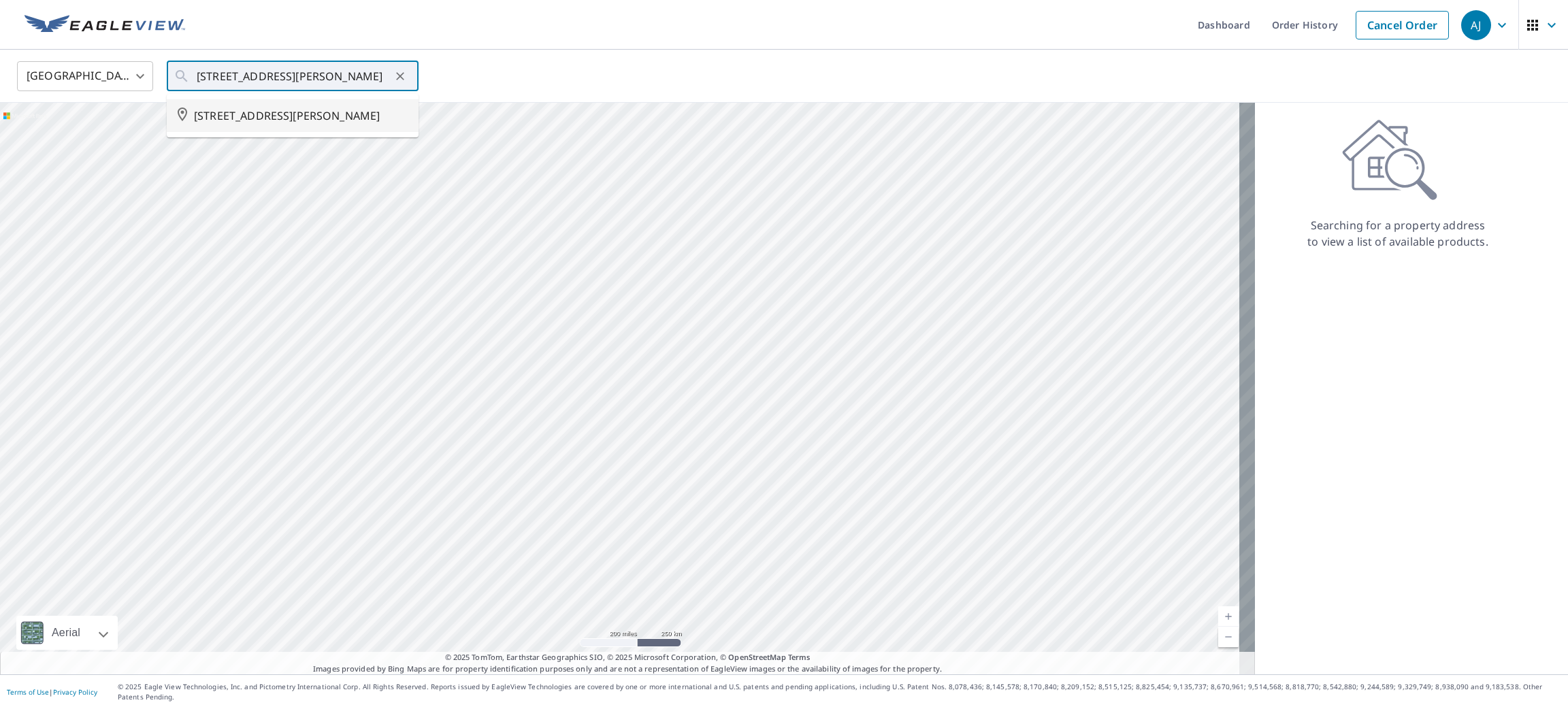
scroll to position [0, 0]
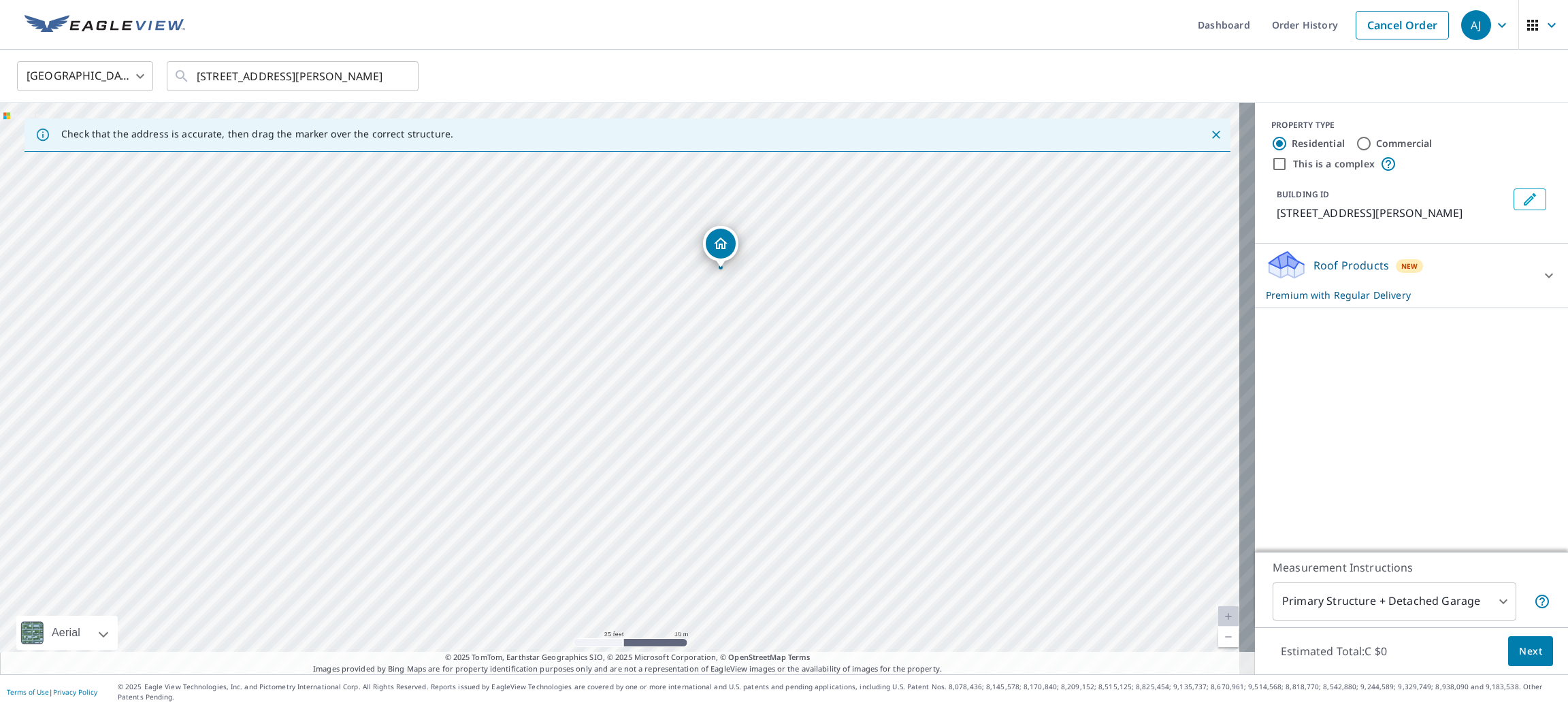
drag, startPoint x: 751, startPoint y: 274, endPoint x: 728, endPoint y: 244, distance: 37.8
click at [1519, 654] on span "Next" at bounding box center [1530, 652] width 24 height 17
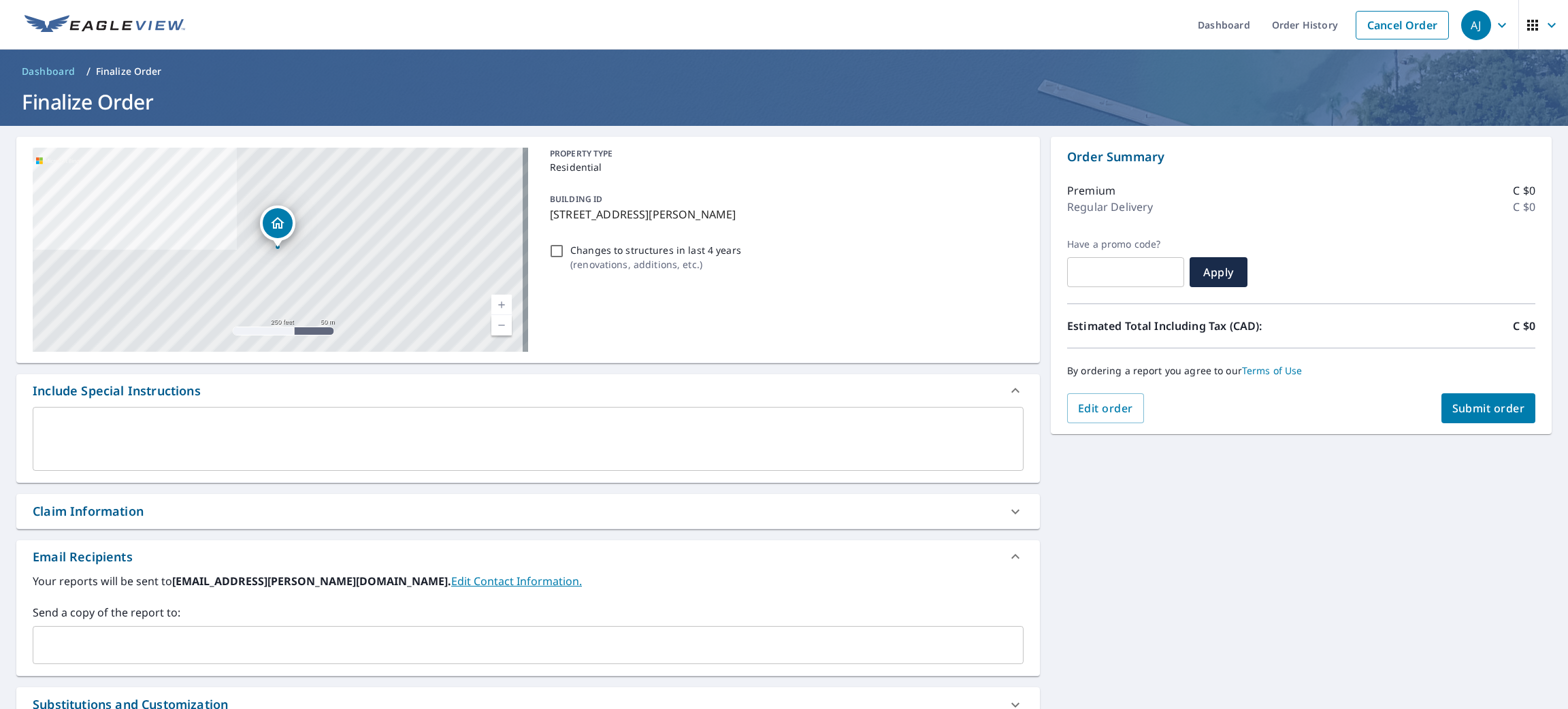
click at [1452, 416] on button "Submit order" at bounding box center [1489, 409] width 94 height 30
checkbox input "true"
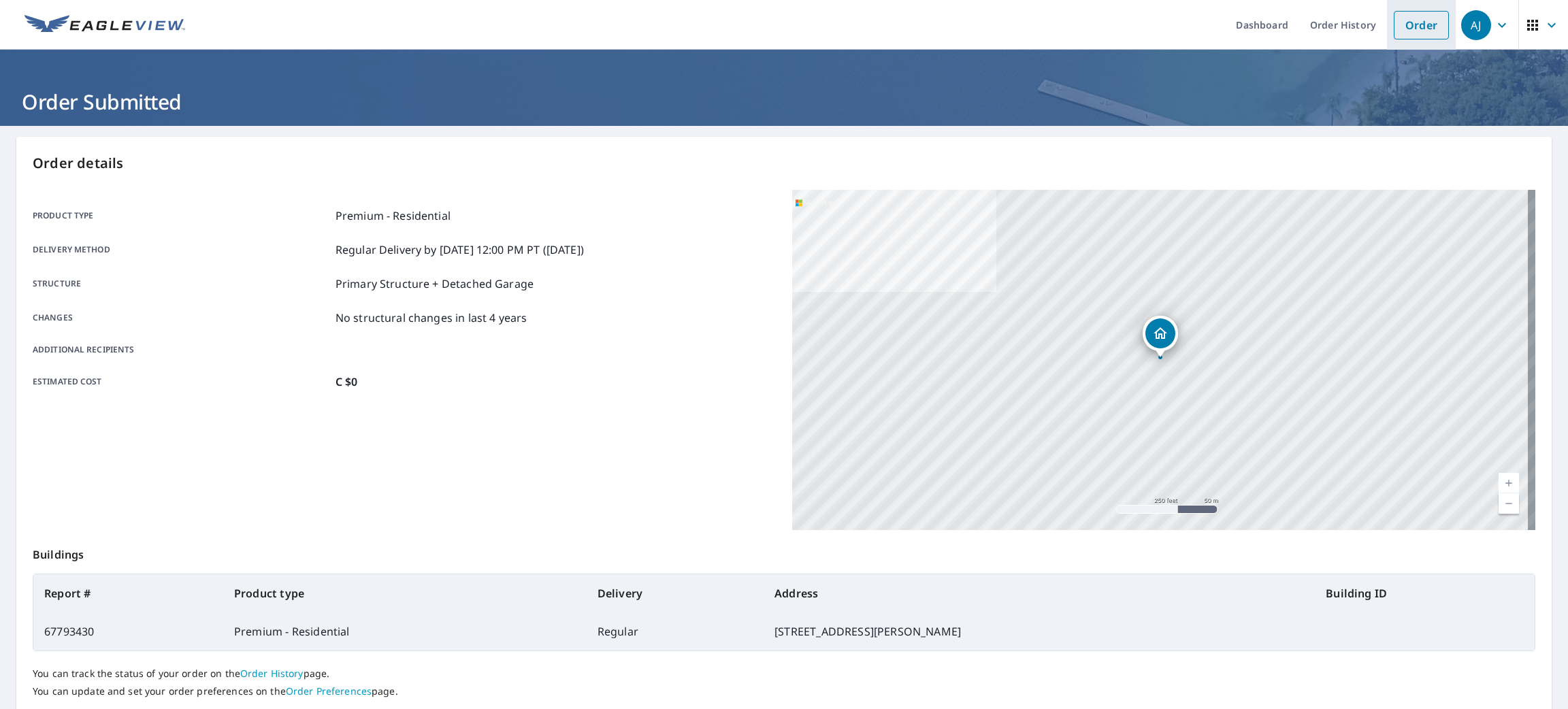
click at [1404, 21] on link "Order" at bounding box center [1421, 25] width 56 height 28
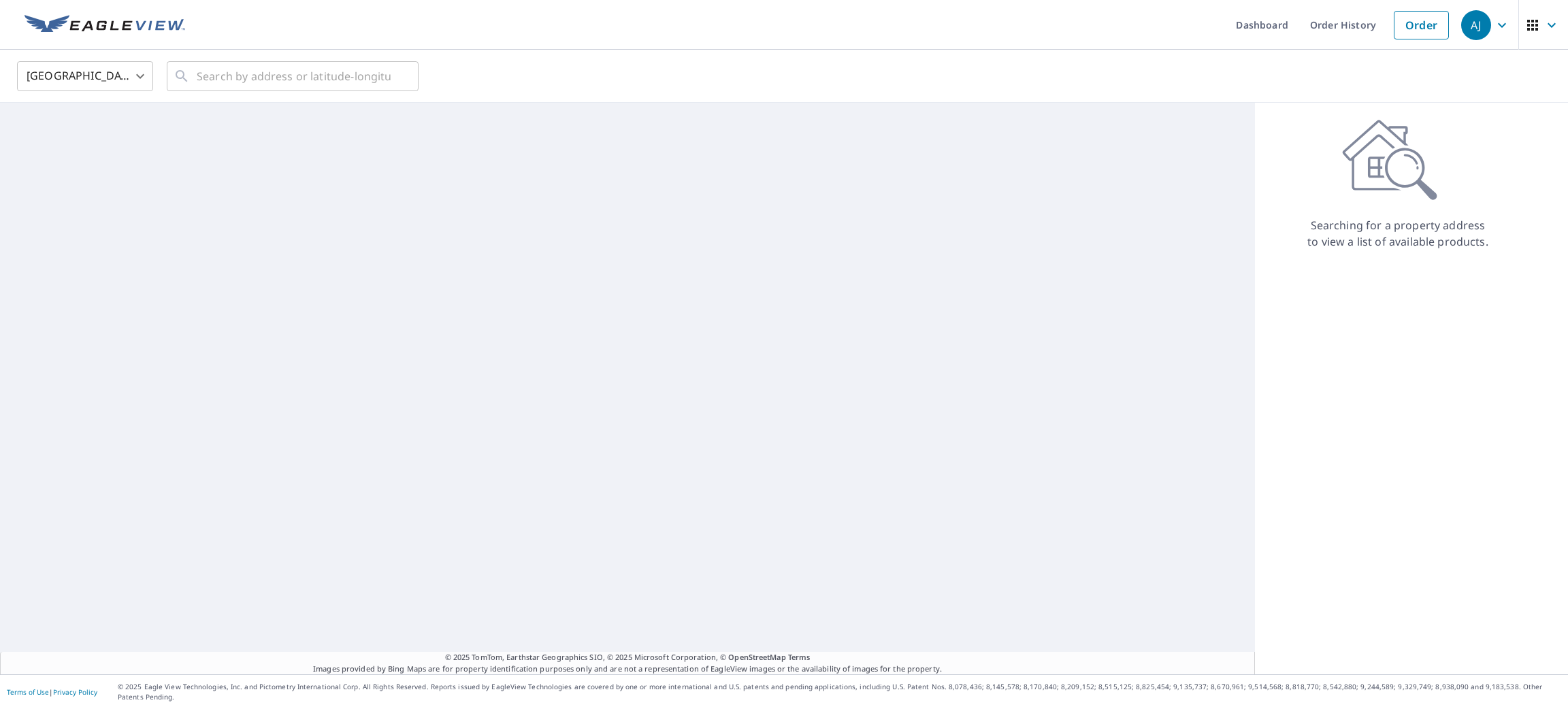
click at [121, 60] on body "AJ AJ Dashboard Order History Order AJ United States US ​ ​ © 2025 TomTom, Eart…" at bounding box center [784, 354] width 1568 height 709
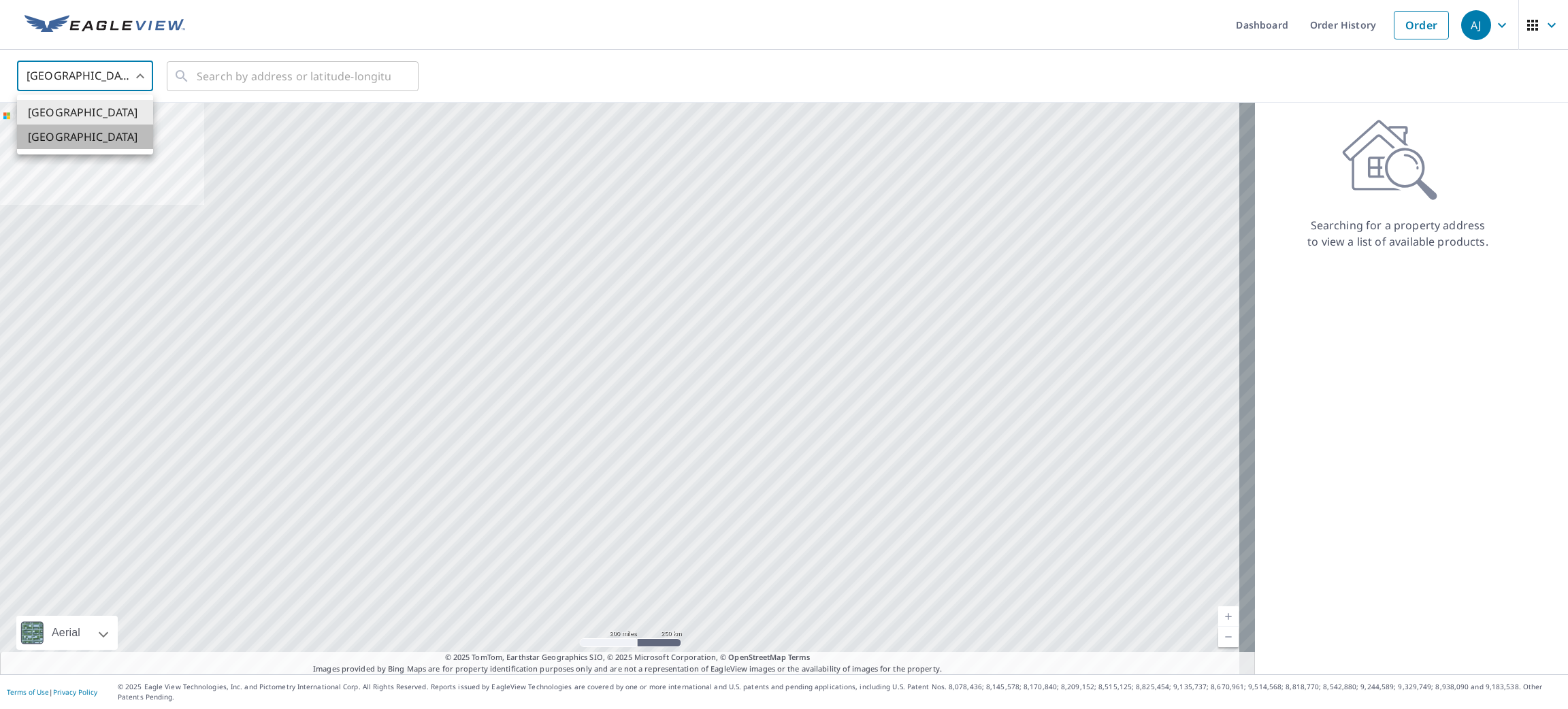
click at [97, 137] on li "[GEOGRAPHIC_DATA]" at bounding box center [85, 137] width 137 height 24
type input "CA"
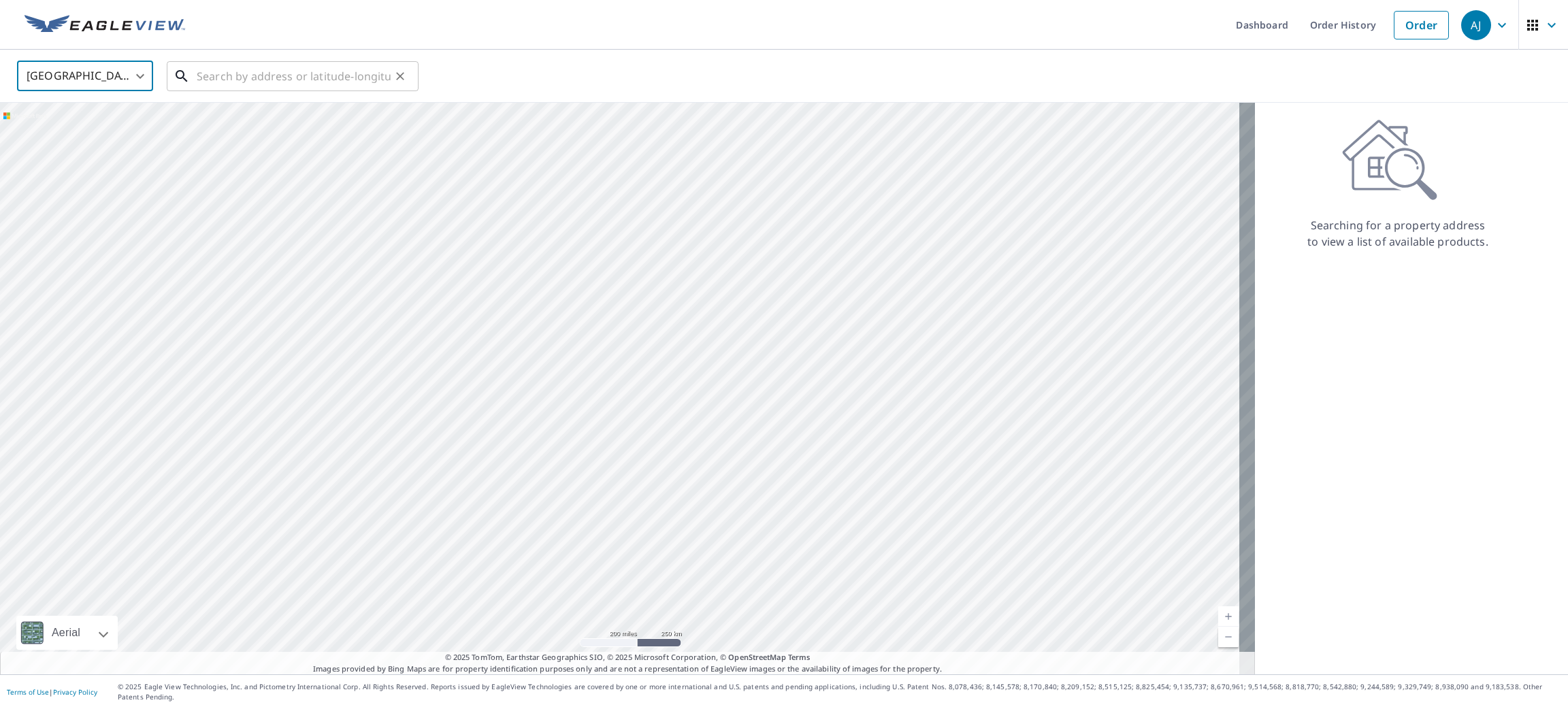
paste input "518 Richmond St, New Westminster, British Columbia"
click at [239, 75] on input "text" at bounding box center [294, 76] width 194 height 38
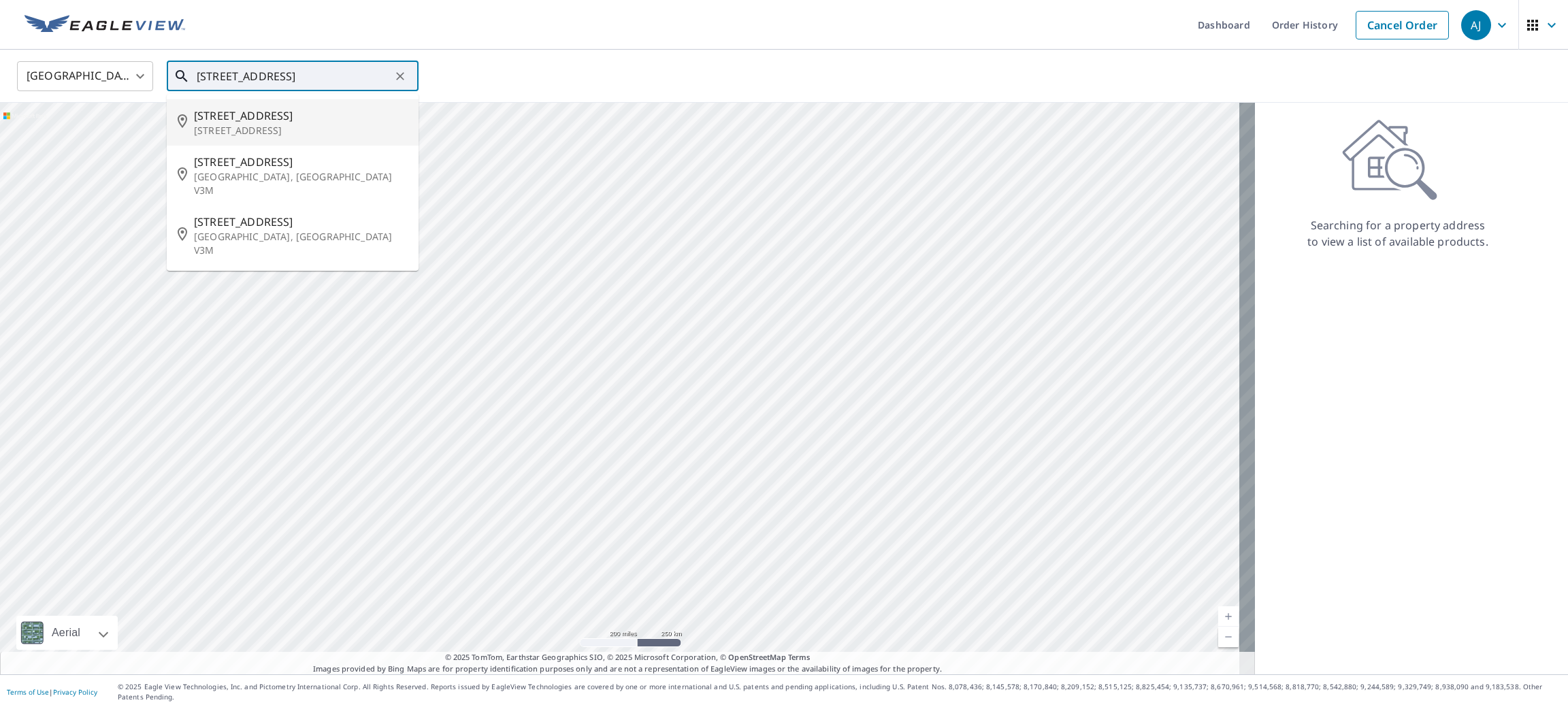
click at [238, 117] on span "518 Richmond St" at bounding box center [300, 115] width 214 height 16
type input "518 Richmond St New Westminster, BC V3L 4C7"
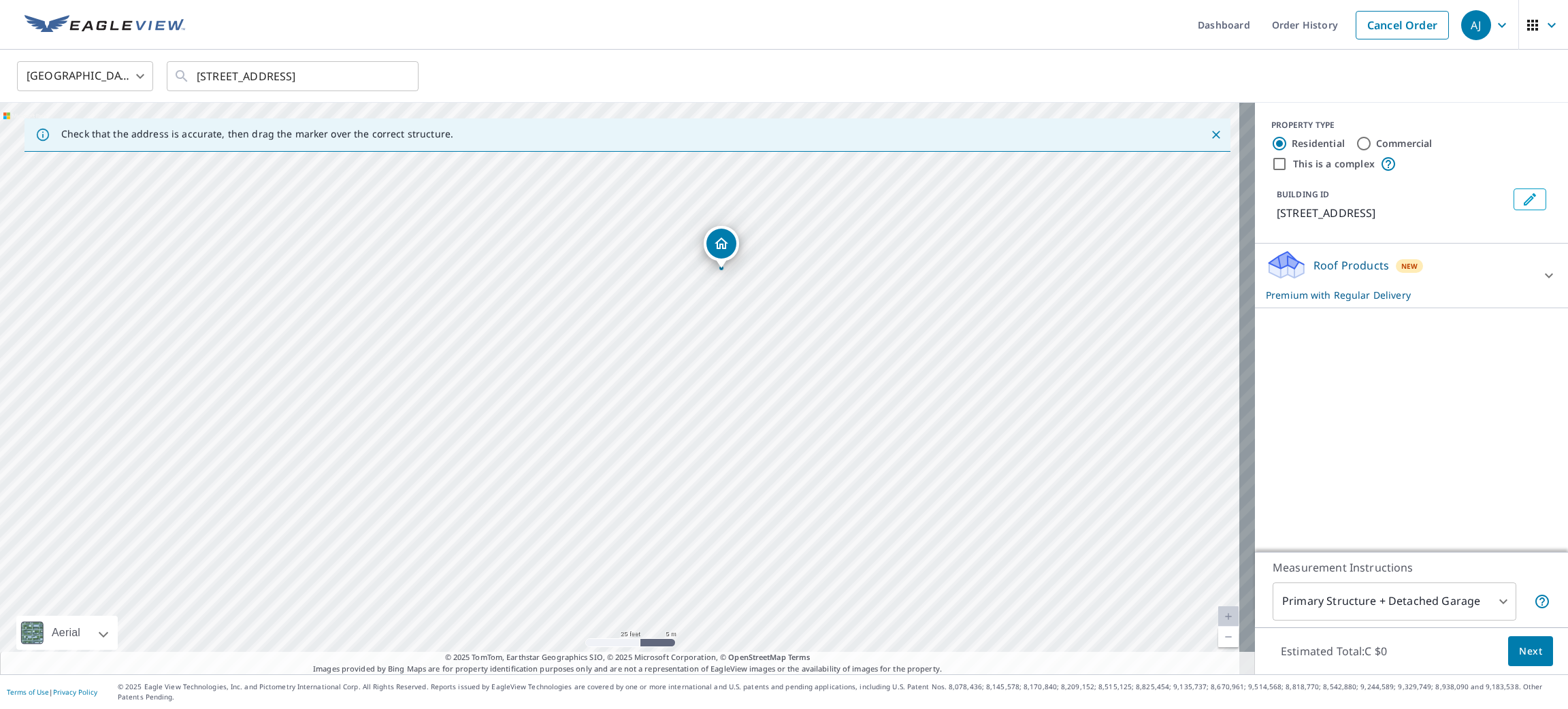
drag, startPoint x: 610, startPoint y: 446, endPoint x: 595, endPoint y: 476, distance: 33.5
click at [595, 476] on div "518 RICHMOND ST NEW WESTMINSTER BC V3L4C7" at bounding box center [627, 388] width 1255 height 572
click at [1519, 656] on span "Next" at bounding box center [1530, 652] width 24 height 17
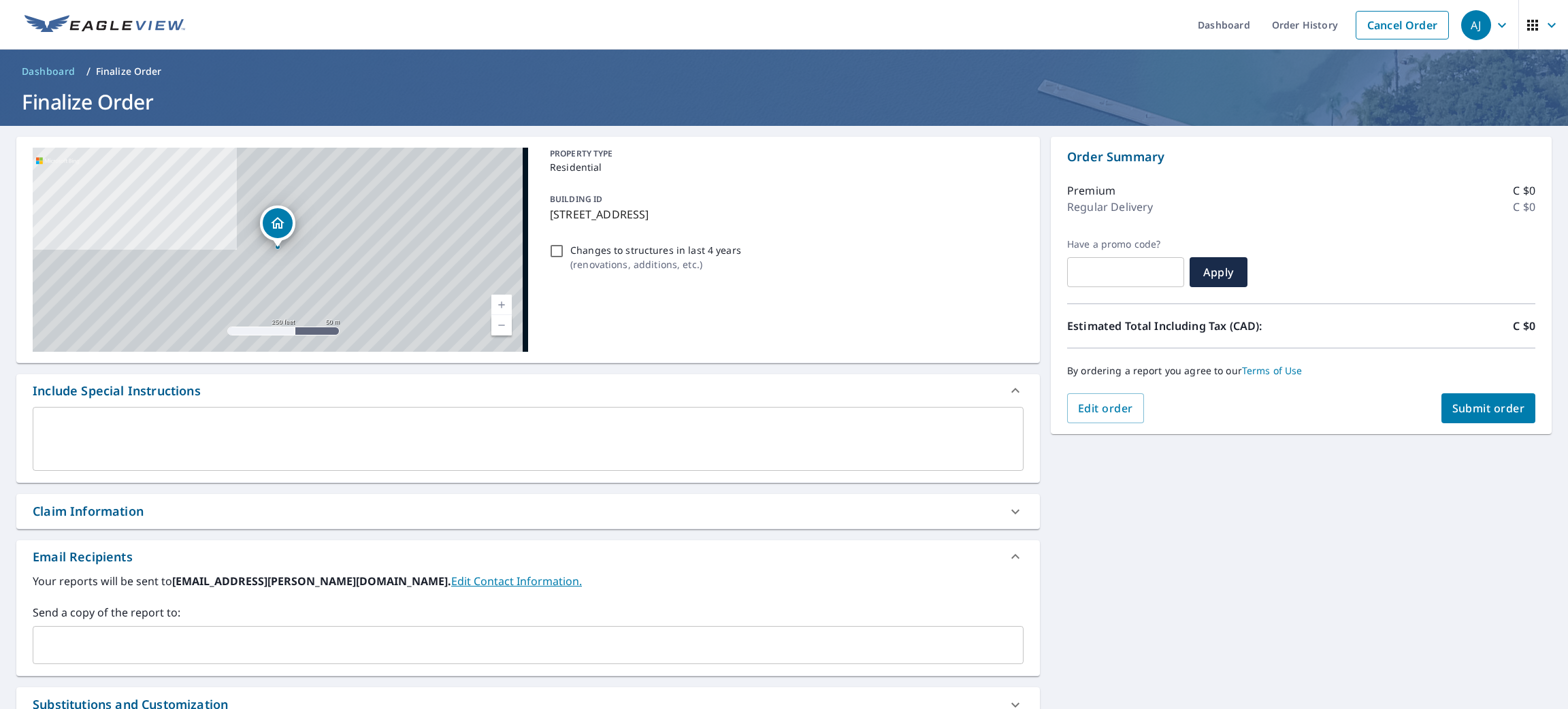
click at [1452, 413] on span "Submit order" at bounding box center [1488, 409] width 73 height 15
checkbox input "true"
